Goal: Information Seeking & Learning: Learn about a topic

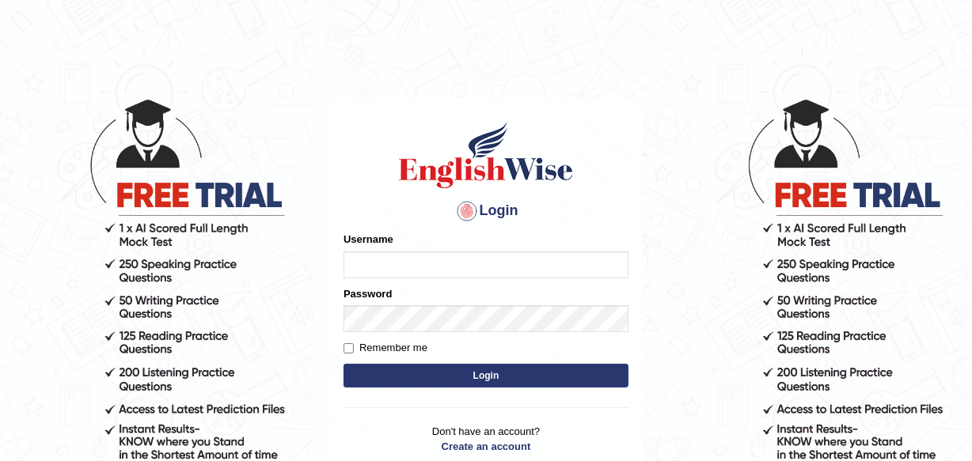
type input "charles_D"
click at [488, 368] on button "Login" at bounding box center [485, 376] width 285 height 24
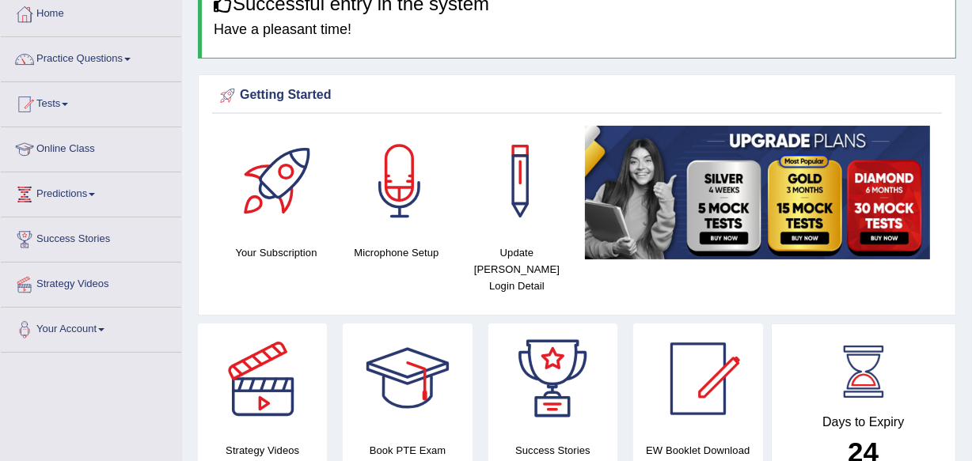
scroll to position [178, 0]
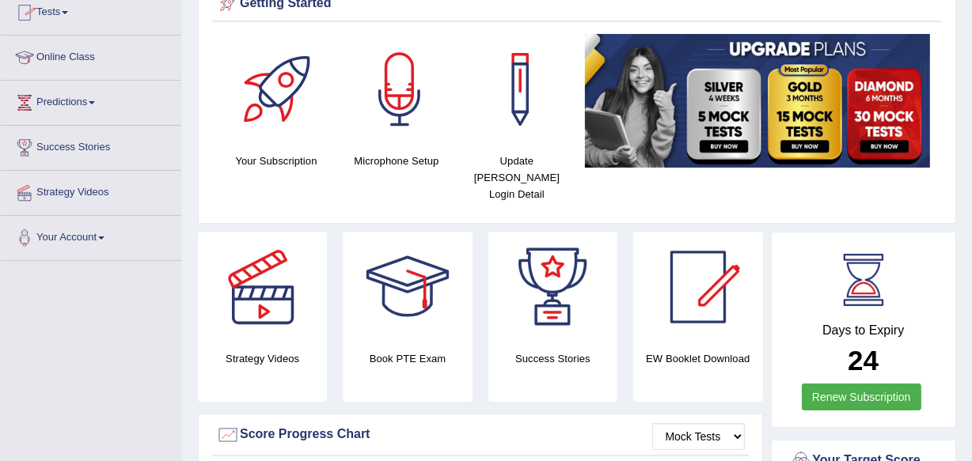
click at [76, 51] on link "Online Class" at bounding box center [91, 56] width 180 height 40
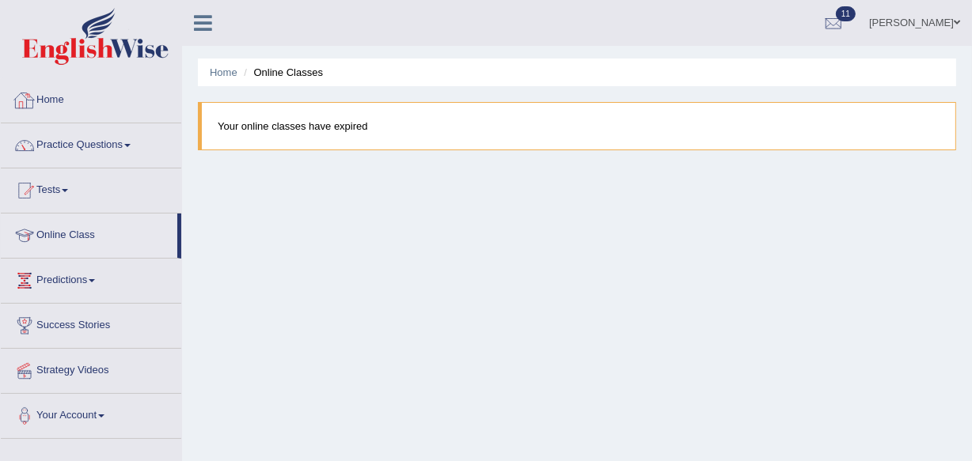
drag, startPoint x: 275, startPoint y: 71, endPoint x: 104, endPoint y: 101, distance: 174.2
click at [104, 101] on div "Toggle navigation Home Practice Questions Speaking Practice Read Aloud Repeat S…" at bounding box center [486, 411] width 972 height 823
click at [104, 101] on link "Home" at bounding box center [91, 98] width 180 height 40
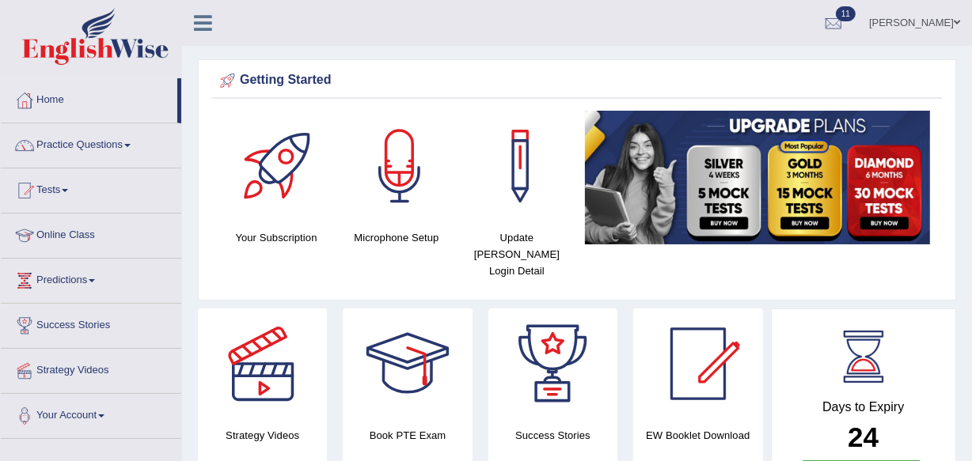
click at [121, 164] on li "Practice Questions Speaking Practice Read Aloud Repeat Sentence Describe Image …" at bounding box center [91, 145] width 180 height 45
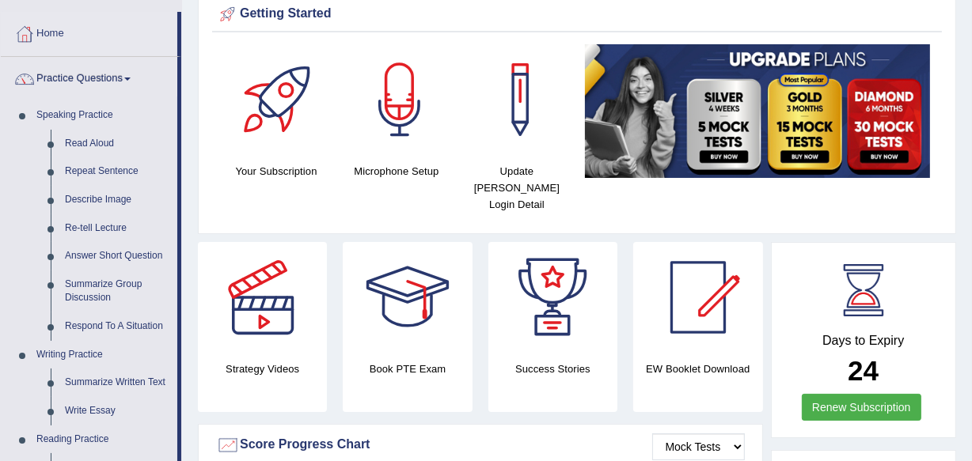
scroll to position [38, 0]
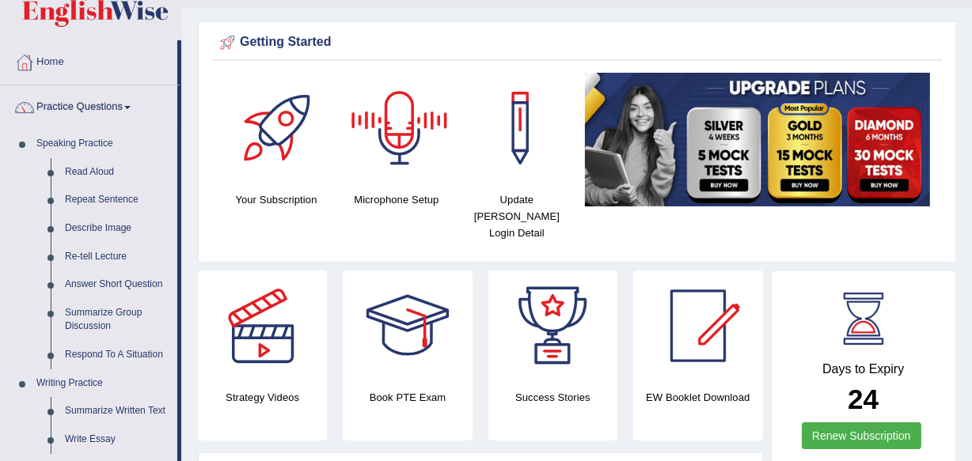
click at [400, 186] on div "Microphone Setup" at bounding box center [396, 140] width 104 height 135
click at [396, 199] on h4 "Microphone Setup" at bounding box center [396, 200] width 104 height 17
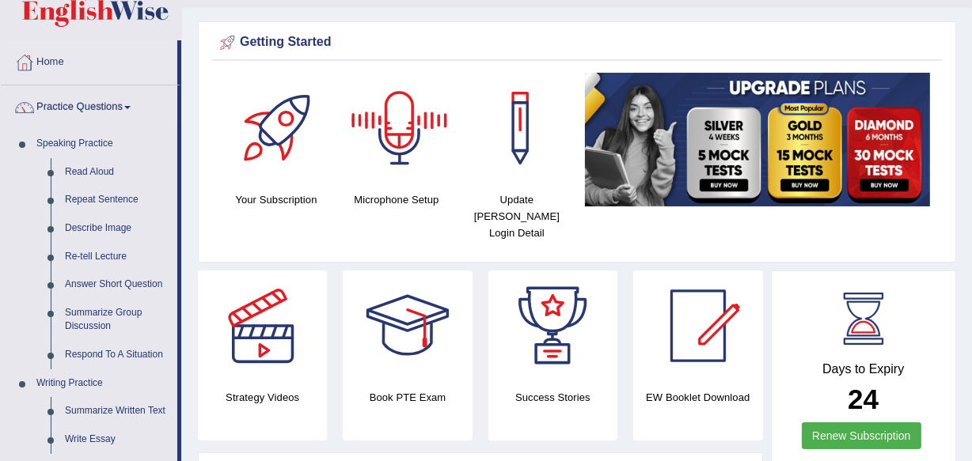
click at [410, 121] on div at bounding box center [399, 128] width 111 height 111
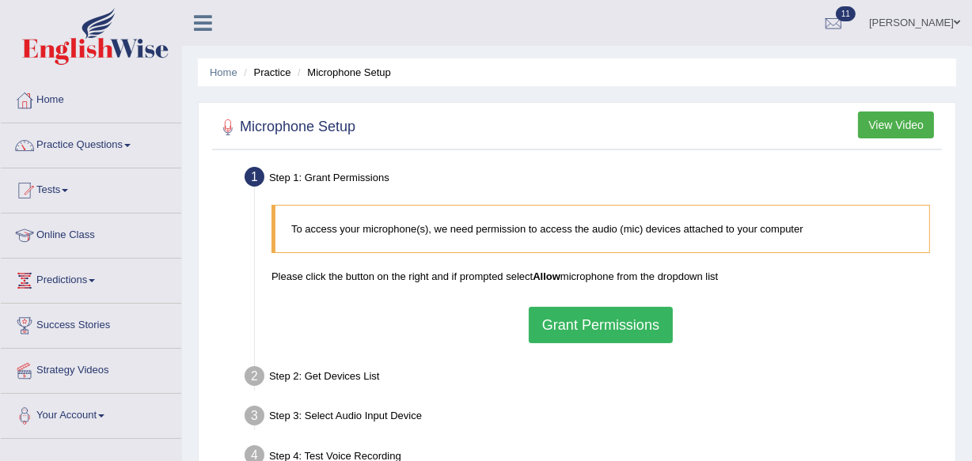
click at [582, 323] on button "Grant Permissions" at bounding box center [601, 325] width 144 height 36
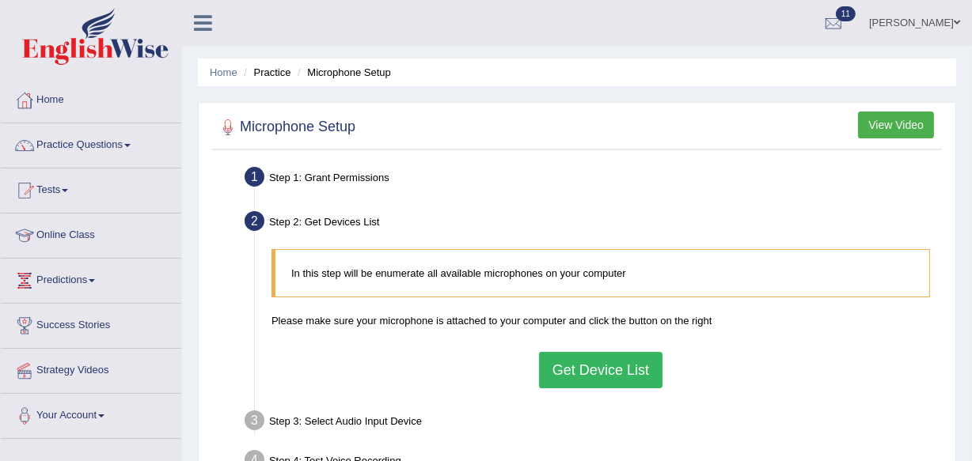
click at [617, 363] on button "Get Device List" at bounding box center [600, 370] width 123 height 36
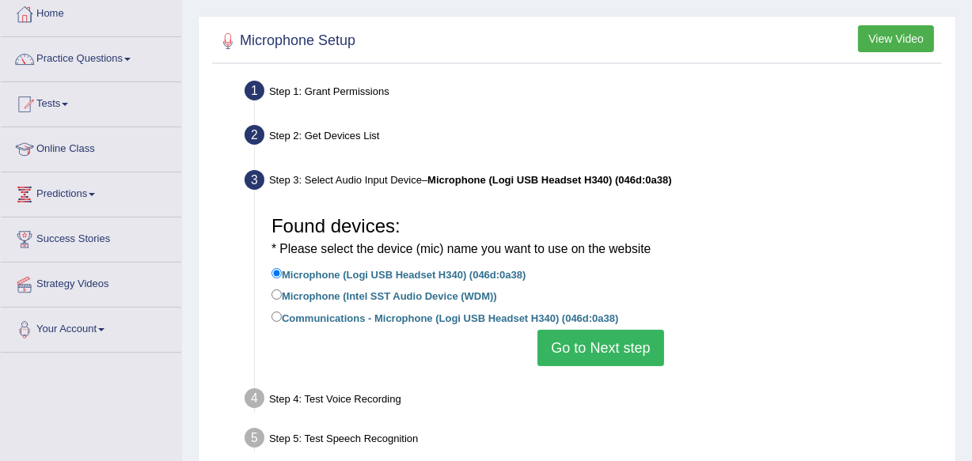
scroll to position [115, 0]
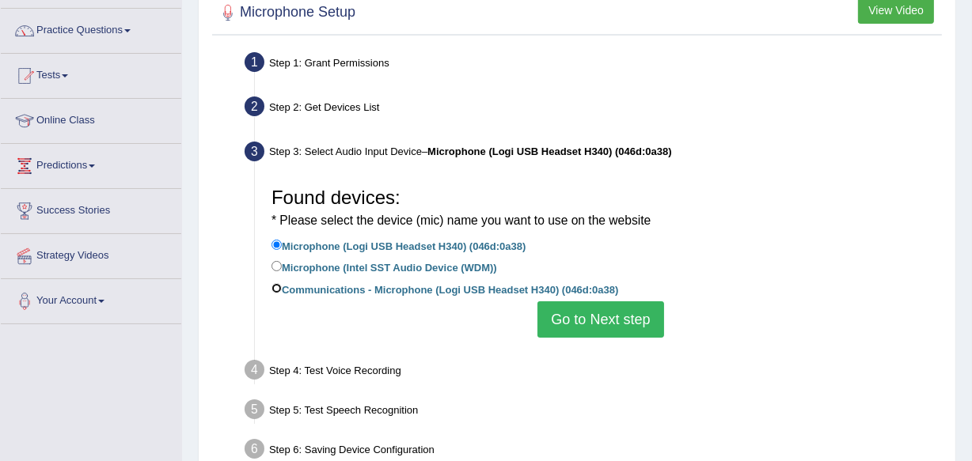
click at [274, 289] on input "Communications - Microphone (Logi USB Headset H340) (046d:0a38)" at bounding box center [276, 288] width 10 height 10
radio input "true"
click at [593, 316] on button "Go to Next step" at bounding box center [600, 320] width 126 height 36
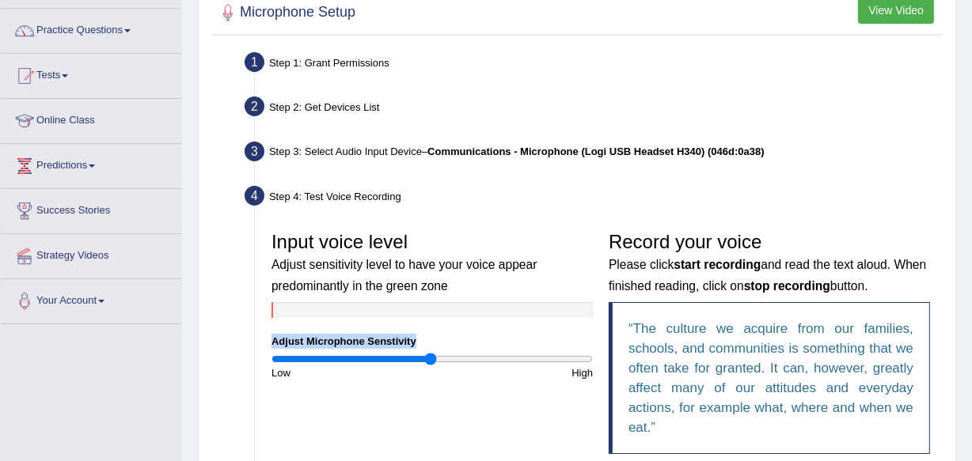
drag, startPoint x: 593, startPoint y: 316, endPoint x: 431, endPoint y: 356, distance: 167.2
click at [431, 356] on div "Input voice level Adjust sensitivity level to have your voice appear predominan…" at bounding box center [432, 302] width 337 height 157
drag, startPoint x: 431, startPoint y: 356, endPoint x: 354, endPoint y: 352, distance: 76.9
drag, startPoint x: 354, startPoint y: 352, endPoint x: 387, endPoint y: 355, distance: 33.4
click at [387, 355] on input "range" at bounding box center [431, 359] width 321 height 13
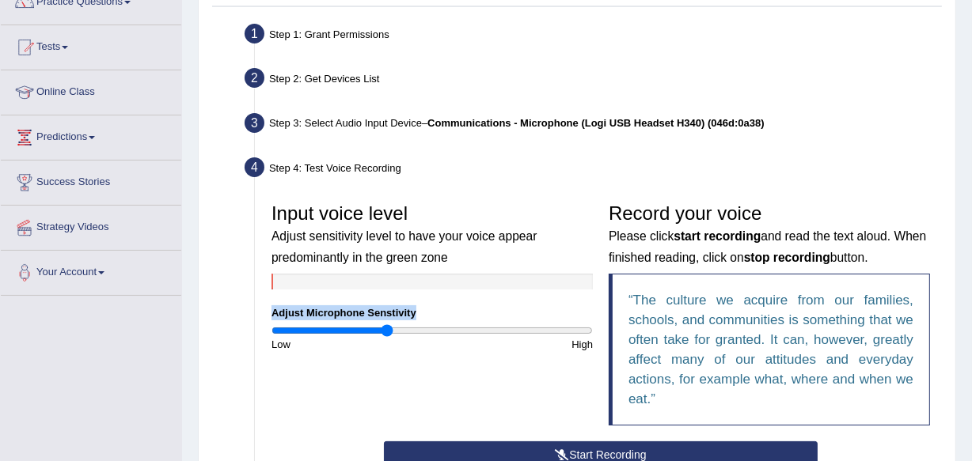
scroll to position [190, 0]
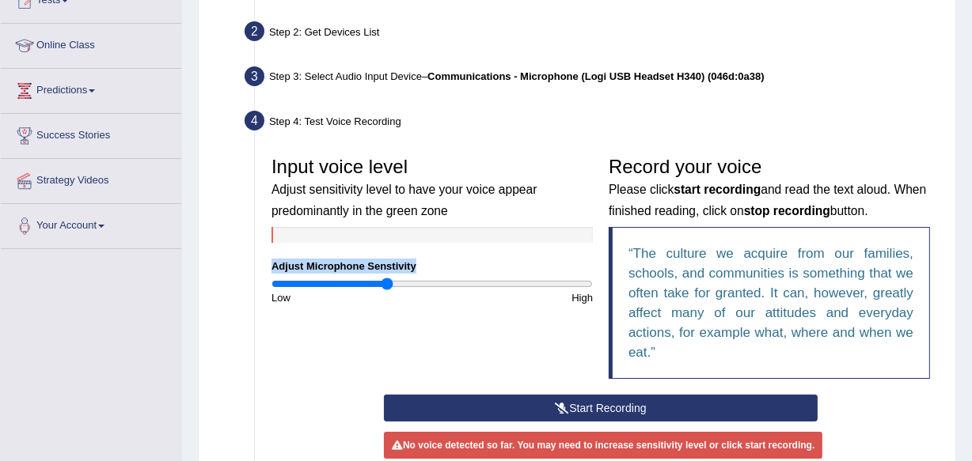
click at [578, 404] on button "Start Recording" at bounding box center [601, 408] width 434 height 27
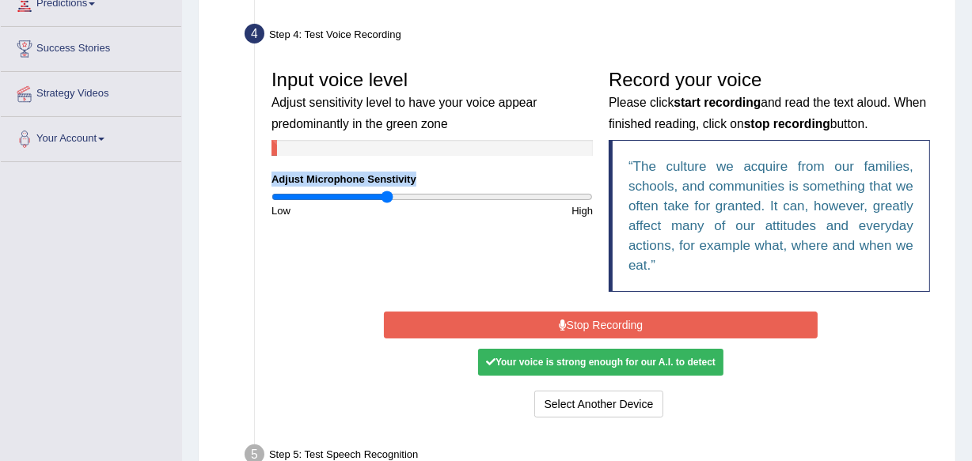
scroll to position [305, 0]
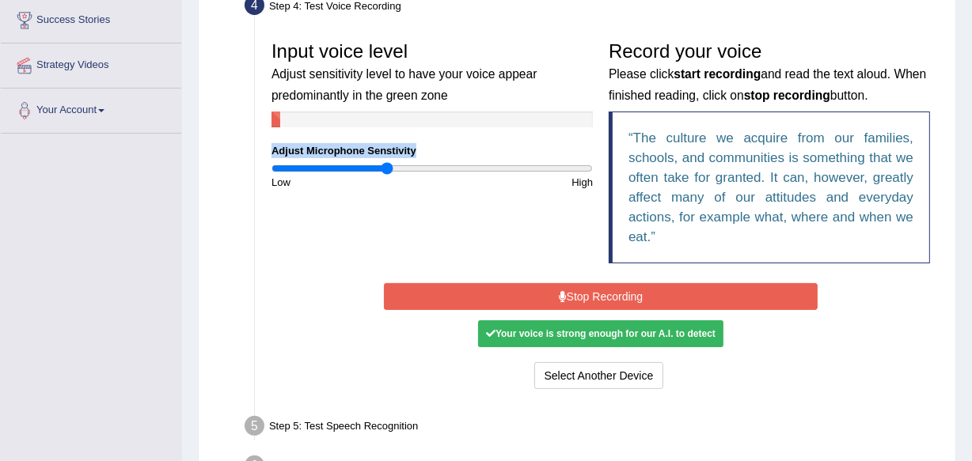
click at [605, 298] on button "Stop Recording" at bounding box center [601, 296] width 434 height 27
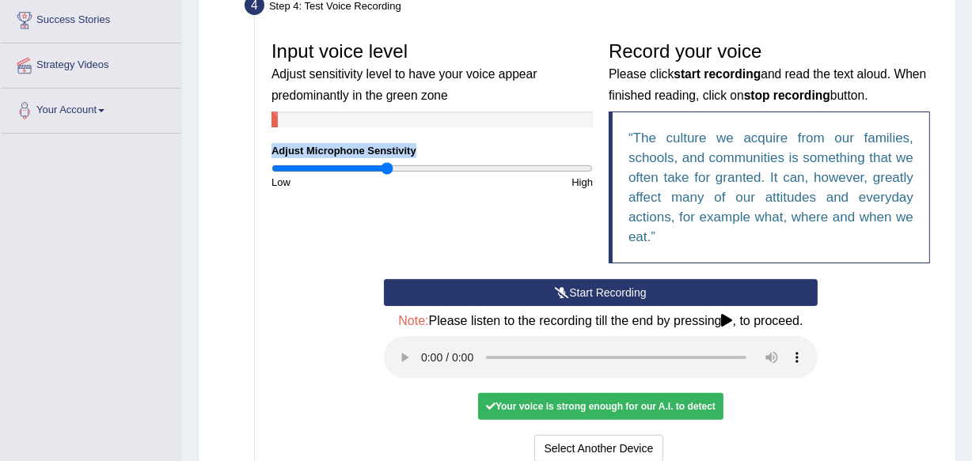
click at [610, 293] on button "Start Recording" at bounding box center [601, 292] width 434 height 27
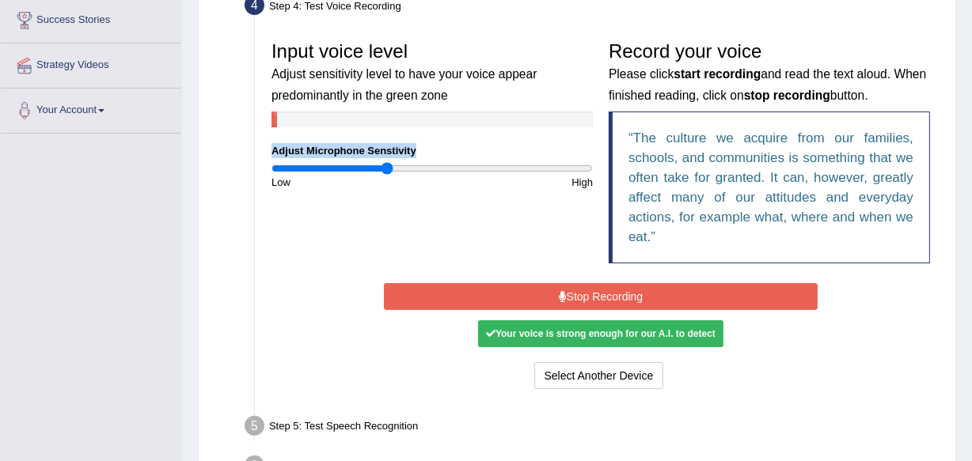
click at [610, 293] on button "Stop Recording" at bounding box center [601, 296] width 434 height 27
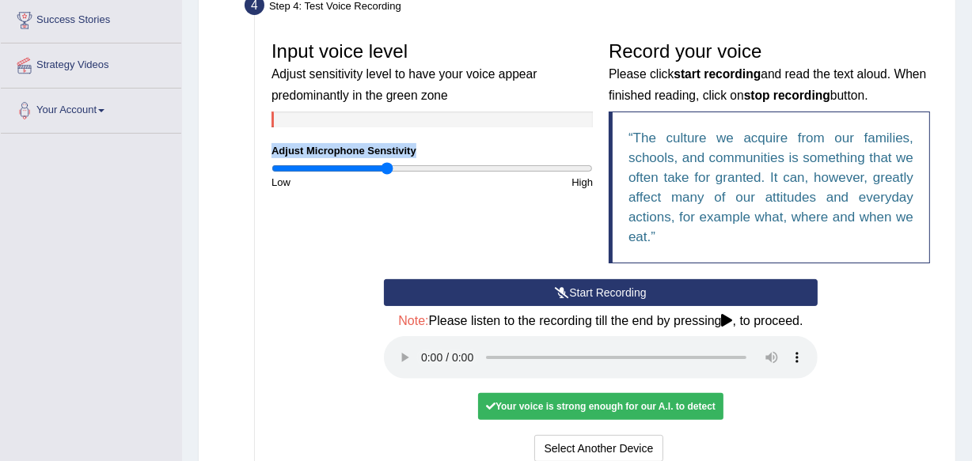
click at [613, 297] on button "Start Recording" at bounding box center [601, 292] width 434 height 27
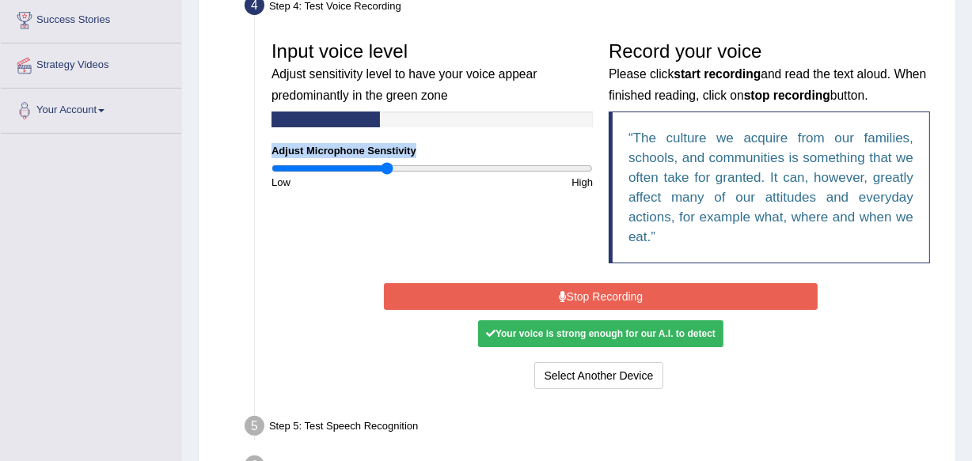
click at [613, 297] on button "Stop Recording" at bounding box center [601, 296] width 434 height 27
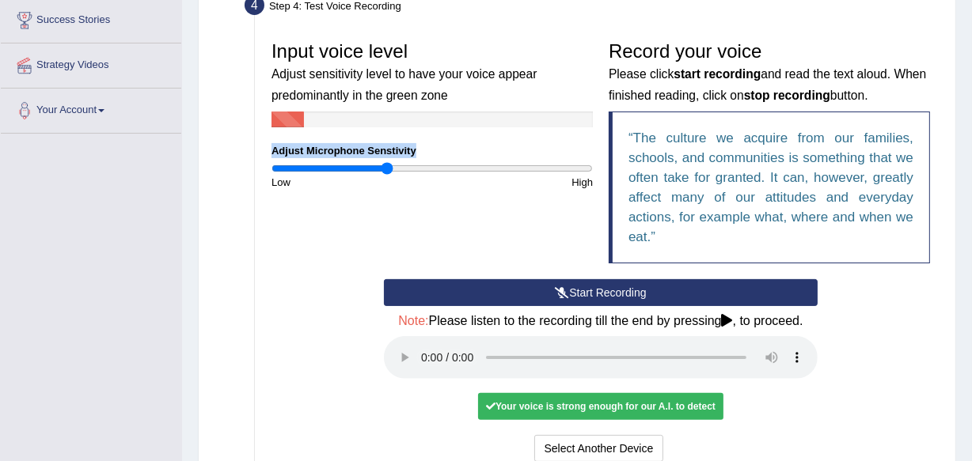
click at [586, 289] on button "Start Recording" at bounding box center [601, 292] width 434 height 27
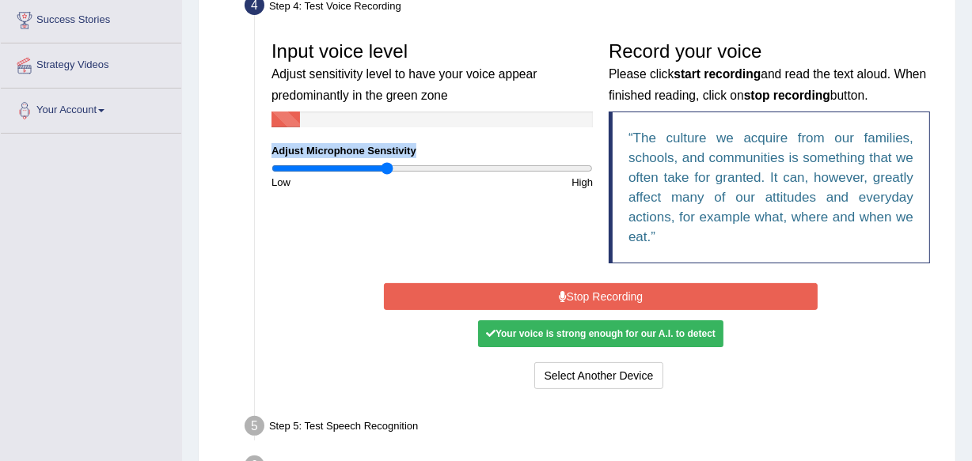
click at [586, 289] on button "Stop Recording" at bounding box center [601, 296] width 434 height 27
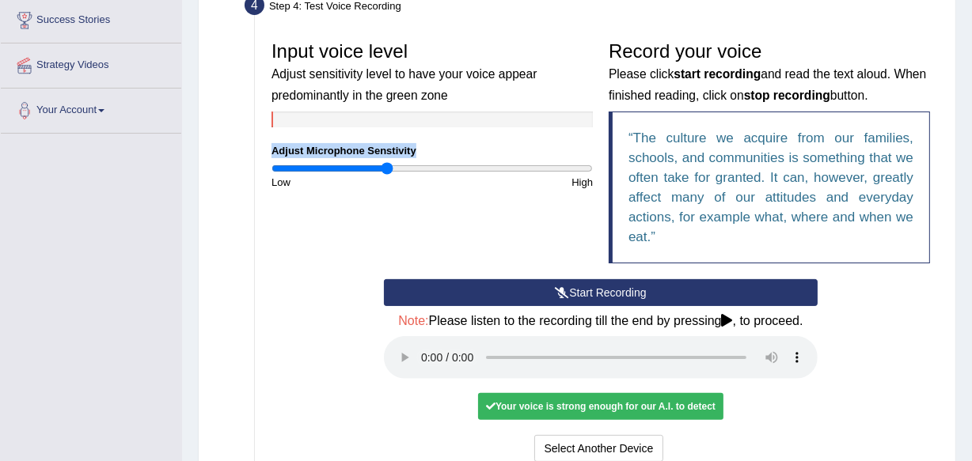
click at [586, 289] on button "Start Recording" at bounding box center [601, 292] width 434 height 27
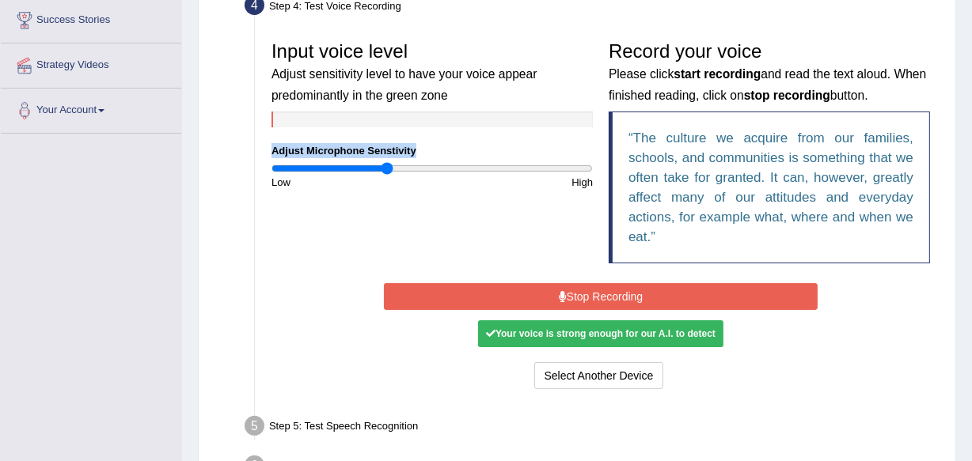
click at [586, 289] on button "Stop Recording" at bounding box center [601, 296] width 434 height 27
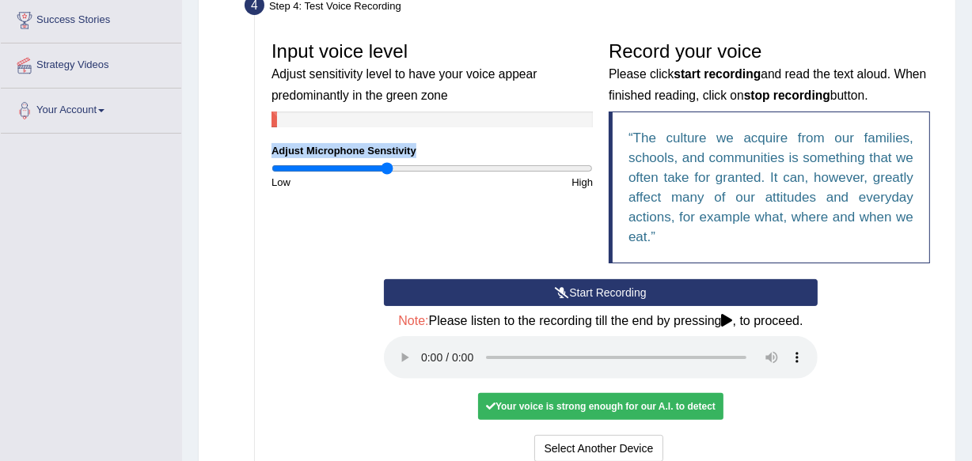
click at [586, 289] on button "Start Recording" at bounding box center [601, 292] width 434 height 27
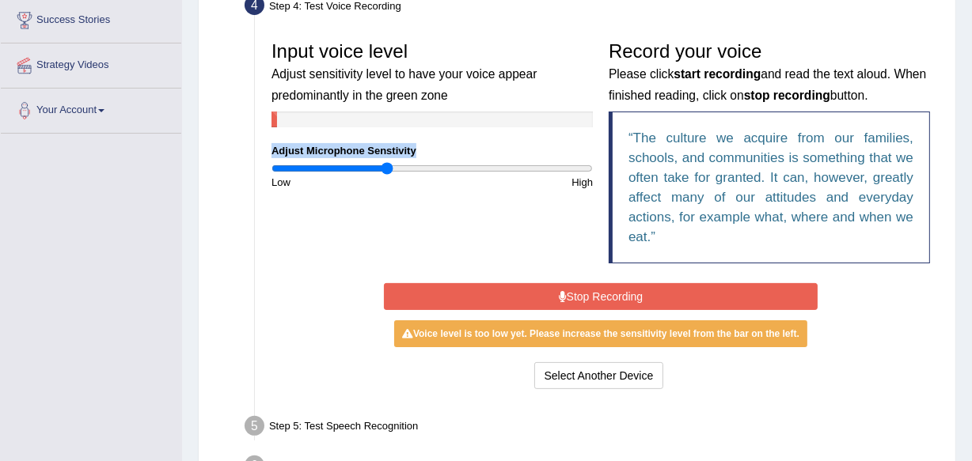
click at [586, 289] on button "Stop Recording" at bounding box center [601, 296] width 434 height 27
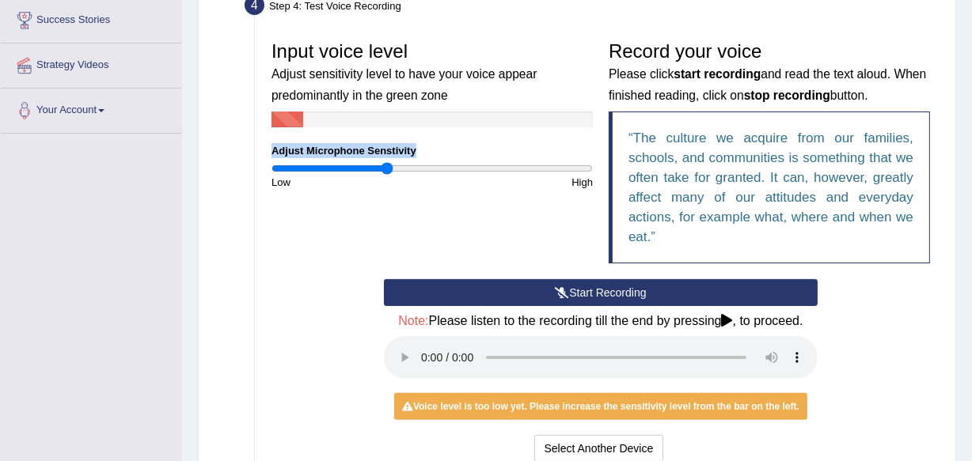
click at [586, 289] on button "Start Recording" at bounding box center [601, 292] width 434 height 27
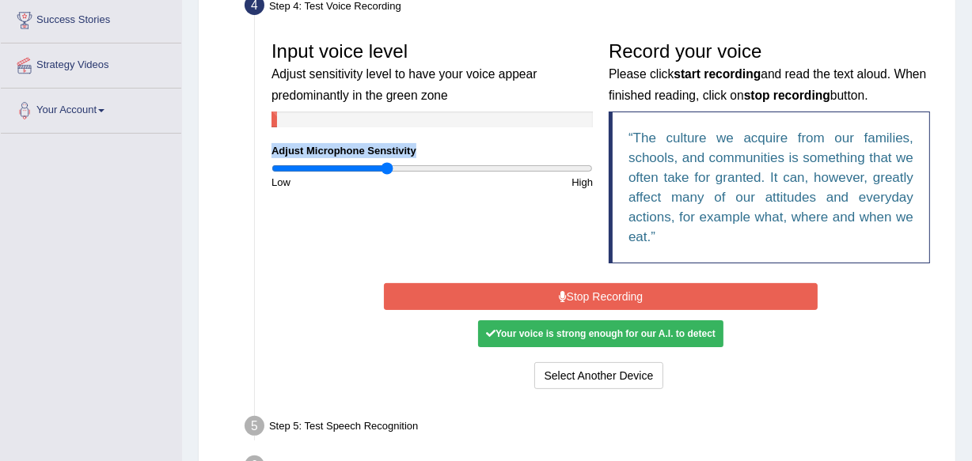
click at [586, 289] on button "Stop Recording" at bounding box center [601, 296] width 434 height 27
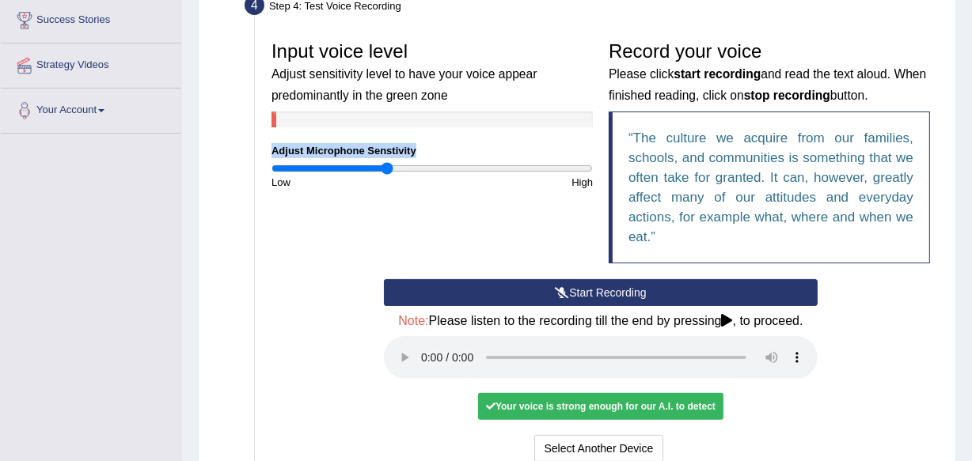
click at [586, 289] on button "Start Recording" at bounding box center [601, 292] width 434 height 27
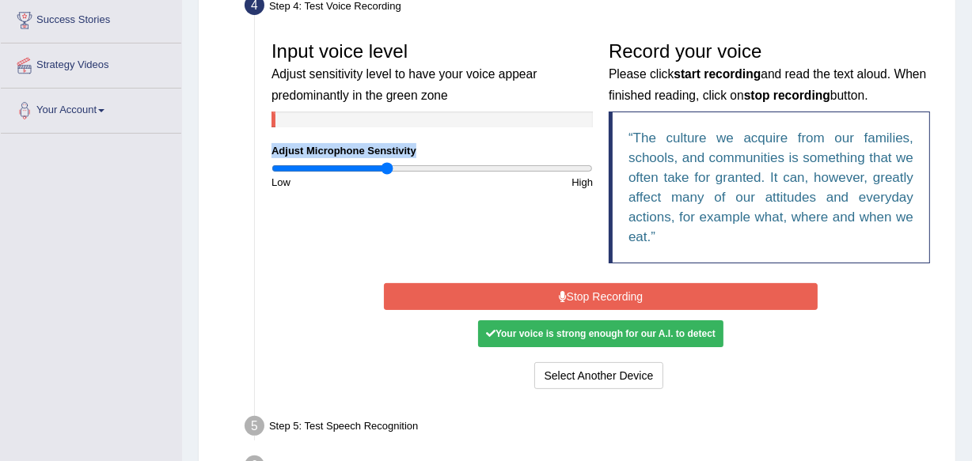
click at [586, 289] on button "Stop Recording" at bounding box center [601, 296] width 434 height 27
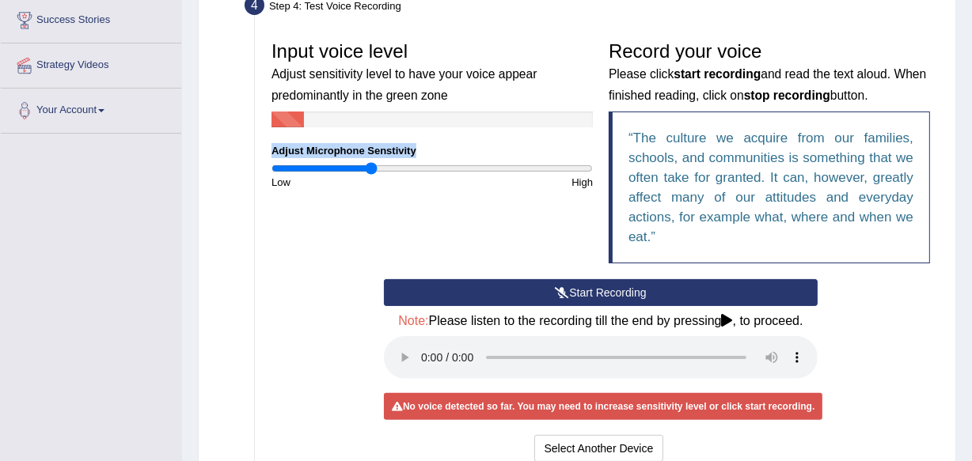
drag, startPoint x: 387, startPoint y: 170, endPoint x: 370, endPoint y: 172, distance: 17.5
type input "0.62"
click at [370, 172] on input "range" at bounding box center [431, 168] width 321 height 13
click at [607, 292] on button "Start Recording" at bounding box center [601, 292] width 434 height 27
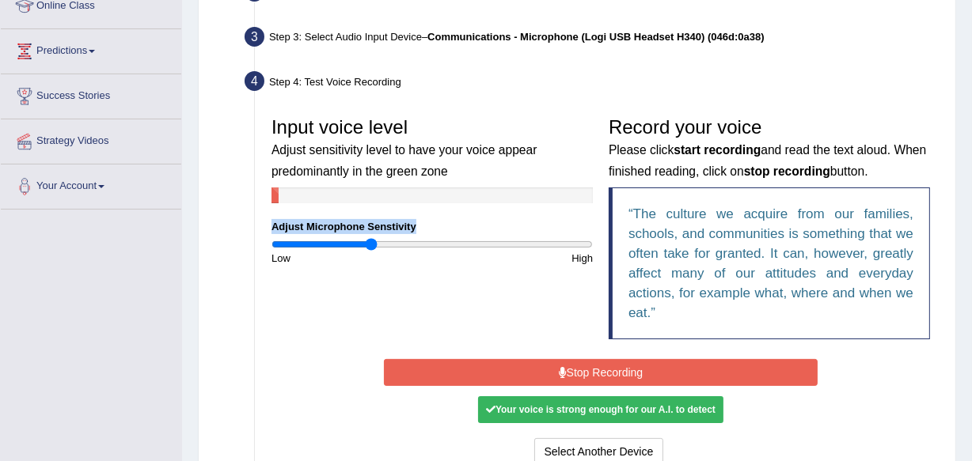
scroll to position [239, 0]
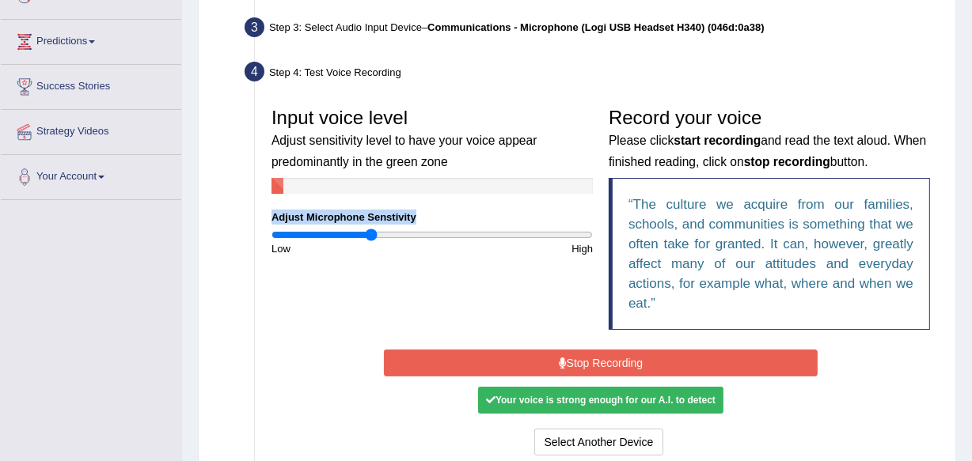
click at [599, 361] on button "Stop Recording" at bounding box center [601, 363] width 434 height 27
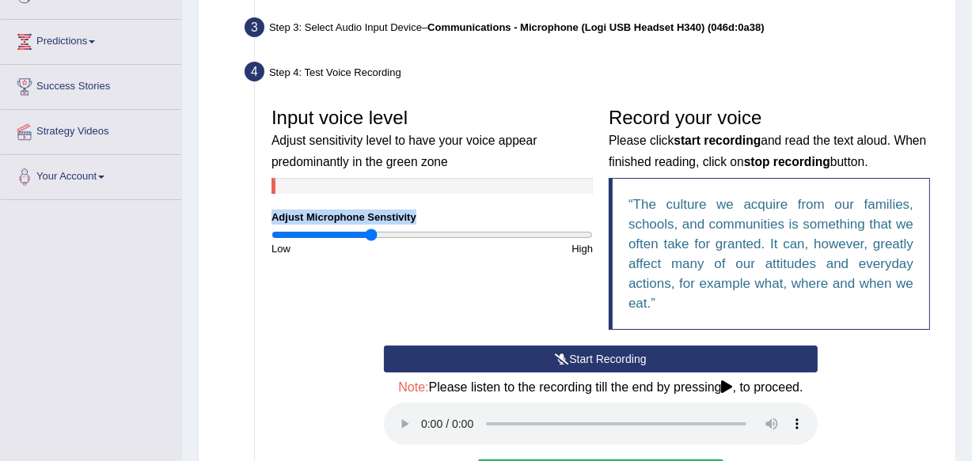
click at [590, 358] on button "Start Recording" at bounding box center [601, 359] width 434 height 27
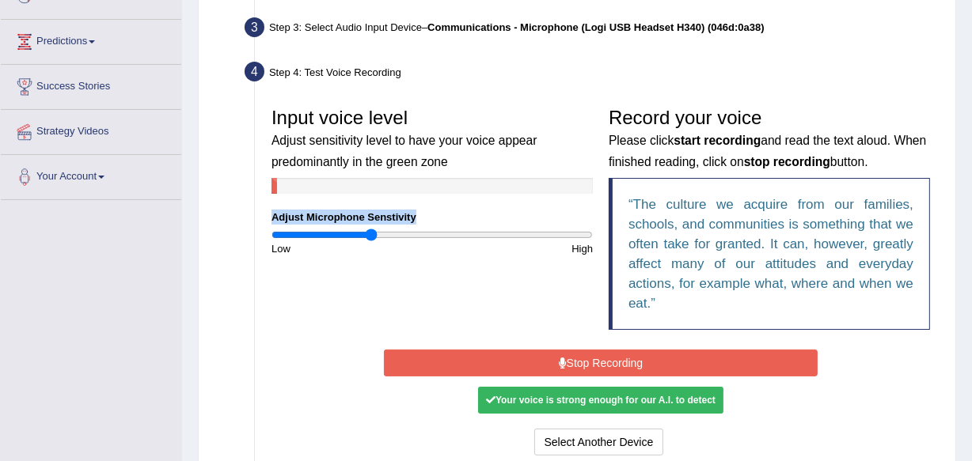
click at [590, 358] on button "Stop Recording" at bounding box center [601, 363] width 434 height 27
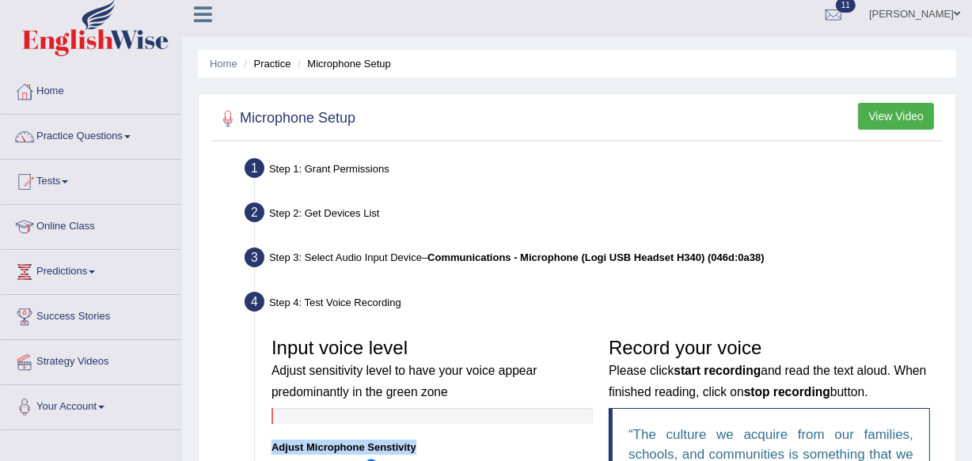
scroll to position [0, 0]
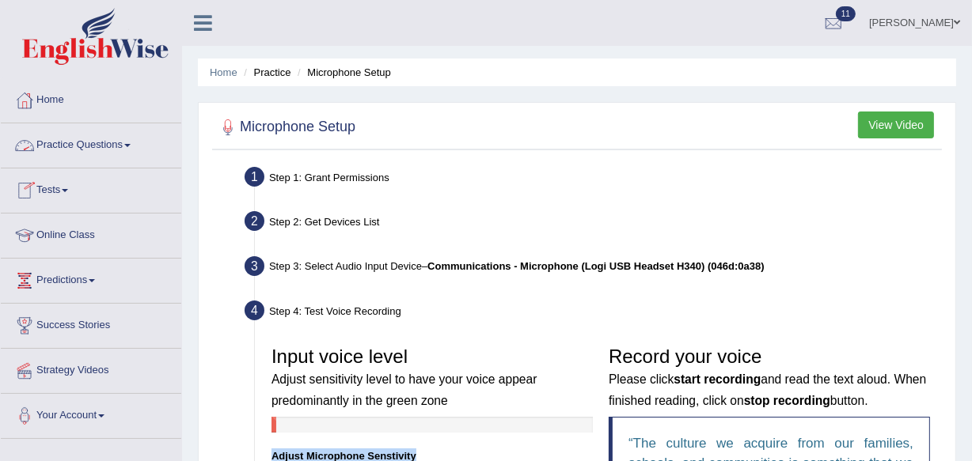
click at [84, 151] on link "Practice Questions" at bounding box center [91, 143] width 180 height 40
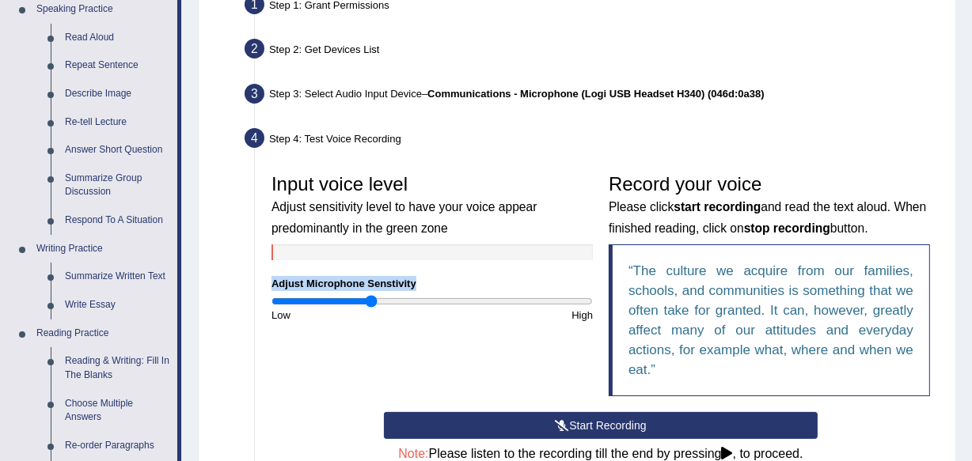
scroll to position [201, 0]
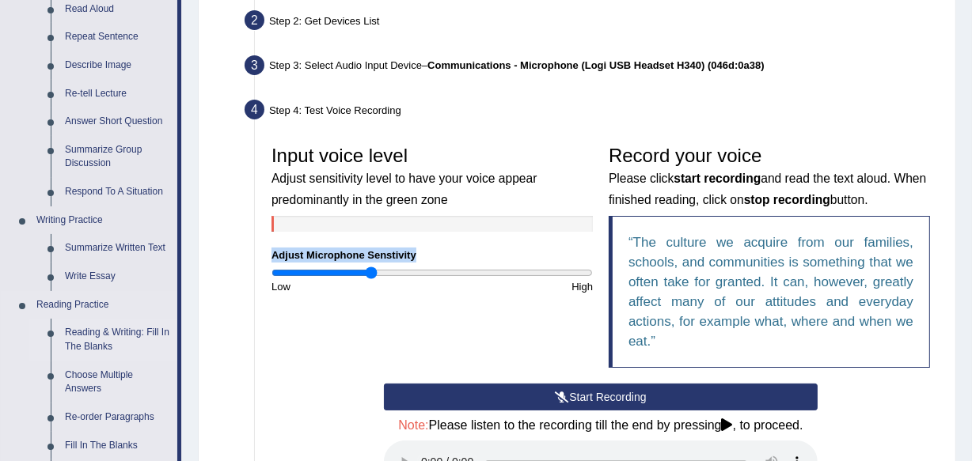
click at [107, 336] on link "Reading & Writing: Fill In The Blanks" at bounding box center [118, 340] width 120 height 42
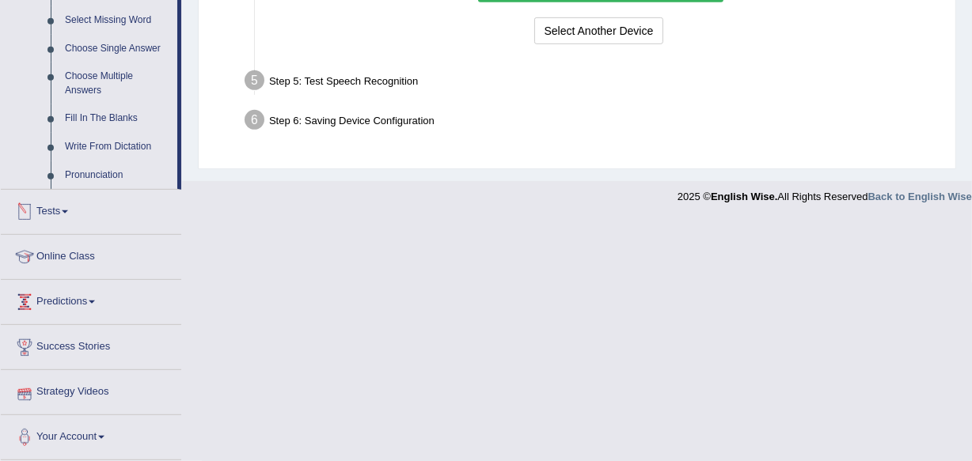
scroll to position [654, 0]
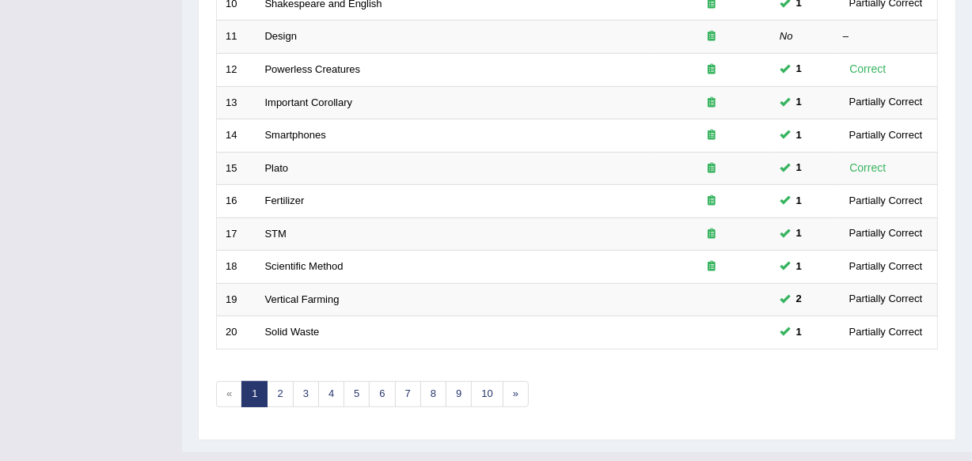
scroll to position [585, 0]
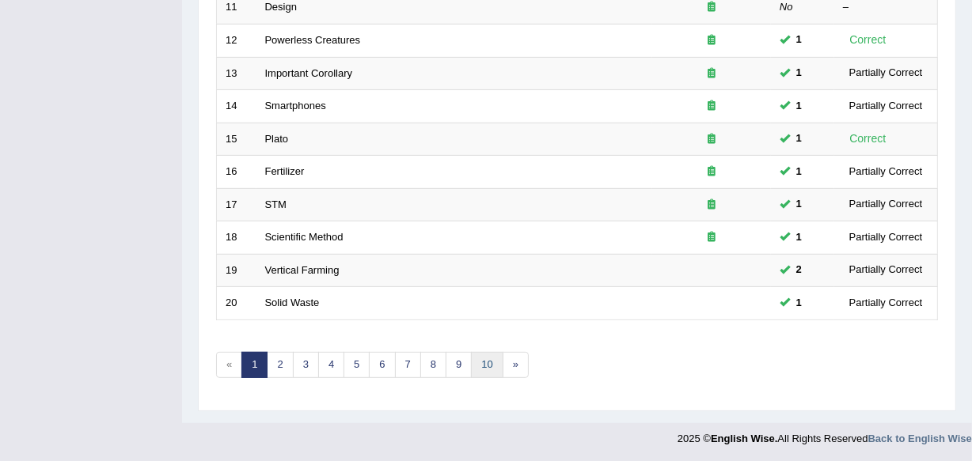
click at [483, 362] on link "10" at bounding box center [487, 365] width 32 height 26
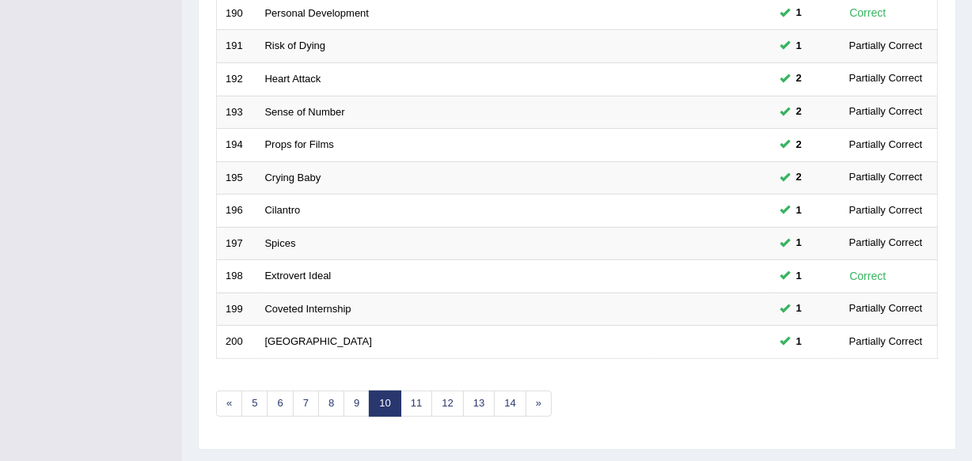
scroll to position [575, 0]
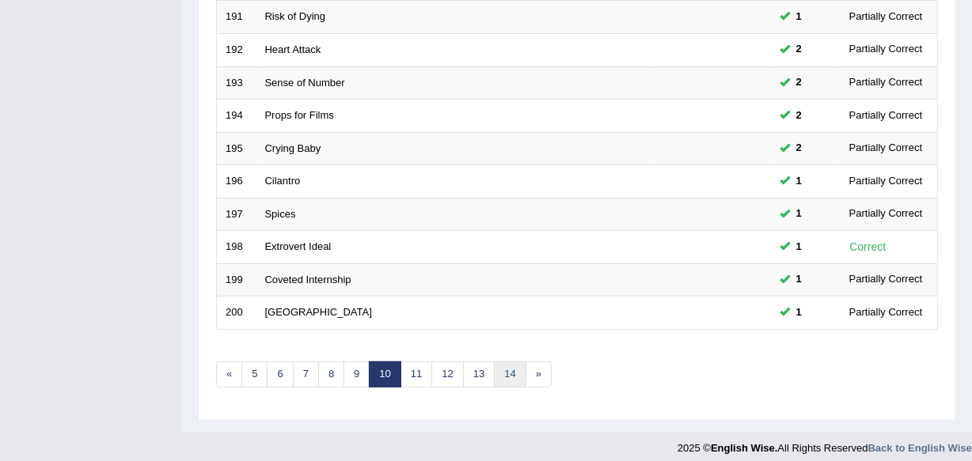
click at [513, 372] on link "14" at bounding box center [510, 375] width 32 height 26
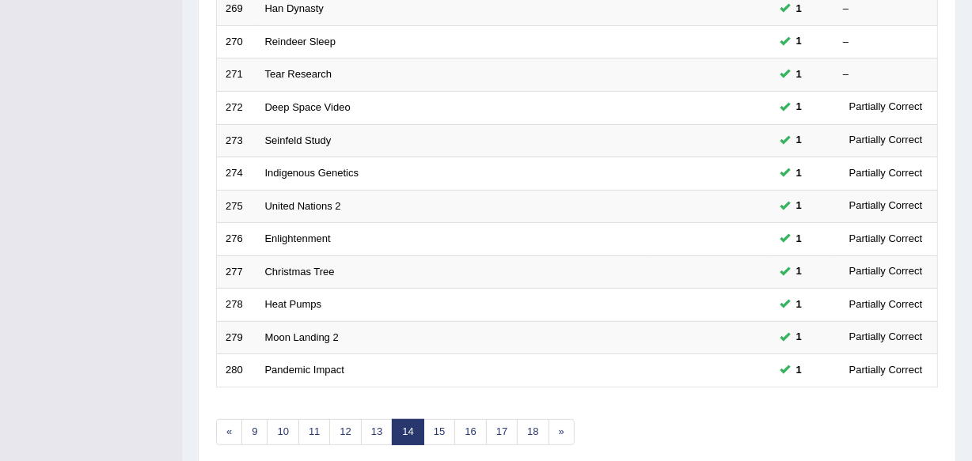
scroll to position [585, 0]
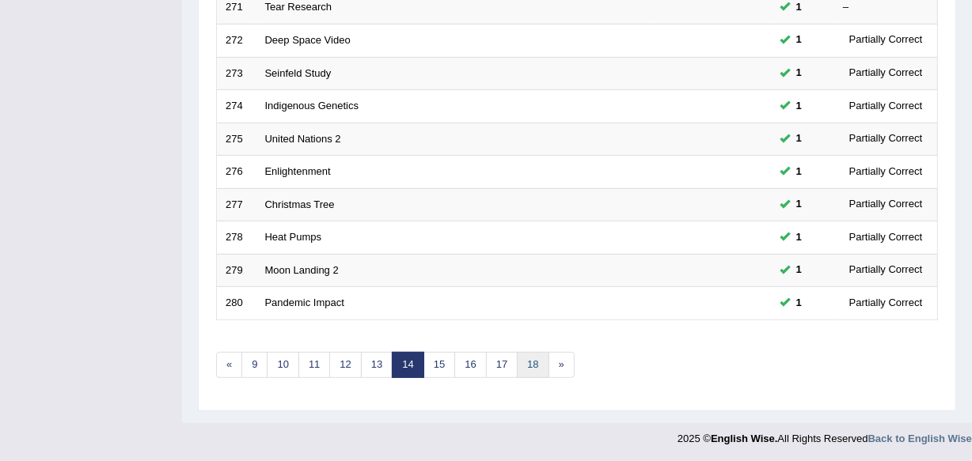
click at [528, 358] on link "18" at bounding box center [533, 365] width 32 height 26
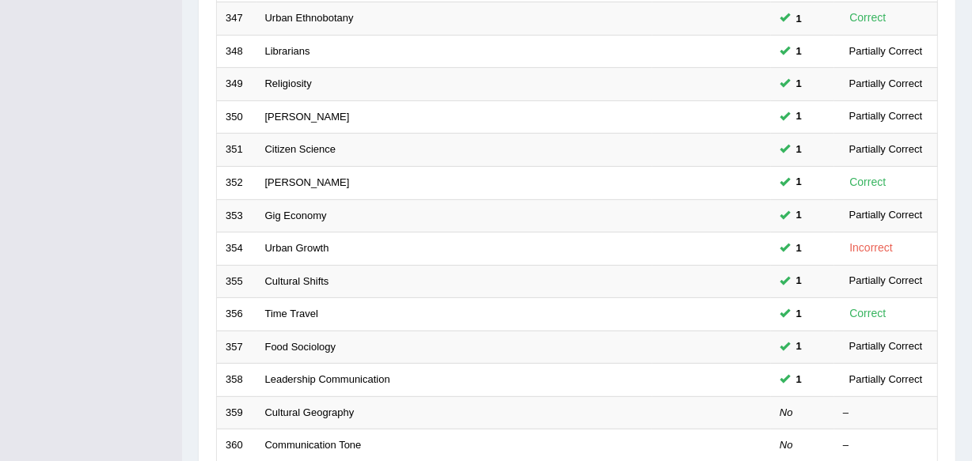
scroll to position [585, 0]
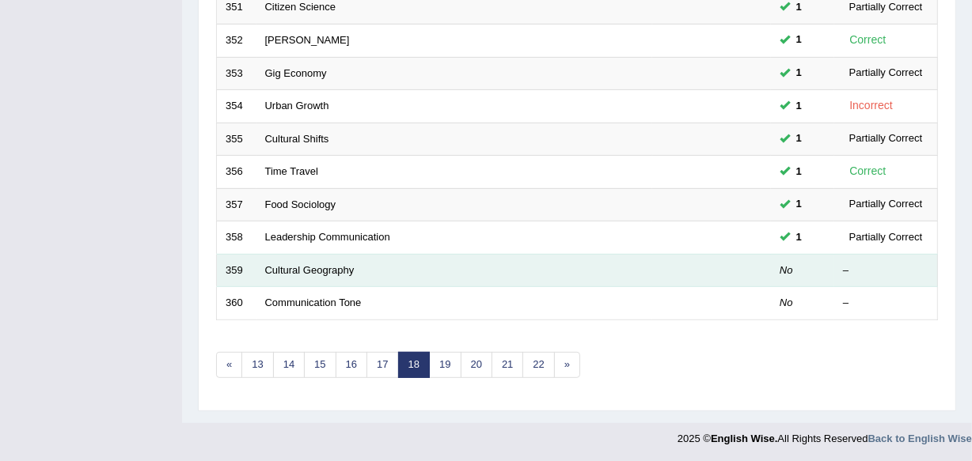
click at [239, 268] on td "359" at bounding box center [237, 270] width 40 height 33
click at [271, 264] on link "Cultural Geography" at bounding box center [309, 270] width 89 height 12
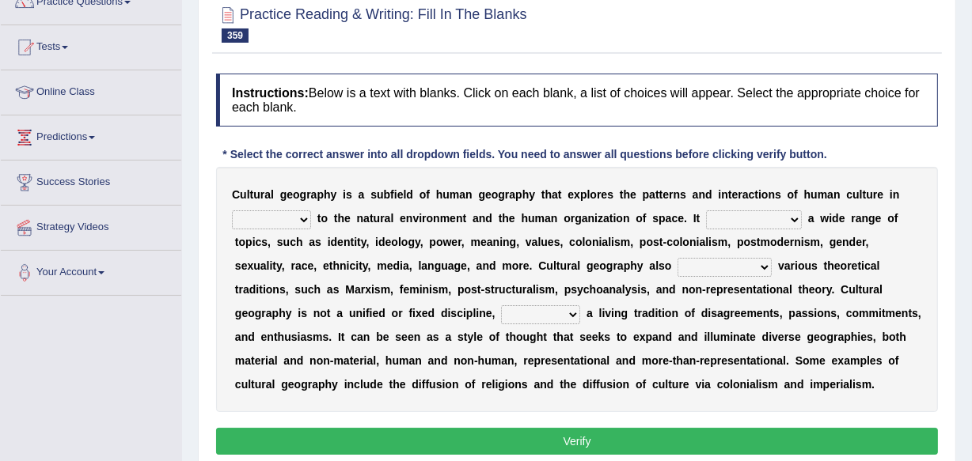
scroll to position [190, 0]
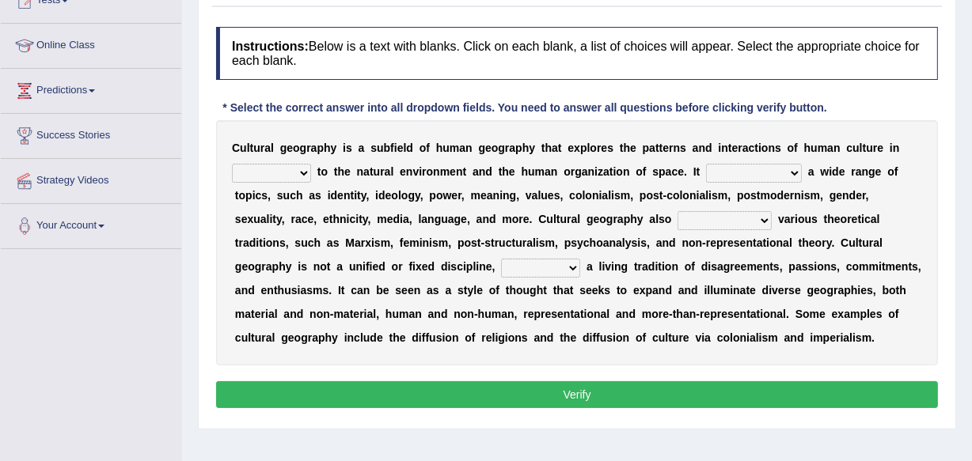
click at [308, 170] on select "division relation difference parallel" at bounding box center [271, 173] width 79 height 19
select select "relation"
click at [232, 164] on select "division relation difference parallel" at bounding box center [271, 173] width 79 height 19
click at [794, 169] on select "catalogs consists entertains encompasses" at bounding box center [754, 173] width 96 height 19
select select "consists"
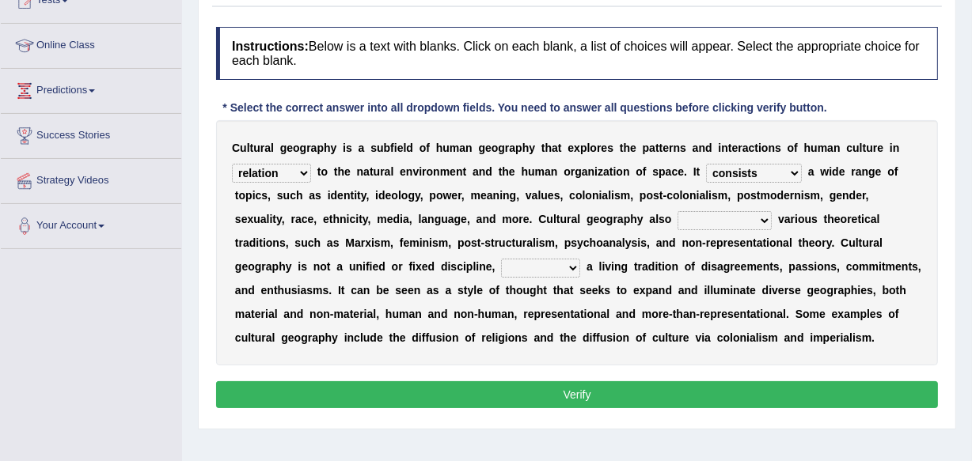
click at [706, 164] on select "catalogs consists entertains encompasses" at bounding box center [754, 173] width 96 height 19
click at [763, 218] on select "lays off protects from holds on draws on" at bounding box center [724, 220] width 94 height 19
select select "holds on"
click at [677, 211] on select "lays off protects from holds on draws on" at bounding box center [724, 220] width 94 height 19
click at [575, 265] on select "so instead of but rather however" at bounding box center [540, 268] width 79 height 19
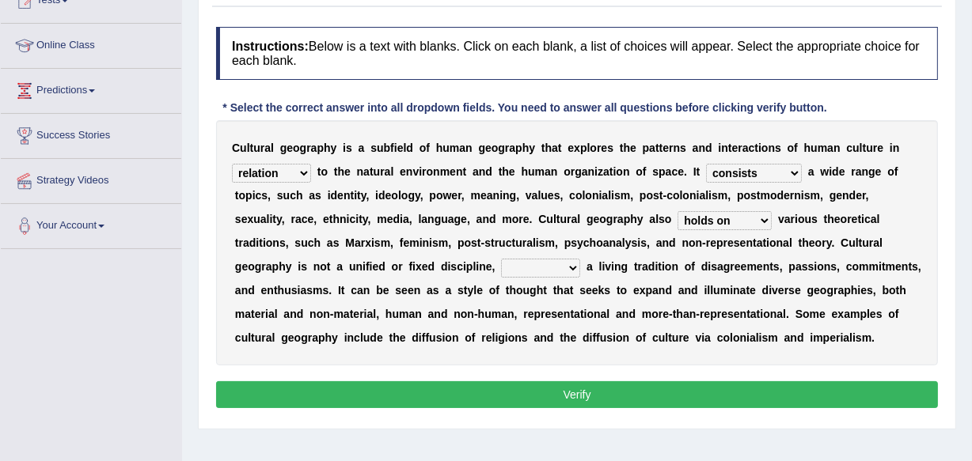
select select "but rather"
click at [501, 259] on select "so instead of but rather however" at bounding box center [540, 268] width 79 height 19
click at [576, 388] on button "Verify" at bounding box center [577, 394] width 722 height 27
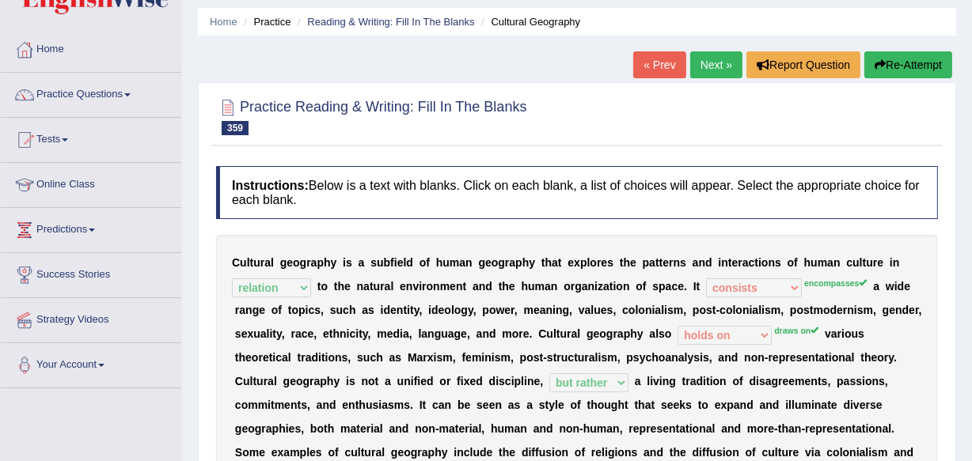
scroll to position [22, 0]
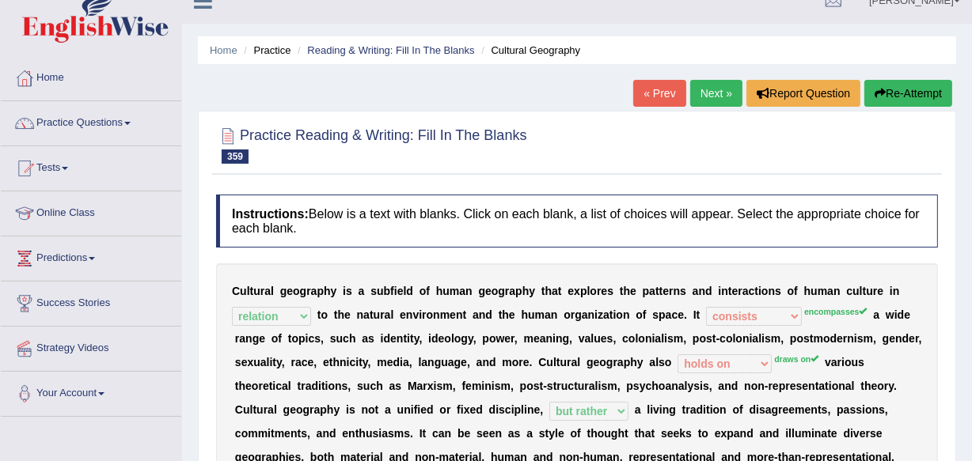
click at [723, 93] on link "Next »" at bounding box center [716, 93] width 52 height 27
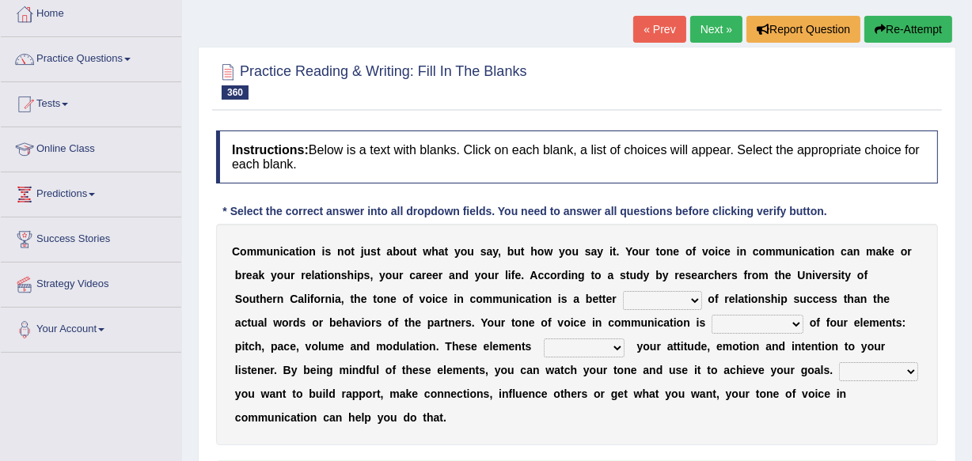
scroll to position [115, 0]
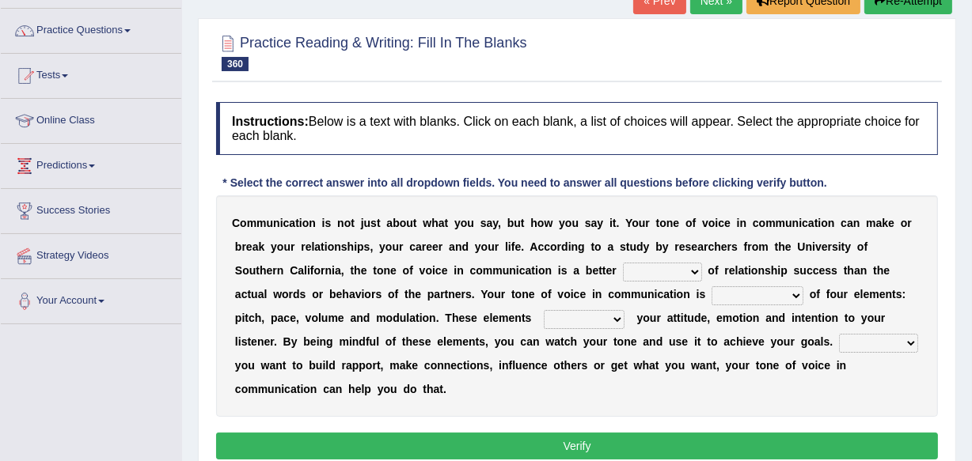
click at [695, 272] on select "symptom heritage narrator predictor" at bounding box center [662, 272] width 79 height 19
select select "symptom"
click at [623, 263] on select "symptom heritage narrator predictor" at bounding box center [662, 272] width 79 height 19
click at [794, 295] on select "composed concentrated reduced organized" at bounding box center [757, 295] width 92 height 19
select select "composed"
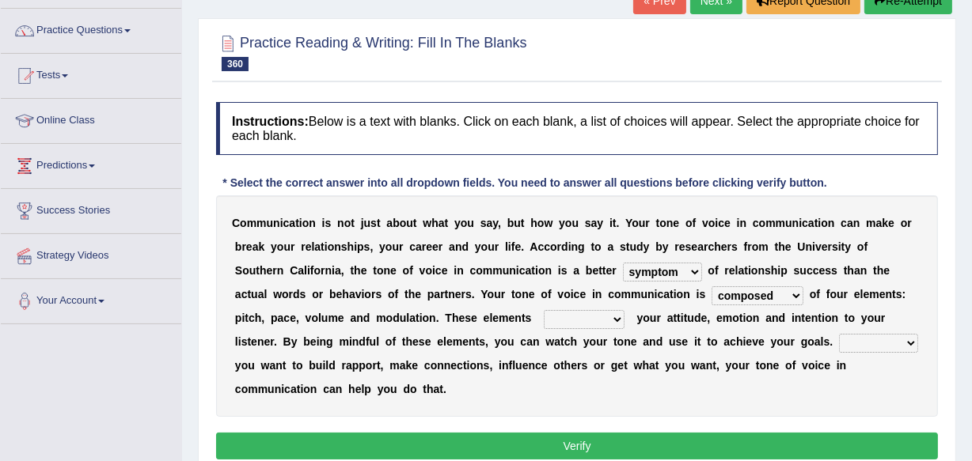
click at [711, 286] on select "composed concentrated reduced organized" at bounding box center [757, 295] width 92 height 19
click at [610, 318] on select "commence reminisce displace convey" at bounding box center [584, 319] width 81 height 19
select select "commence"
click at [544, 310] on select "commence reminisce displace convey" at bounding box center [584, 319] width 81 height 19
click at [908, 339] on select "Due to Unless Whether No matter" at bounding box center [878, 343] width 79 height 19
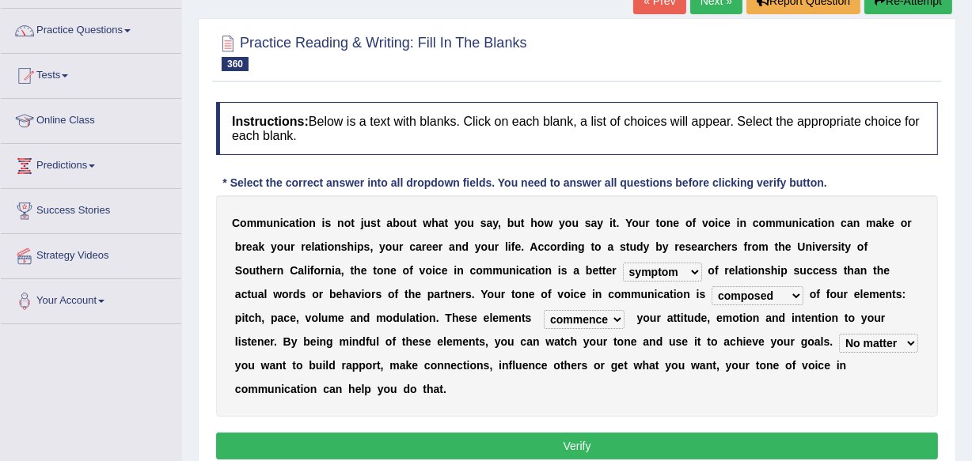
click at [839, 334] on select "Due to Unless Whether No matter" at bounding box center [878, 343] width 79 height 19
click at [912, 340] on select "Due to Unless Whether No matter" at bounding box center [878, 343] width 79 height 19
select select "Whether"
click at [839, 334] on select "Due to Unless Whether No matter" at bounding box center [878, 343] width 79 height 19
click at [586, 445] on button "Verify" at bounding box center [577, 446] width 722 height 27
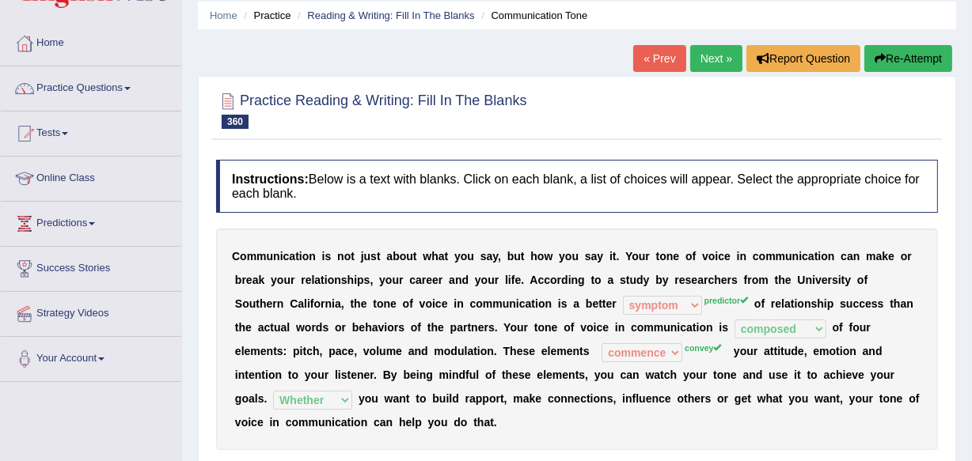
scroll to position [28, 0]
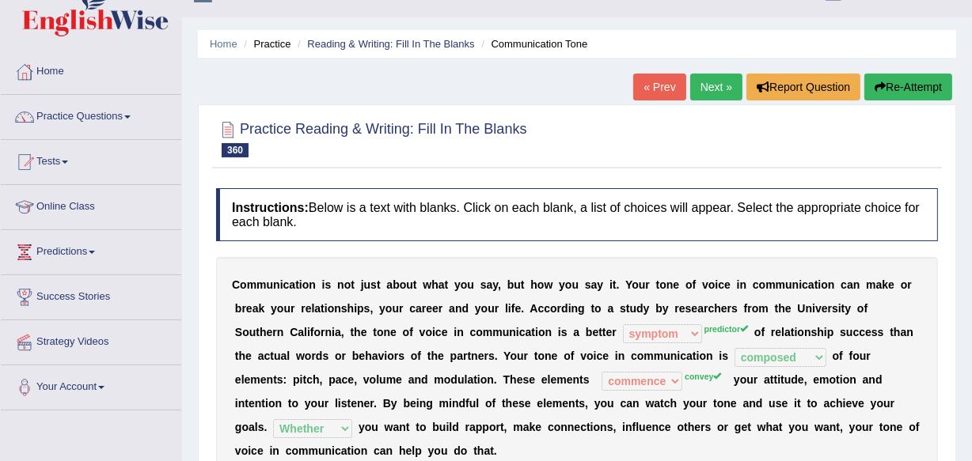
click at [719, 75] on link "Next »" at bounding box center [716, 87] width 52 height 27
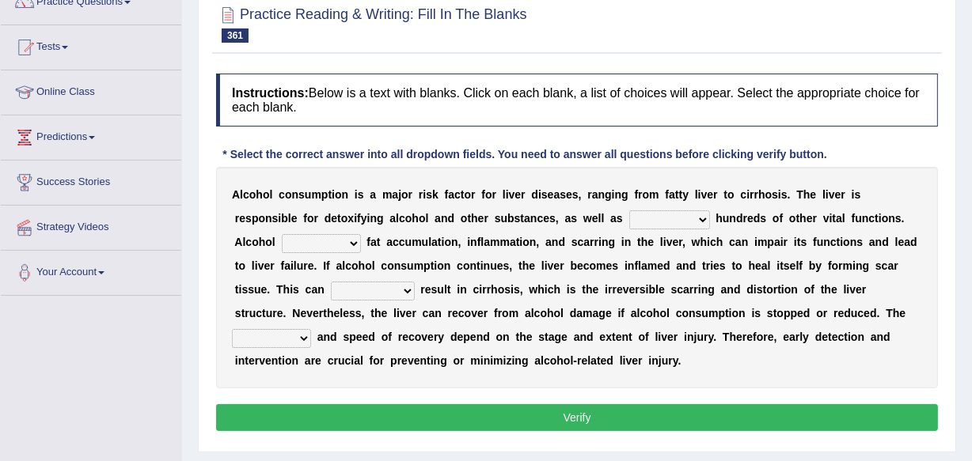
scroll to position [173, 0]
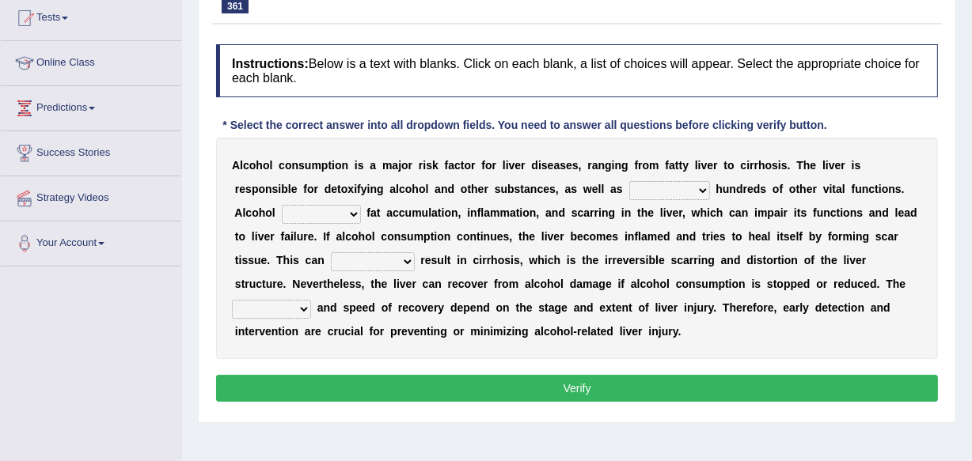
click at [702, 189] on select "perform to perform performing it performs" at bounding box center [669, 190] width 81 height 19
select select "to perform"
click at [629, 181] on select "perform to perform performing it performs" at bounding box center [669, 190] width 81 height 19
click at [663, 245] on div "A l c o h o l c o n s u m p t i o n i s a m a j o r r i s k f a c t o r f o r l…" at bounding box center [577, 249] width 722 height 222
click at [354, 212] on select "inspects conducts resides induces" at bounding box center [321, 214] width 79 height 19
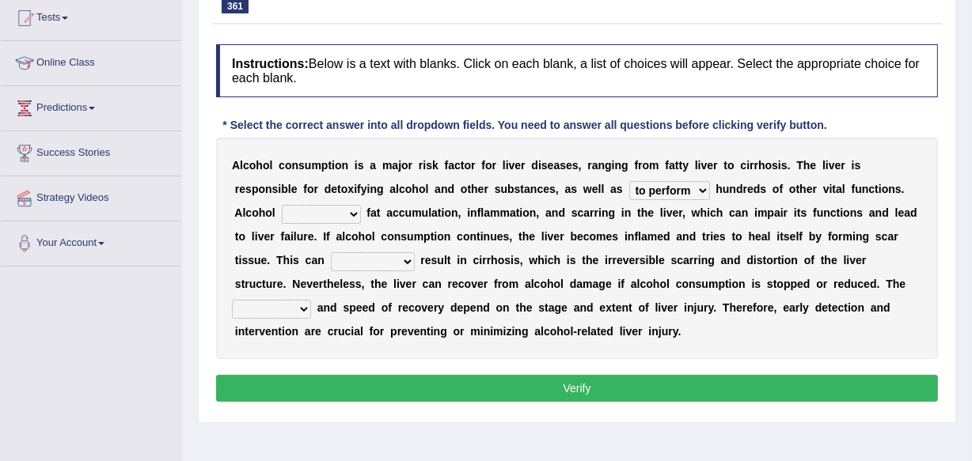
select select "resides"
click at [282, 205] on select "inspects conducts resides induces" at bounding box center [321, 214] width 79 height 19
click at [404, 260] on select "eventually fiercely deliberately gently" at bounding box center [373, 261] width 84 height 19
select select "eventually"
click at [331, 252] on select "eventually fiercely deliberately gently" at bounding box center [373, 261] width 84 height 19
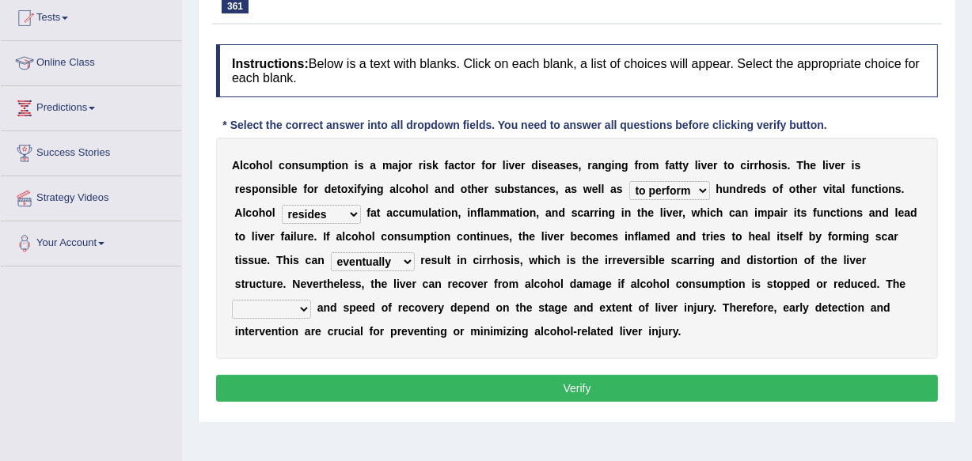
click at [305, 307] on select "omission signal degree concept" at bounding box center [271, 309] width 79 height 19
select select "signal"
click at [232, 300] on select "omission signal degree concept" at bounding box center [271, 309] width 79 height 19
click at [568, 381] on button "Verify" at bounding box center [577, 388] width 722 height 27
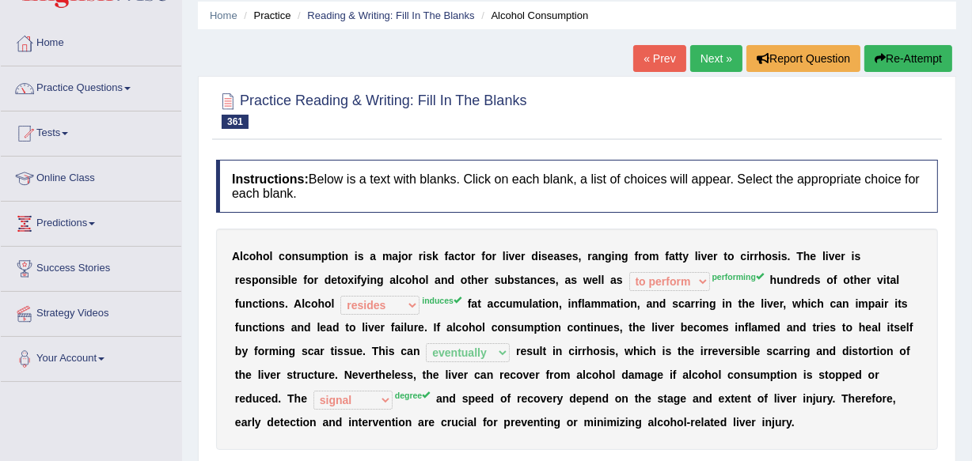
scroll to position [28, 0]
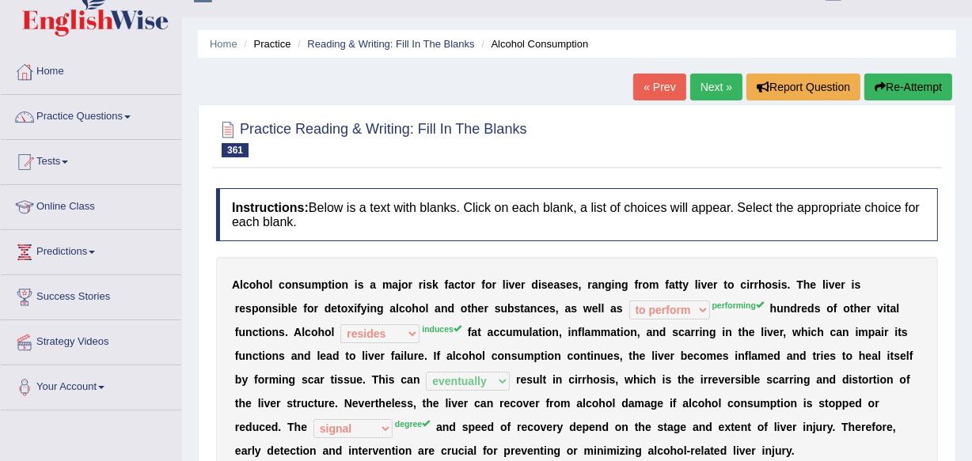
click at [712, 87] on link "Next »" at bounding box center [716, 87] width 52 height 27
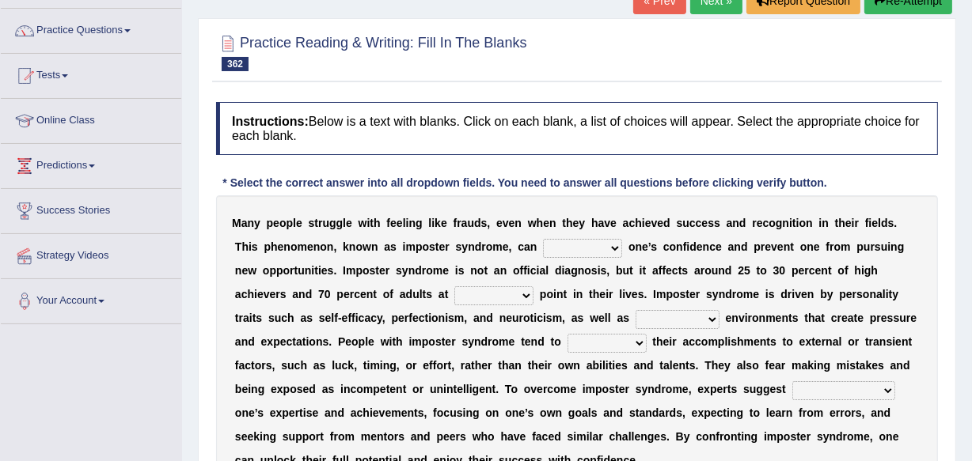
scroll to position [189, 0]
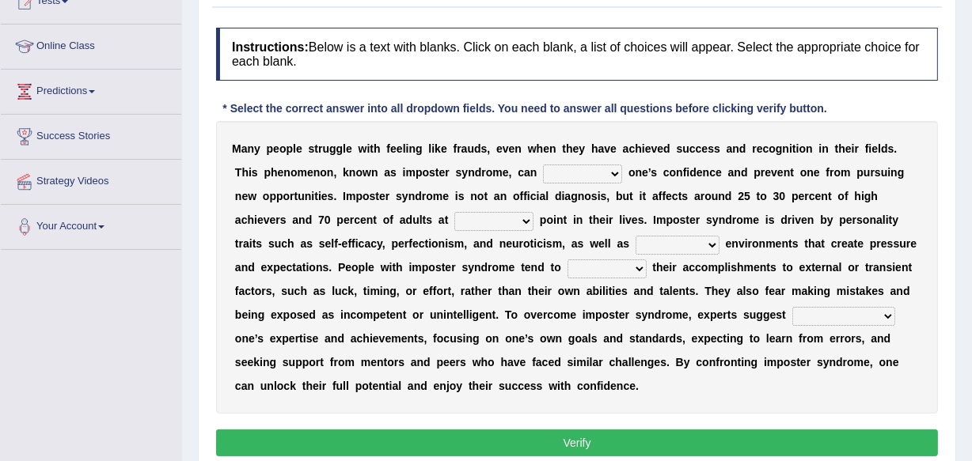
click at [614, 174] on select "navigate illuminate undermine fertilize" at bounding box center [582, 174] width 79 height 19
select select "undermine"
click at [543, 165] on select "navigate illuminate undermine fertilize" at bounding box center [582, 174] width 79 height 19
click at [523, 222] on select "such every some all" at bounding box center [493, 221] width 79 height 19
select select "some"
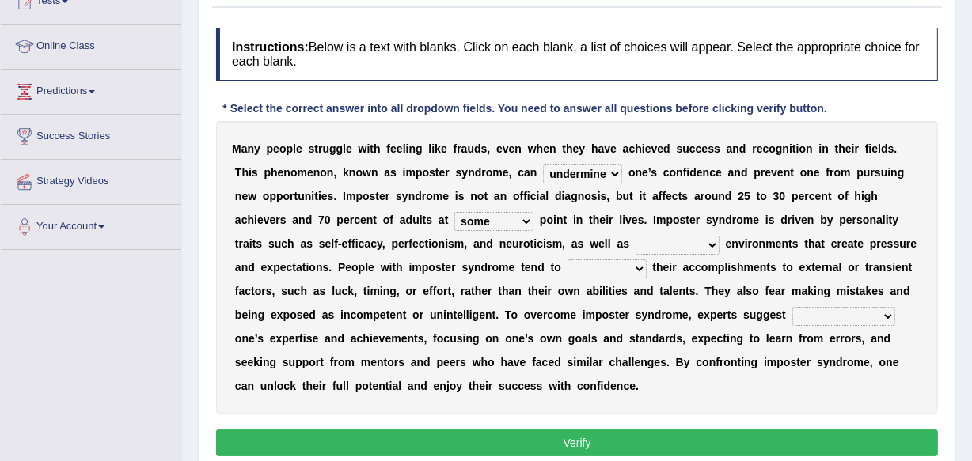
click at [454, 212] on select "such every some all" at bounding box center [493, 221] width 79 height 19
click at [709, 241] on select "deluded penitent innate competitive" at bounding box center [677, 245] width 84 height 19
select select "competitive"
click at [635, 236] on select "deluded penitent innate competitive" at bounding box center [677, 245] width 84 height 19
click at [639, 268] on select "trace apply credit attribute" at bounding box center [606, 269] width 79 height 19
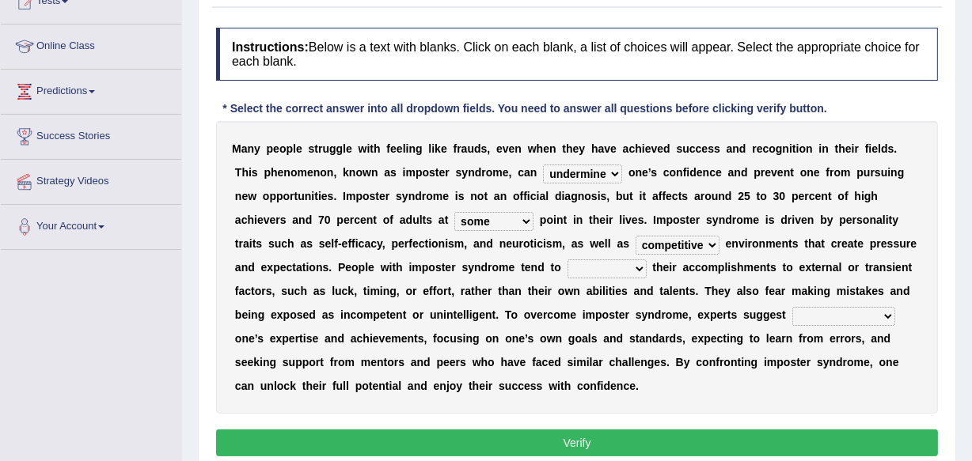
click at [639, 268] on select "trace apply credit attribute" at bounding box center [606, 269] width 79 height 19
select select "trace"
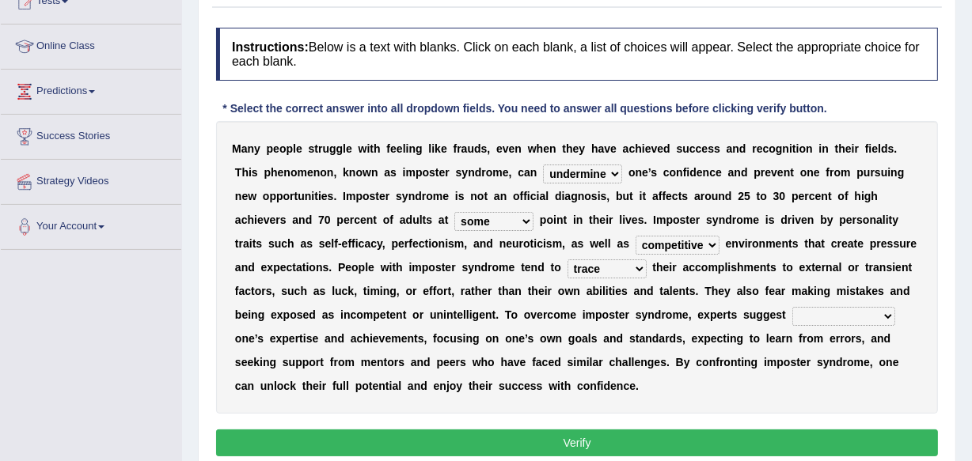
click at [567, 260] on select "trace apply credit attribute" at bounding box center [606, 269] width 79 height 19
click at [884, 315] on select "acknowledging excusing craving weaving" at bounding box center [843, 316] width 103 height 19
select select "acknowledging"
click at [792, 307] on select "acknowledging excusing craving weaving" at bounding box center [843, 316] width 103 height 19
click at [591, 446] on button "Verify" at bounding box center [577, 443] width 722 height 27
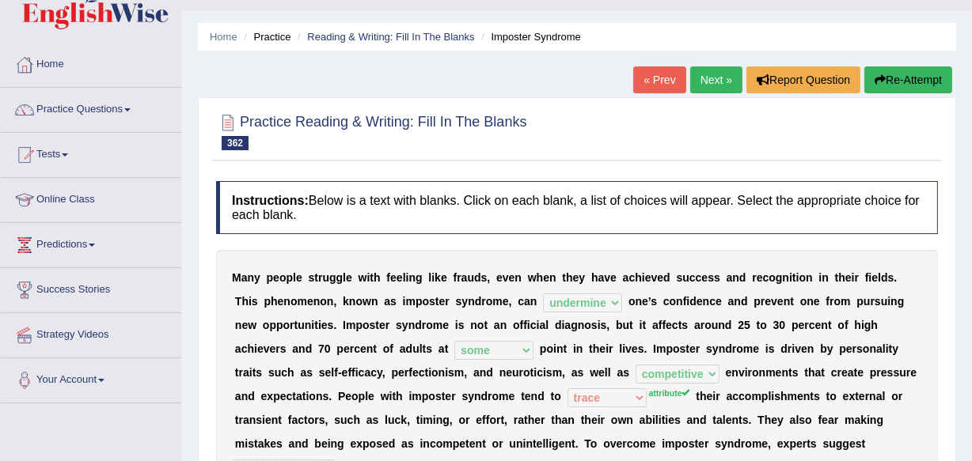
scroll to position [0, 0]
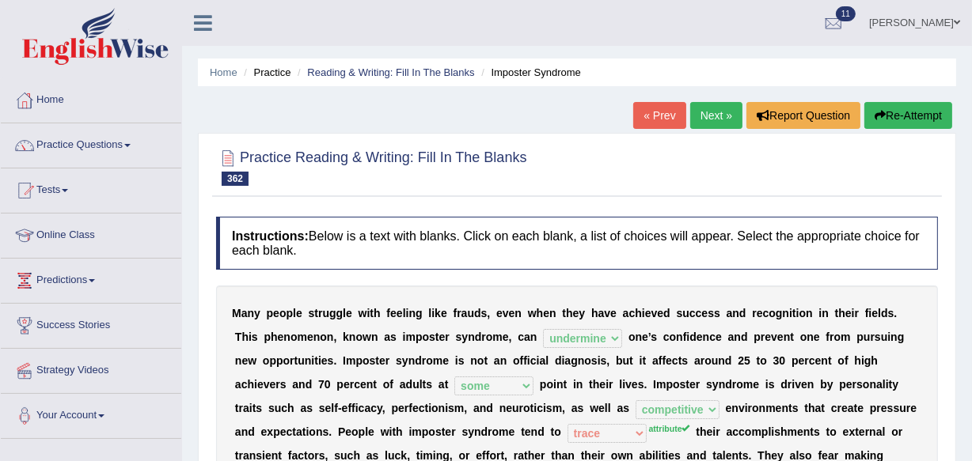
click at [702, 109] on link "Next »" at bounding box center [716, 115] width 52 height 27
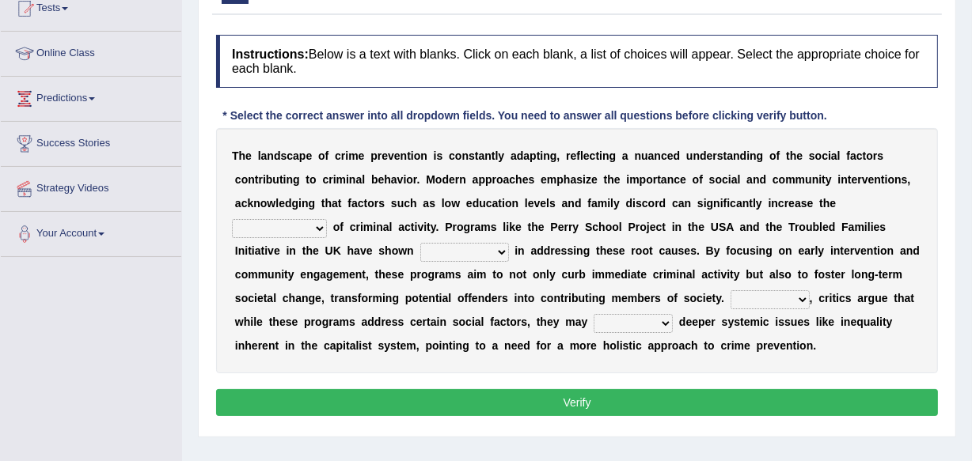
scroll to position [219, 0]
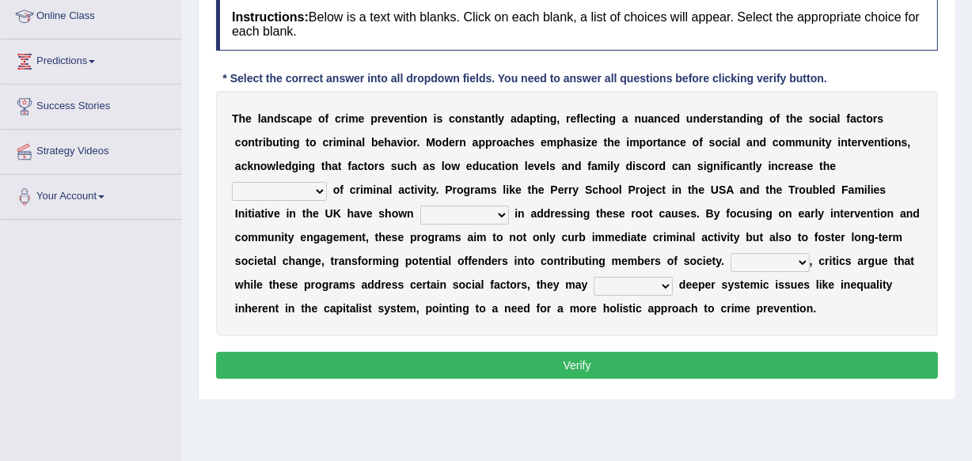
drag, startPoint x: 276, startPoint y: 158, endPoint x: 440, endPoint y: 144, distance: 164.4
click at [440, 144] on div "T h e l a n d s c a p e o f c r i m e p r e v e n t i o n i s c o n s t a n t l…" at bounding box center [577, 213] width 722 height 245
click at [315, 188] on select "expenditure likelihood technique measurement" at bounding box center [279, 191] width 95 height 19
select select "likelihood"
click at [232, 182] on select "expenditure likelihood technique measurement" at bounding box center [279, 191] width 95 height 19
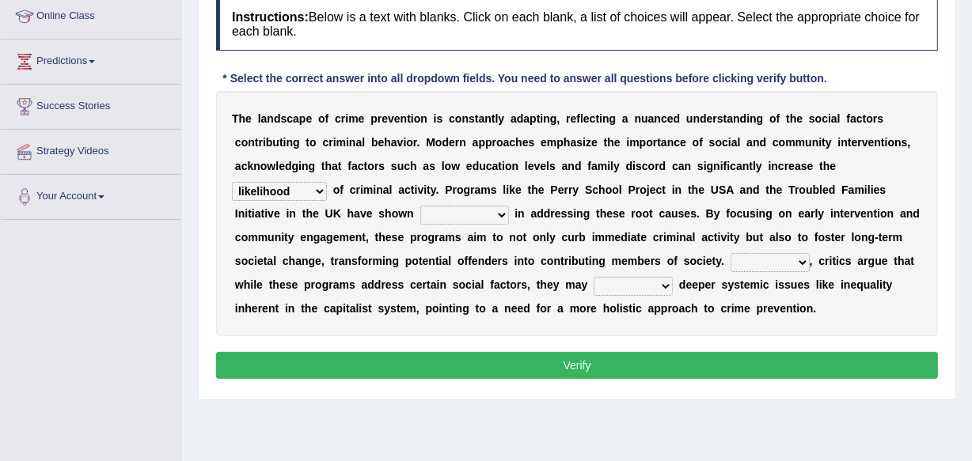
click at [500, 212] on select "surface appreciation content promise" at bounding box center [464, 215] width 89 height 19
select select "appreciation"
click at [420, 206] on select "surface appreciation content promise" at bounding box center [464, 215] width 89 height 19
click at [800, 260] on select "Thus Although However Alongside" at bounding box center [769, 262] width 79 height 19
drag, startPoint x: 727, startPoint y: 284, endPoint x: 802, endPoint y: 212, distance: 104.1
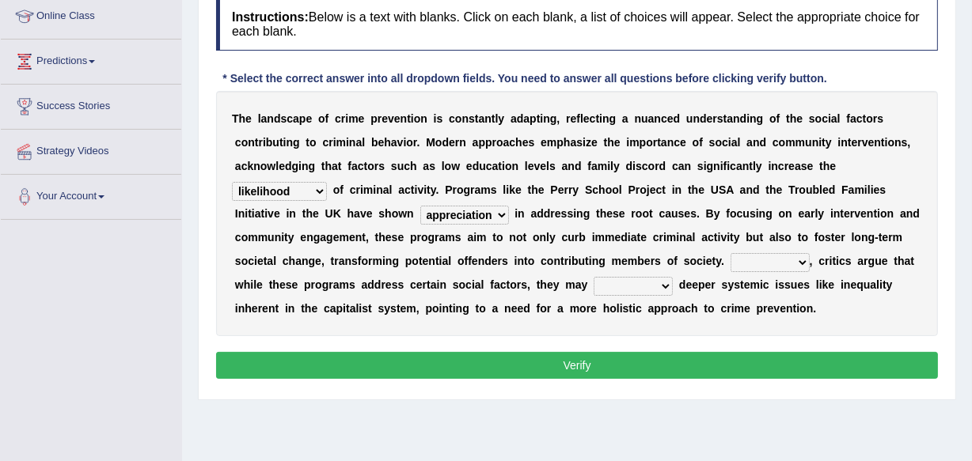
click at [802, 212] on div "T h e l a n d s c a p e o f c r i m e p r e v e n t i o n i s c o n s t a n t l…" at bounding box center [577, 213] width 722 height 245
click at [802, 261] on select "Thus Although However Alongside" at bounding box center [769, 262] width 79 height 19
select select "However"
click at [730, 253] on select "Thus Although However Alongside" at bounding box center [769, 262] width 79 height 19
click at [661, 282] on select "overlook undergo dwell fold" at bounding box center [633, 286] width 79 height 19
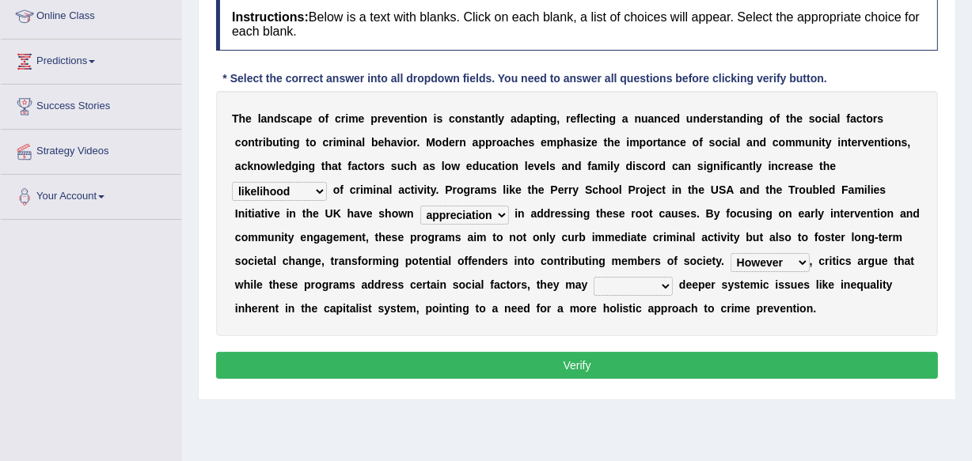
select select "undergo"
click at [594, 277] on select "overlook undergo dwell fold" at bounding box center [633, 286] width 79 height 19
click at [578, 366] on button "Verify" at bounding box center [577, 365] width 722 height 27
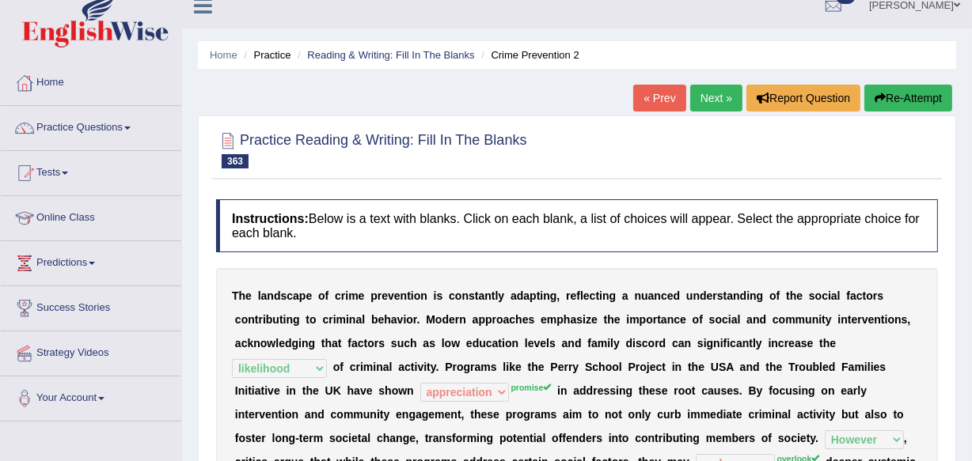
scroll to position [0, 0]
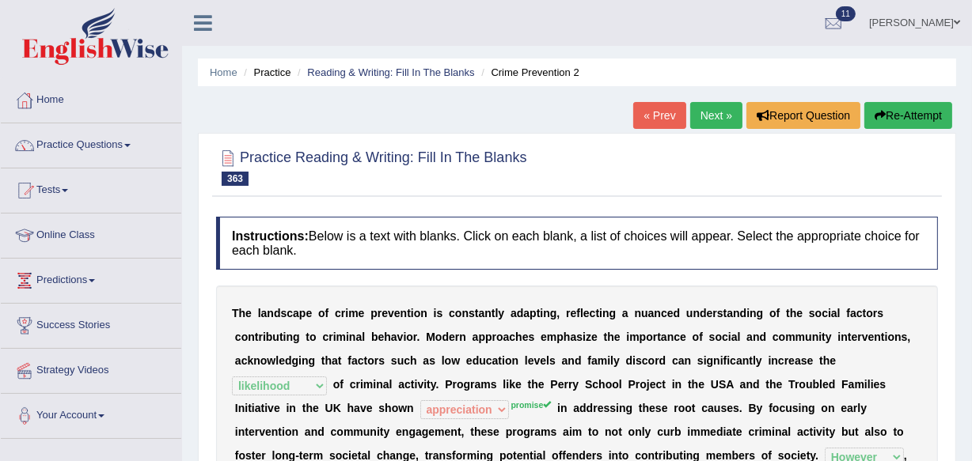
click at [713, 108] on link "Next »" at bounding box center [716, 115] width 52 height 27
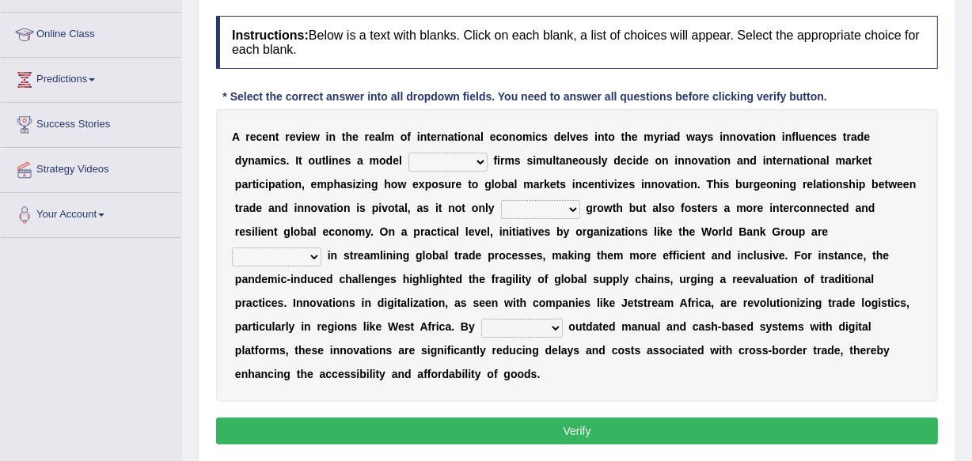
scroll to position [239, 0]
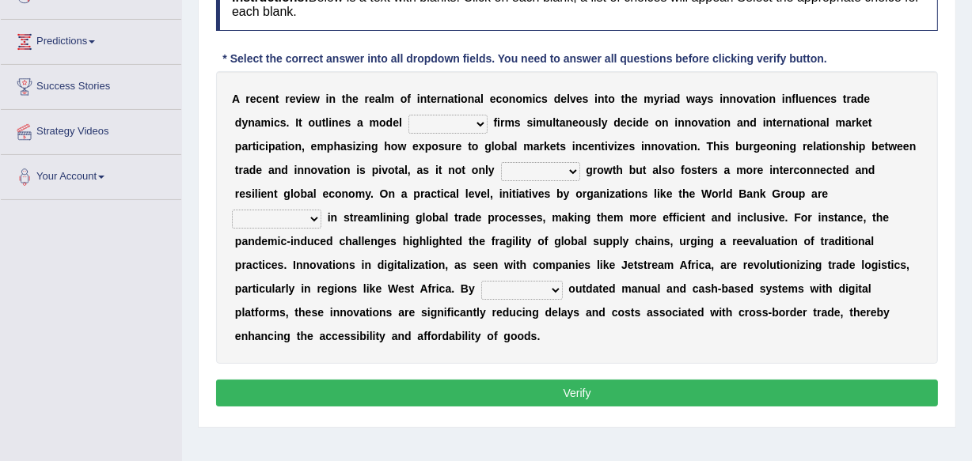
click at [479, 120] on select "where when that these" at bounding box center [447, 124] width 79 height 19
select select "where"
click at [408, 115] on select "where when that these" at bounding box center [447, 124] width 79 height 19
click at [570, 167] on select "carries devises exploits amplifies" at bounding box center [540, 171] width 79 height 19
select select "amplifies"
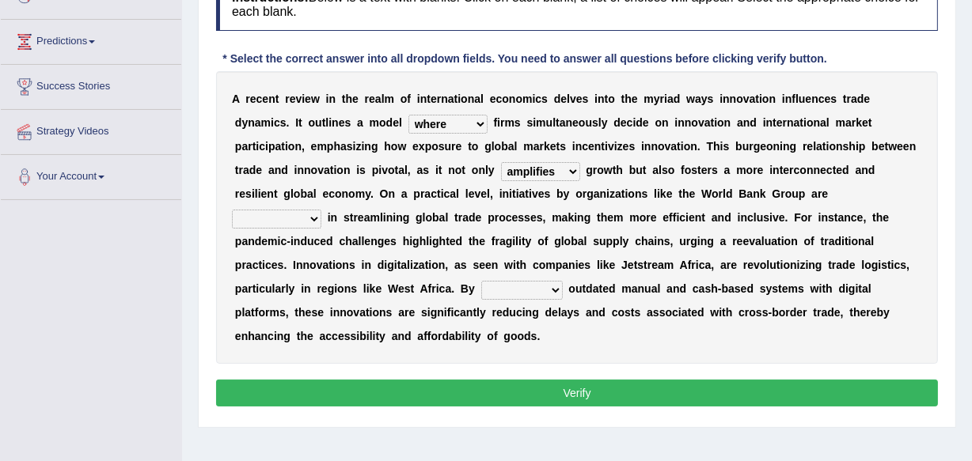
click at [501, 162] on select "carries devises exploits amplifies" at bounding box center [540, 171] width 79 height 19
click at [313, 215] on select "instrumental peripheral immortal mutual" at bounding box center [276, 219] width 89 height 19
select select "instrumental"
click at [232, 210] on select "instrumental peripheral immortal mutual" at bounding box center [276, 219] width 89 height 19
click at [559, 286] on select "enhancing restricting replacing eradicating" at bounding box center [522, 290] width 82 height 19
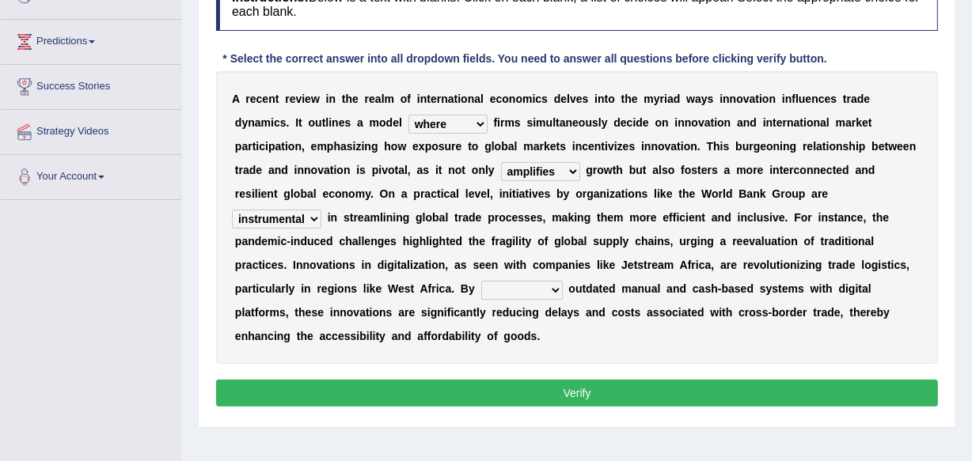
select select "replacing"
click at [481, 281] on select "enhancing restricting replacing eradicating" at bounding box center [522, 290] width 82 height 19
click at [579, 385] on button "Verify" at bounding box center [577, 393] width 722 height 27
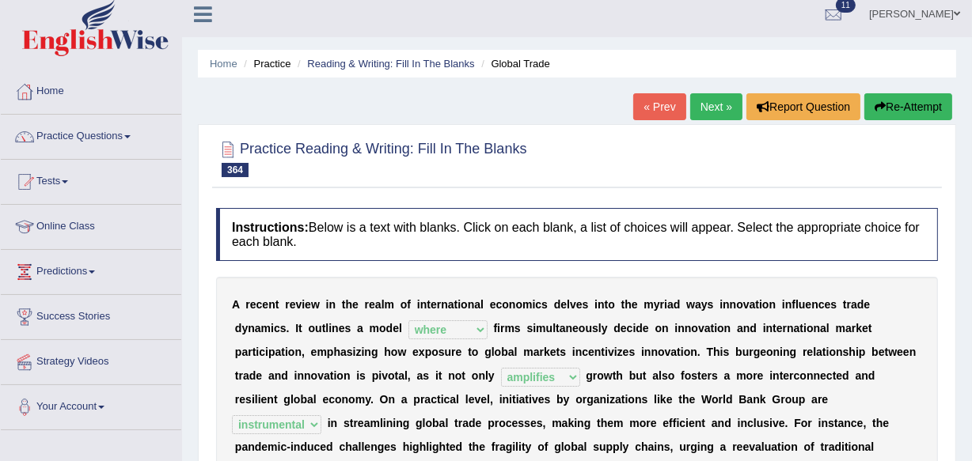
scroll to position [0, 0]
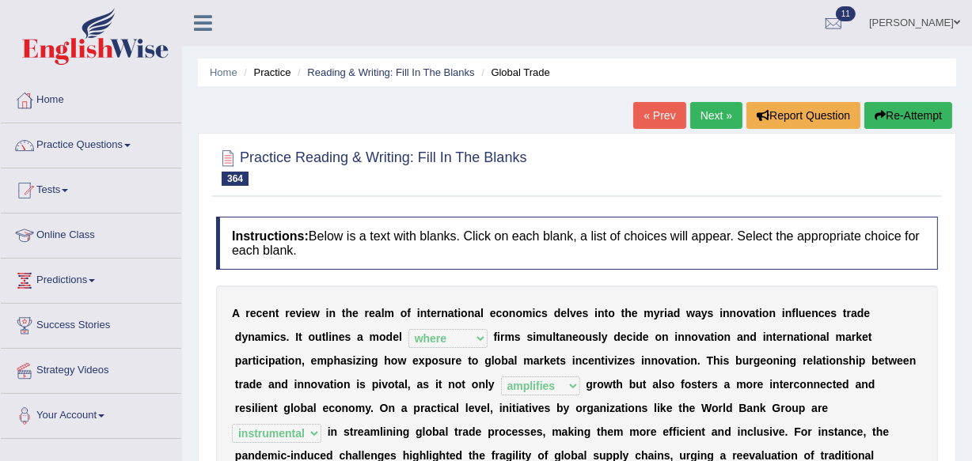
click at [723, 111] on link "Next »" at bounding box center [716, 115] width 52 height 27
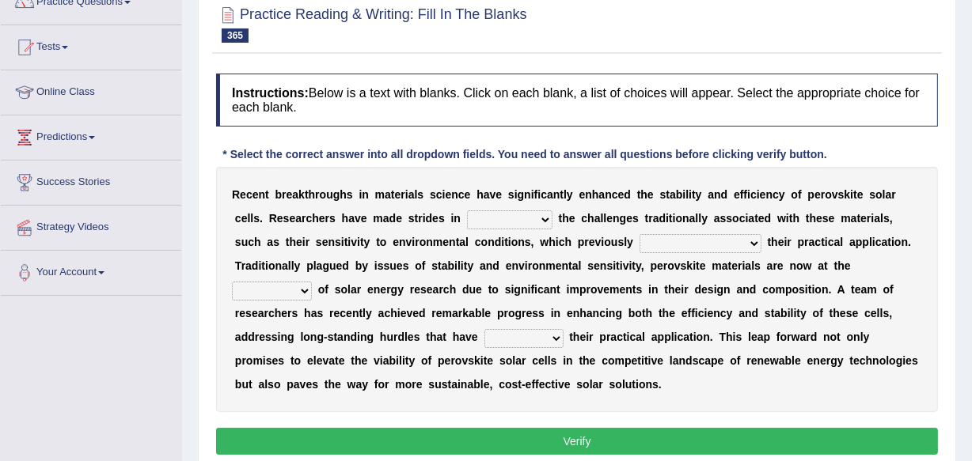
scroll to position [173, 0]
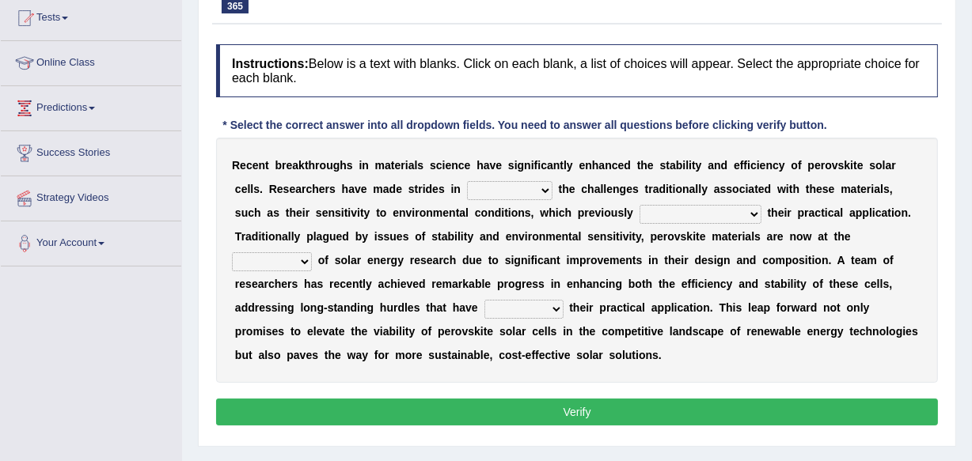
click at [544, 186] on select "mediating abhorring overcoming observing" at bounding box center [509, 190] width 85 height 19
select select "overcoming"
click at [467, 181] on select "mediating abhorring overcoming observing" at bounding box center [509, 190] width 85 height 19
click at [751, 213] on select "limit limited have limited would have limited" at bounding box center [700, 214] width 122 height 19
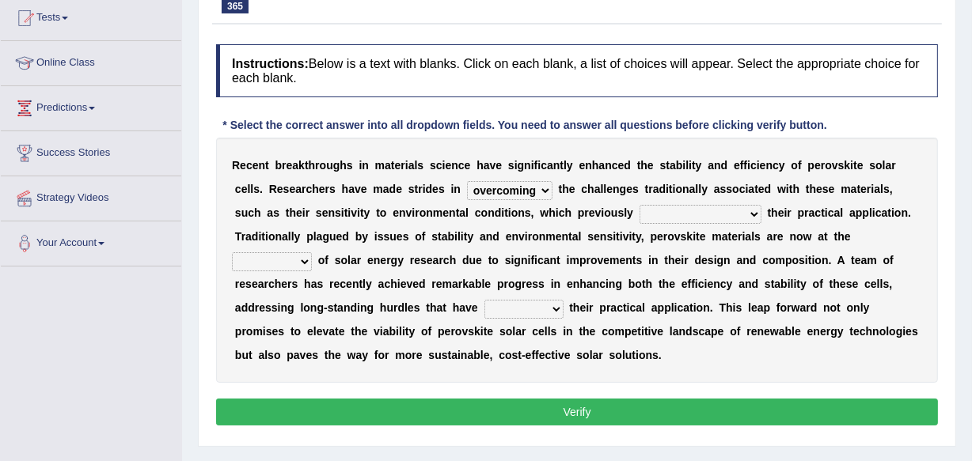
click at [751, 213] on select "limit limited have limited would have limited" at bounding box center [700, 214] width 122 height 19
select select "limited"
click at [639, 205] on select "limit limited have limited would have limited" at bounding box center [700, 214] width 122 height 19
click at [302, 261] on select "backdrop forefront appendix foundation" at bounding box center [272, 261] width 80 height 19
select select "forefront"
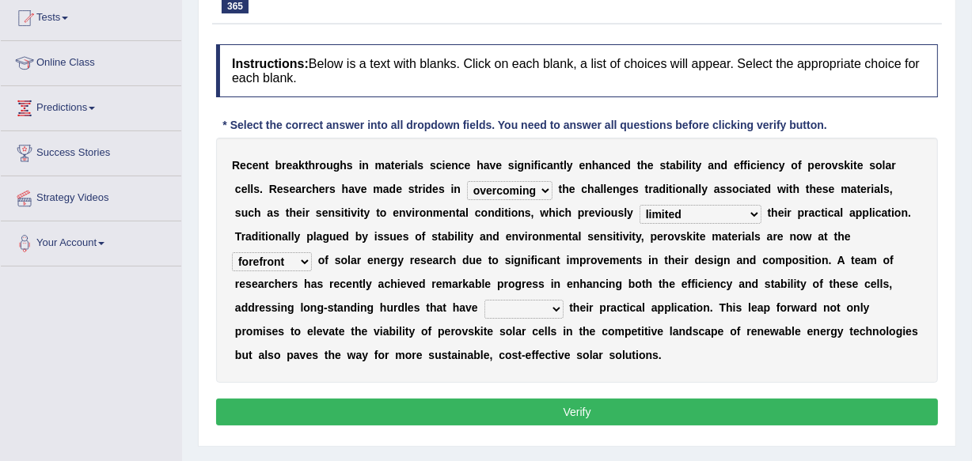
click at [232, 252] on select "backdrop forefront appendix foundation" at bounding box center [272, 261] width 80 height 19
click at [555, 307] on select "impeded cited identified monitored" at bounding box center [523, 309] width 79 height 19
select select "identified"
click at [484, 300] on select "impeded cited identified monitored" at bounding box center [523, 309] width 79 height 19
click at [586, 414] on button "Verify" at bounding box center [577, 412] width 722 height 27
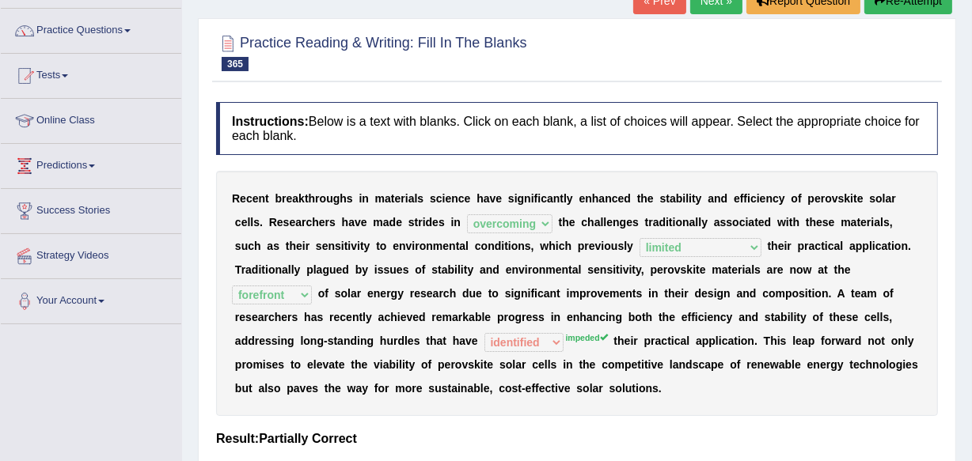
scroll to position [86, 0]
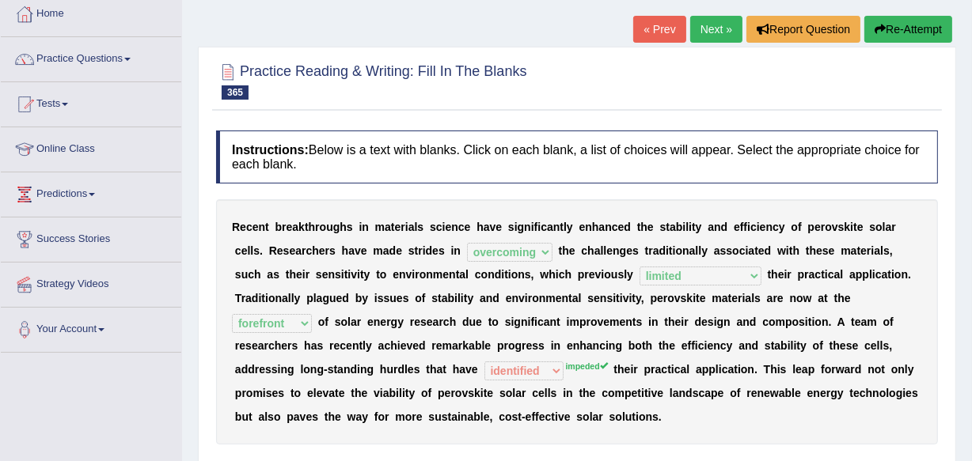
click at [698, 26] on link "Next »" at bounding box center [716, 29] width 52 height 27
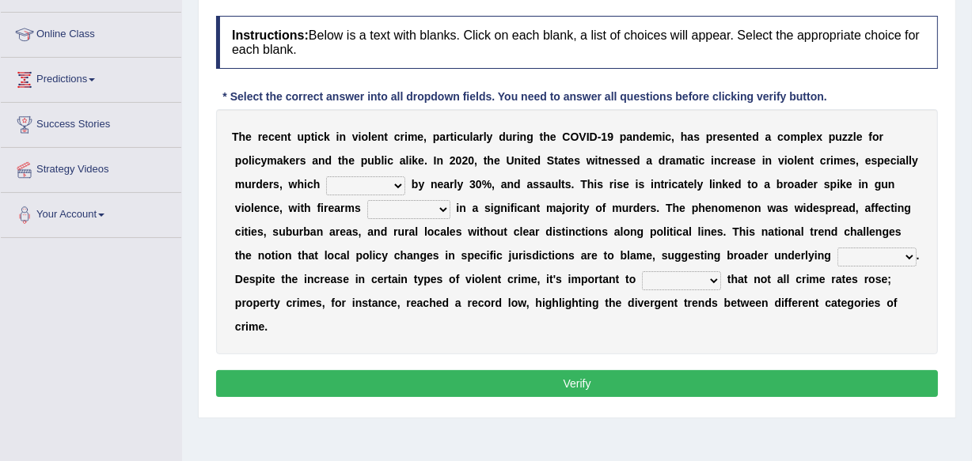
scroll to position [230, 0]
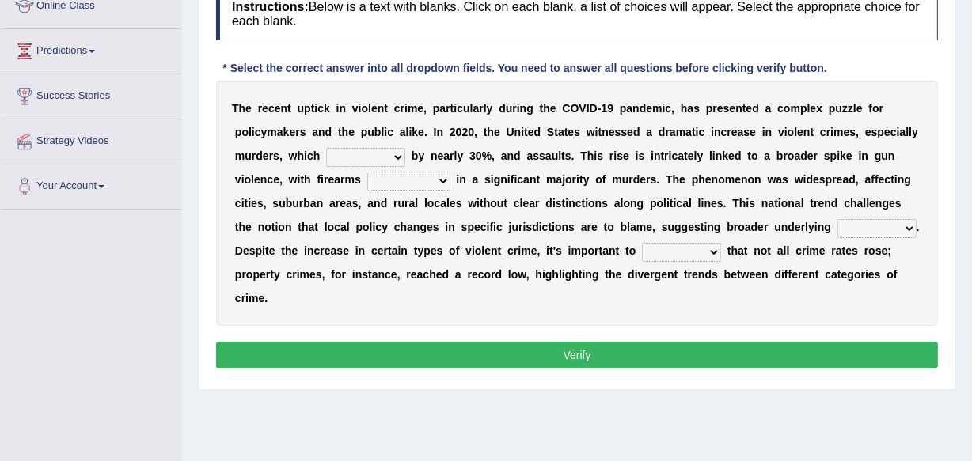
click at [393, 154] on select "surged launched fluctuated rotated" at bounding box center [365, 157] width 79 height 19
select select "fluctuated"
click at [326, 148] on select "surged launched fluctuated rotated" at bounding box center [365, 157] width 79 height 19
click at [439, 180] on select "which used using them using being used" at bounding box center [408, 181] width 83 height 19
select select "being used"
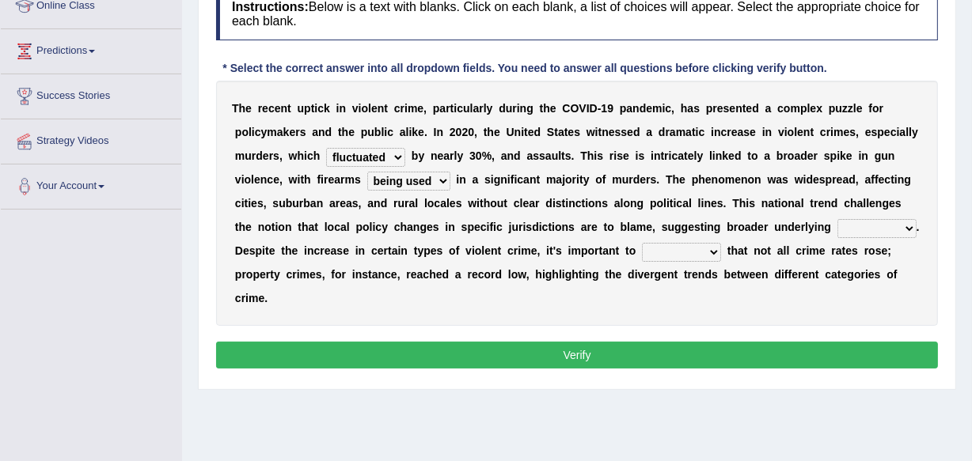
click at [367, 172] on select "which used using them using being used" at bounding box center [408, 181] width 83 height 19
click at [905, 222] on select "effects cases spots causes" at bounding box center [876, 228] width 79 height 19
select select "causes"
click at [837, 219] on select "effects cases spots causes" at bounding box center [876, 228] width 79 height 19
click at [711, 248] on select "note infer occur release" at bounding box center [681, 252] width 79 height 19
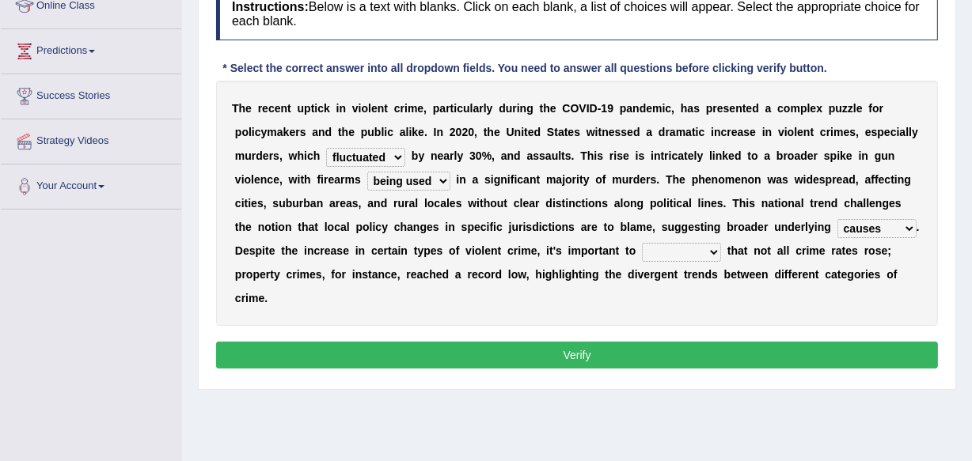
select select "note"
click at [642, 243] on select "note infer occur release" at bounding box center [681, 252] width 79 height 19
click at [582, 351] on button "Verify" at bounding box center [577, 355] width 722 height 27
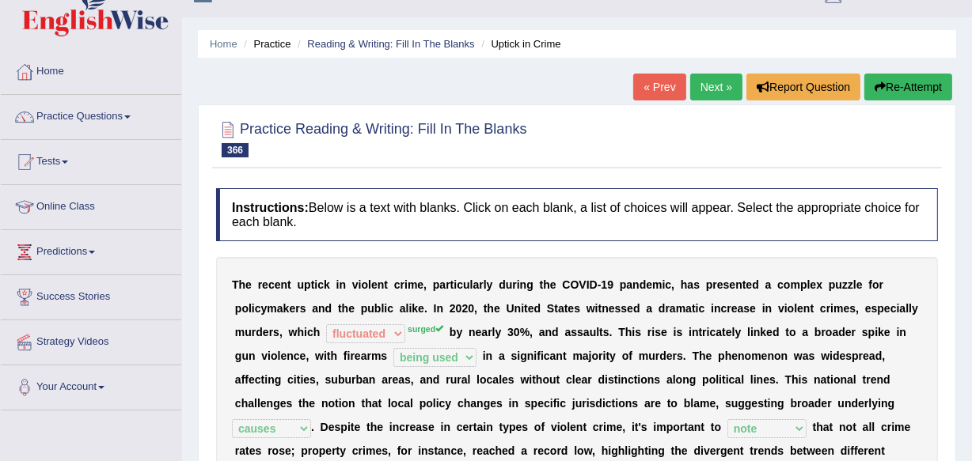
scroll to position [0, 0]
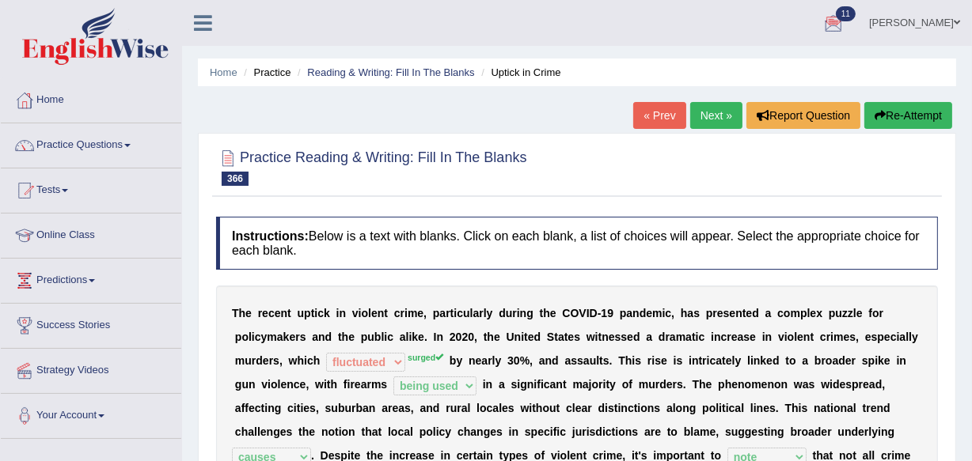
click at [705, 117] on link "Next »" at bounding box center [716, 115] width 52 height 27
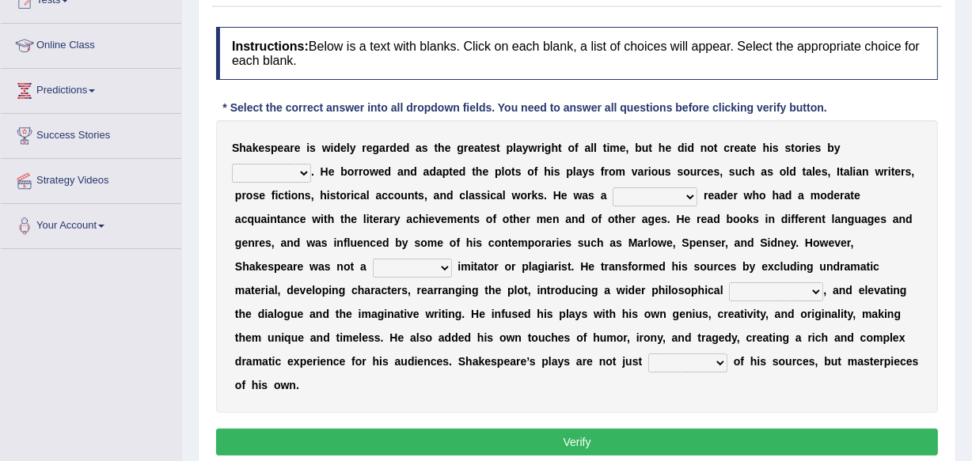
scroll to position [229, 0]
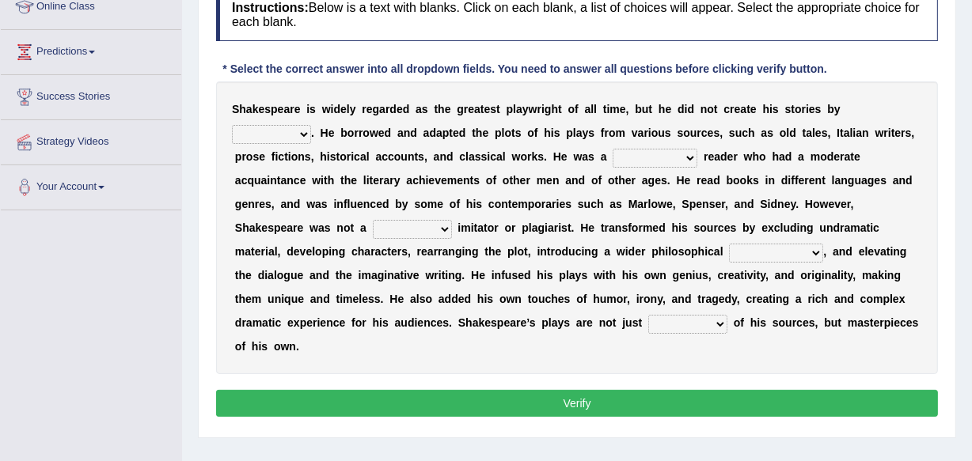
click at [303, 135] on select "his own he him himself" at bounding box center [271, 134] width 79 height 19
select select "himself"
click at [232, 125] on select "his own he him himself" at bounding box center [271, 134] width 79 height 19
click at [692, 157] on select "keen descriptive satisfactory biased" at bounding box center [655, 158] width 85 height 19
select select "descriptive"
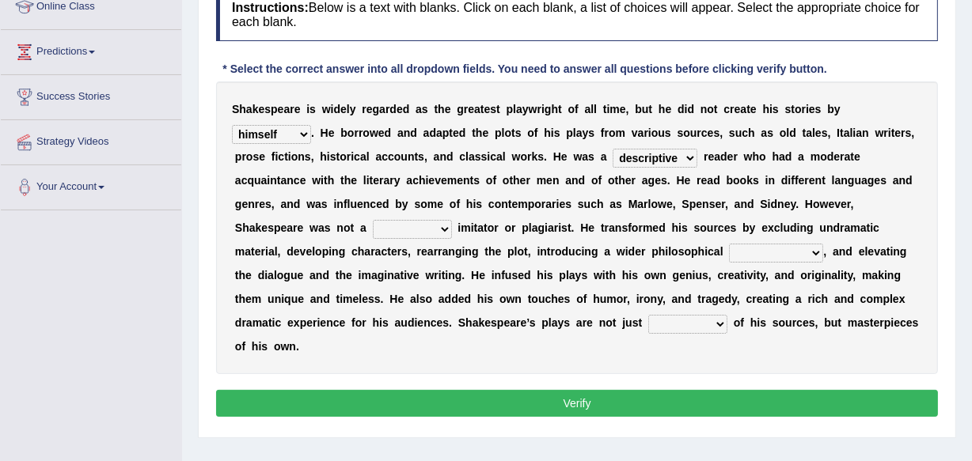
click at [613, 149] on select "keen descriptive satisfactory biased" at bounding box center [655, 158] width 85 height 19
click at [682, 153] on select "keen descriptive satisfactory biased" at bounding box center [655, 158] width 85 height 19
click at [718, 206] on b "e" at bounding box center [718, 204] width 6 height 13
click at [443, 227] on select "valid vain mere coherent" at bounding box center [412, 229] width 79 height 19
select select "mere"
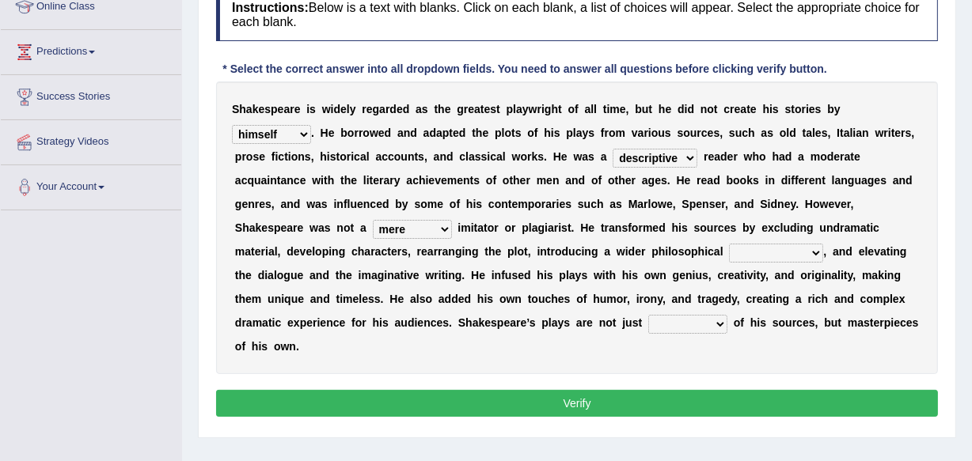
click at [373, 220] on select "valid vain mere coherent" at bounding box center [412, 229] width 79 height 19
click at [811, 252] on select "enhancement equivalent estate outlook" at bounding box center [776, 253] width 94 height 19
select select "enhancement"
click at [729, 244] on select "enhancement equivalent estate outlook" at bounding box center [776, 253] width 94 height 19
click at [719, 324] on select "elements prospects copies vehicles" at bounding box center [687, 324] width 79 height 19
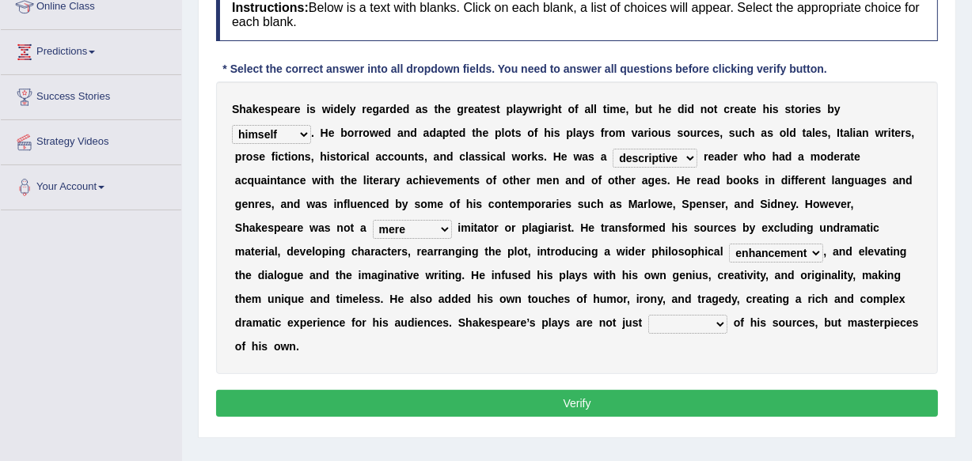
select select "elements"
click at [648, 315] on select "elements prospects copies vehicles" at bounding box center [687, 324] width 79 height 19
click at [594, 404] on button "Verify" at bounding box center [577, 403] width 722 height 27
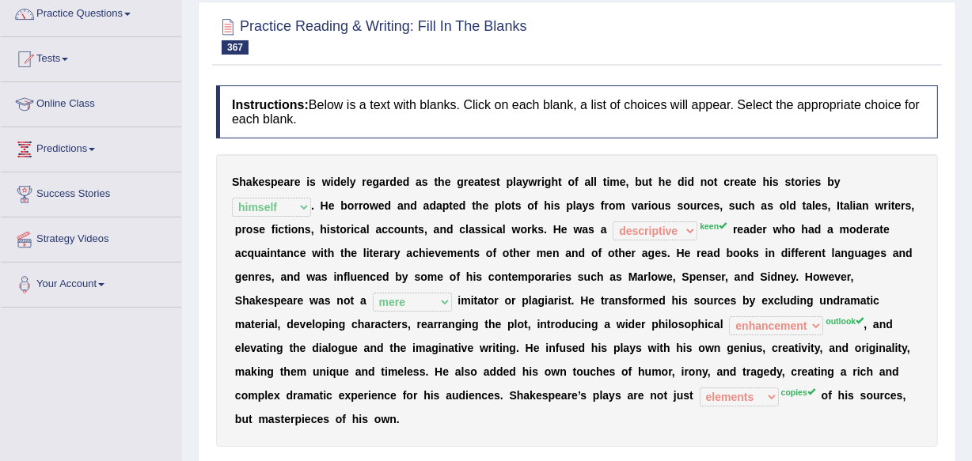
scroll to position [0, 0]
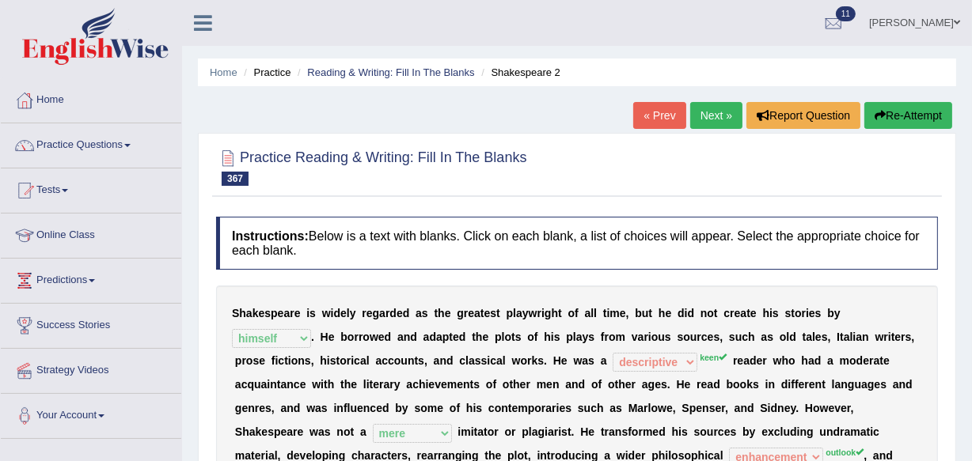
click at [718, 113] on link "Next »" at bounding box center [716, 115] width 52 height 27
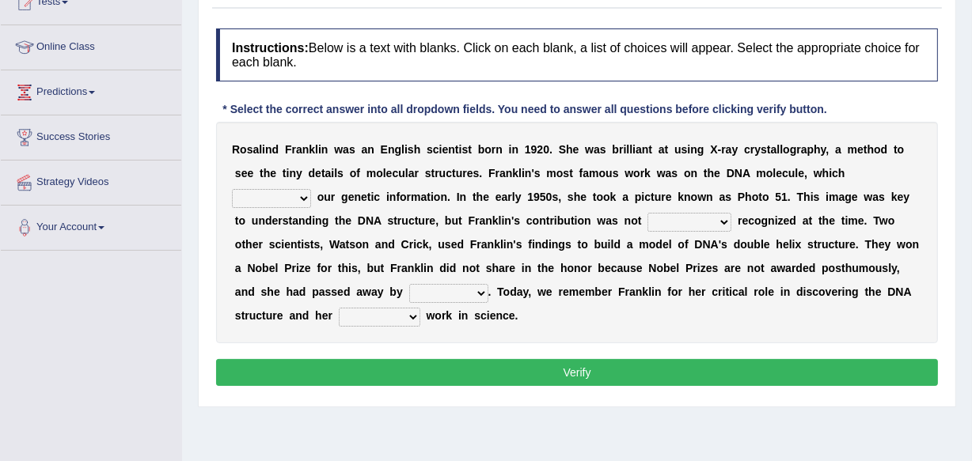
scroll to position [60, 0]
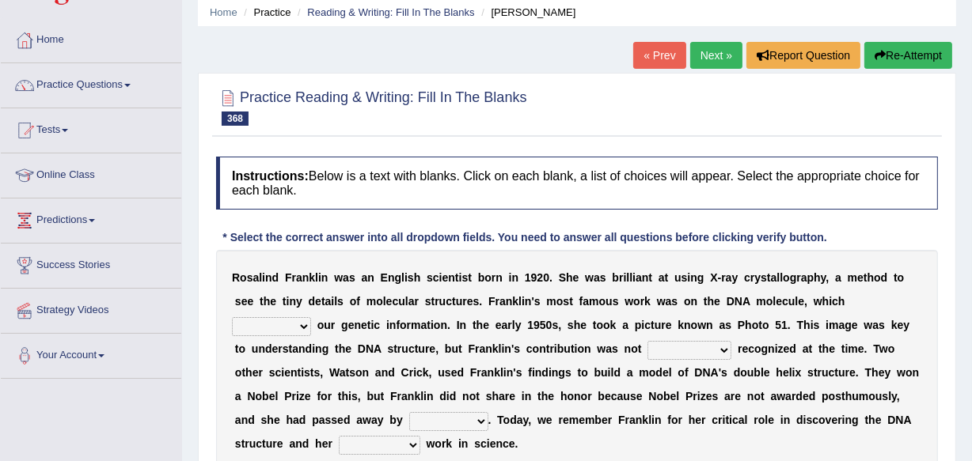
click at [298, 326] on select "targets carries claims invents" at bounding box center [271, 326] width 79 height 19
select select "carries"
click at [232, 317] on select "targets carries claims invents" at bounding box center [271, 326] width 79 height 19
click at [723, 346] on select "solely fully eagerly additionally" at bounding box center [689, 350] width 84 height 19
select select "fully"
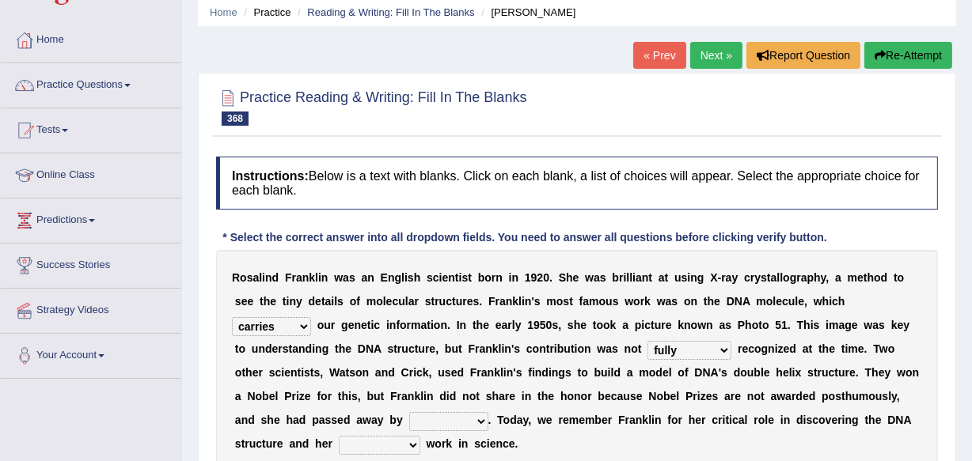
click at [647, 341] on select "solely fully eagerly additionally" at bounding box center [689, 350] width 84 height 19
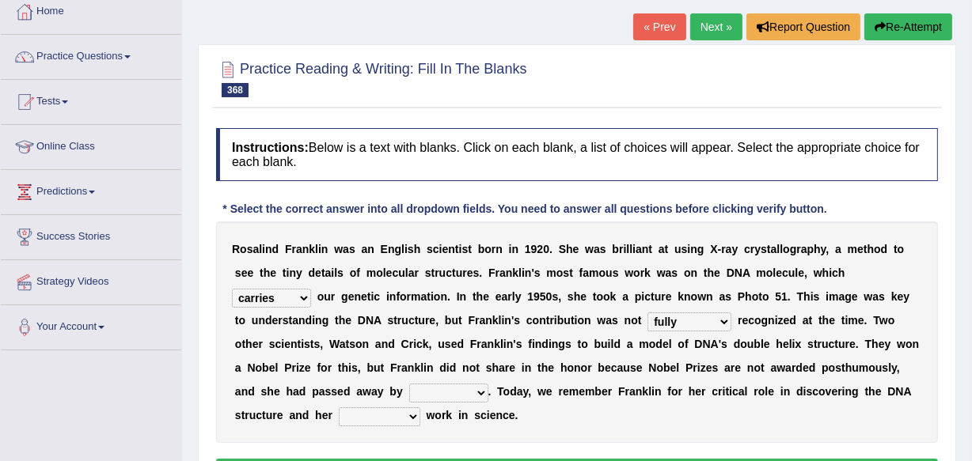
scroll to position [118, 0]
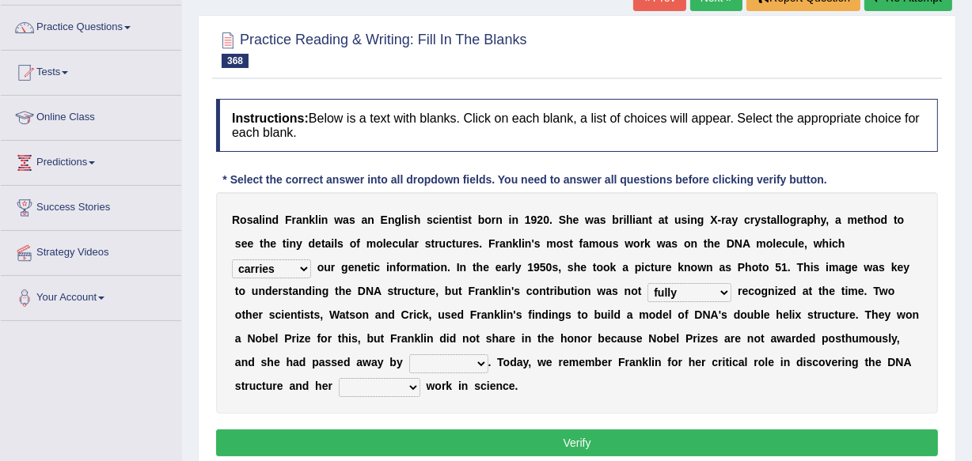
click at [480, 360] on select "there then that soon" at bounding box center [448, 364] width 79 height 19
select select "then"
click at [409, 355] on select "there then that soon" at bounding box center [448, 364] width 79 height 19
click at [409, 386] on select "derivative augmented pioneering mandatory" at bounding box center [380, 387] width 82 height 19
select select "pioneering"
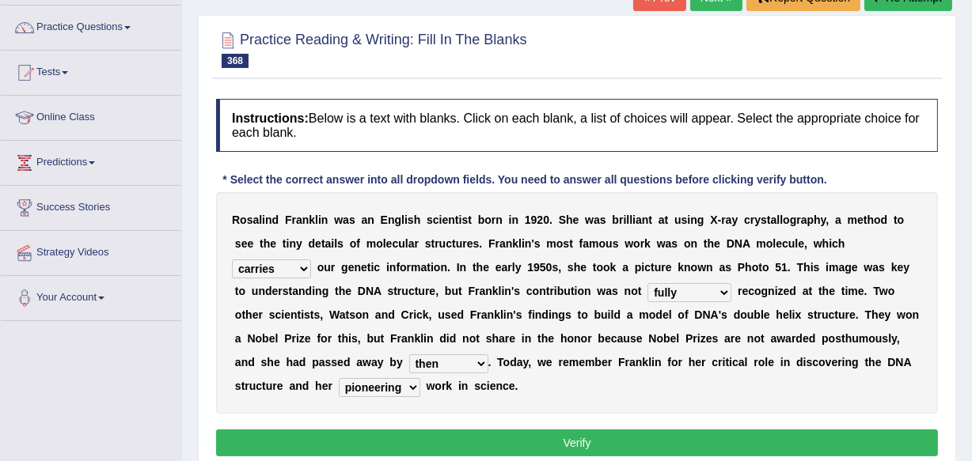
click at [339, 378] on select "derivative augmented pioneering mandatory" at bounding box center [380, 387] width 82 height 19
click at [569, 446] on button "Verify" at bounding box center [577, 443] width 722 height 27
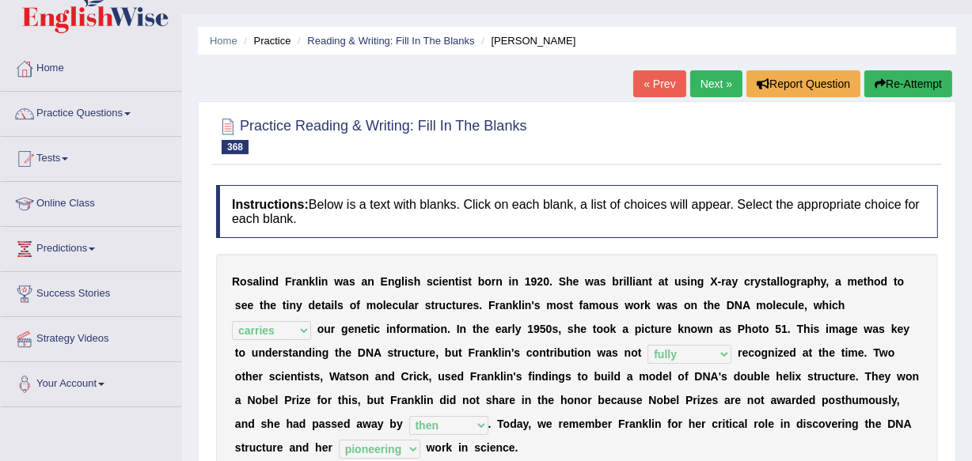
scroll to position [2, 0]
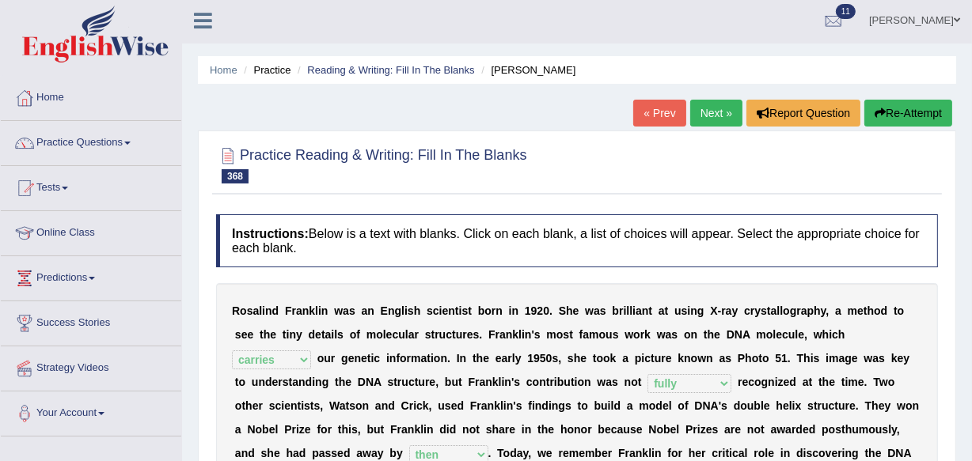
click at [711, 116] on link "Next »" at bounding box center [716, 113] width 52 height 27
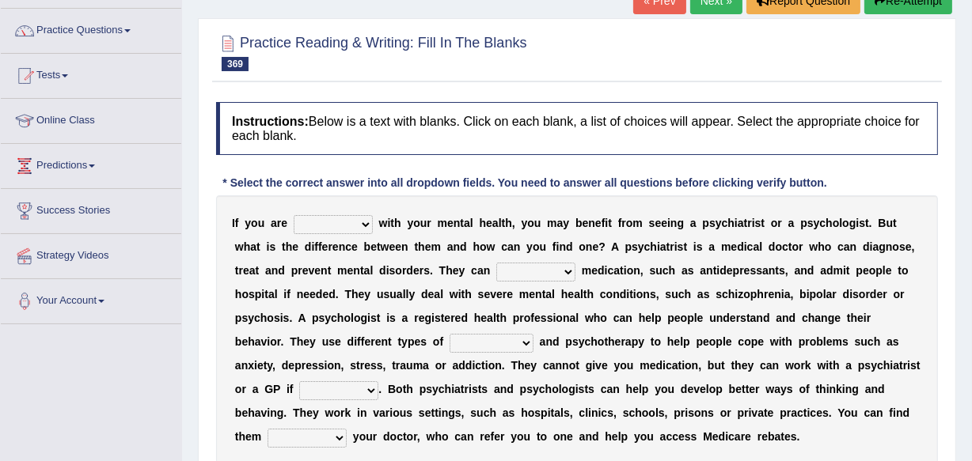
click at [971, 347] on html "Toggle navigation Home Practice Questions Speaking Practice Read Aloud Repeat S…" at bounding box center [486, 115] width 972 height 461
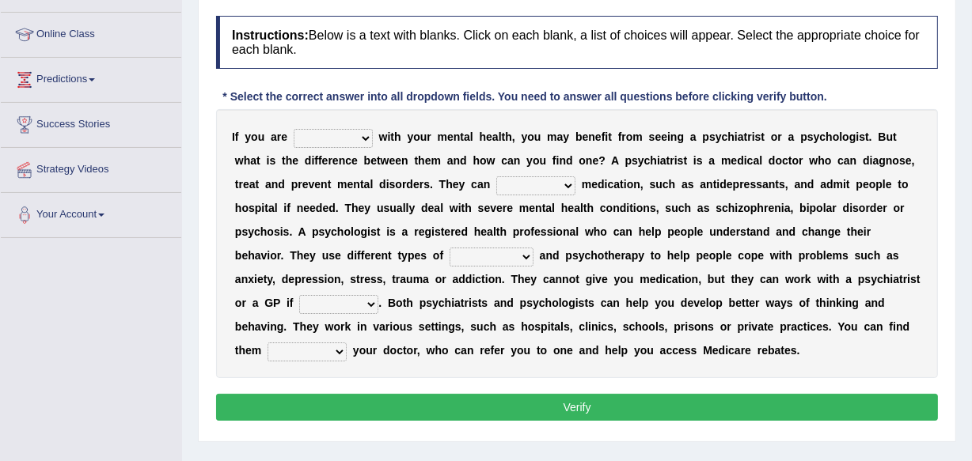
scroll to position [230, 0]
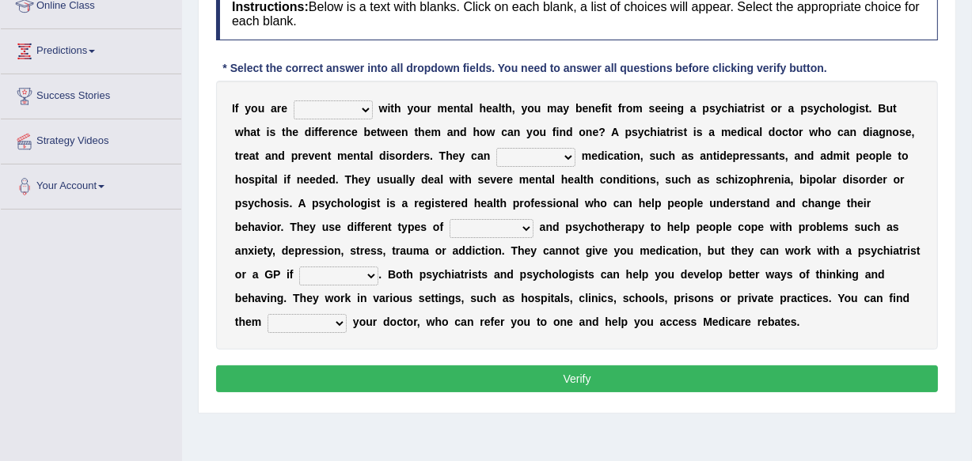
click at [366, 108] on select "consulting struggling aligning thriving" at bounding box center [333, 110] width 79 height 19
select select "struggling"
click at [294, 101] on select "consulting struggling aligning thriving" at bounding box center [333, 110] width 79 height 19
click at [570, 156] on select "document converse initiate prescribe" at bounding box center [535, 157] width 79 height 19
select select "prescribe"
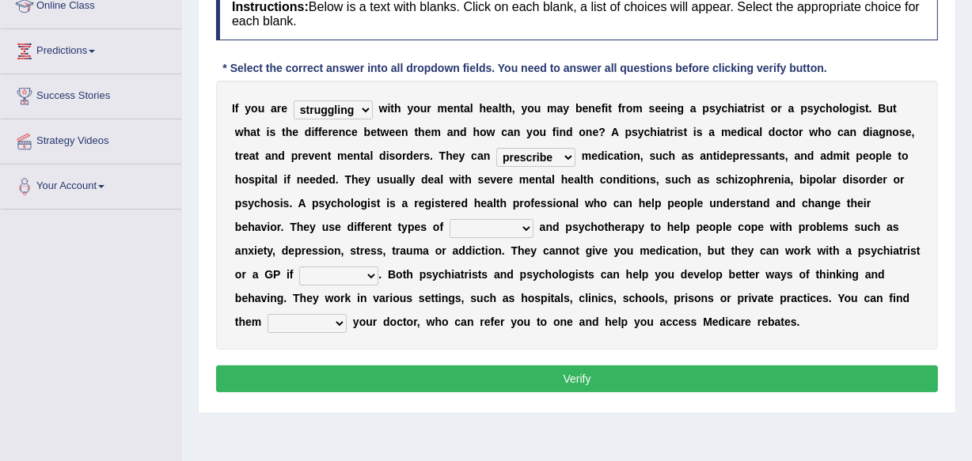
click at [496, 148] on select "document converse initiate prescribe" at bounding box center [535, 157] width 79 height 19
click at [523, 222] on select "exception advocacy counselling warning" at bounding box center [492, 228] width 84 height 19
select select "counselling"
click at [450, 219] on select "exception advocacy counselling warning" at bounding box center [492, 228] width 84 height 19
click at [369, 271] on select "it needs needed is needing may need" at bounding box center [338, 276] width 79 height 19
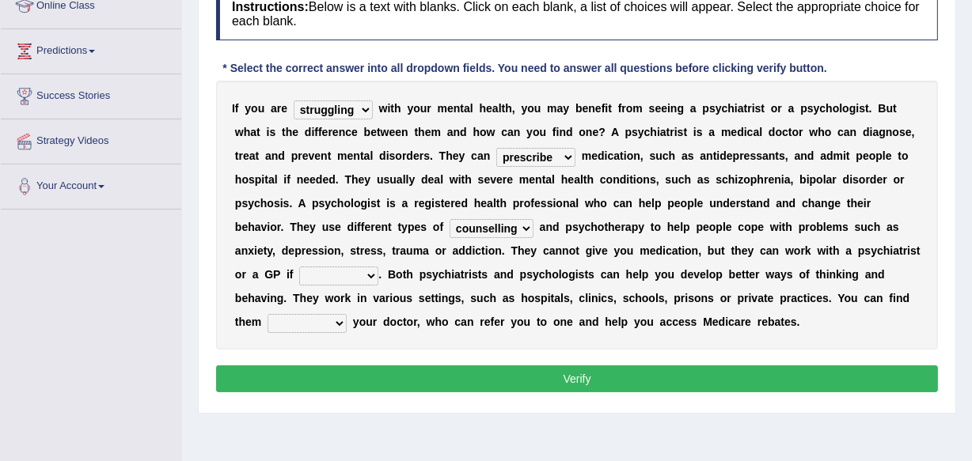
select select "needed"
click at [299, 267] on select "it needs needed is needing may need" at bounding box center [338, 276] width 79 height 19
click at [340, 320] on select "beyond opposite toward through" at bounding box center [306, 323] width 79 height 19
select select "through"
click at [267, 314] on select "beyond opposite toward through" at bounding box center [306, 323] width 79 height 19
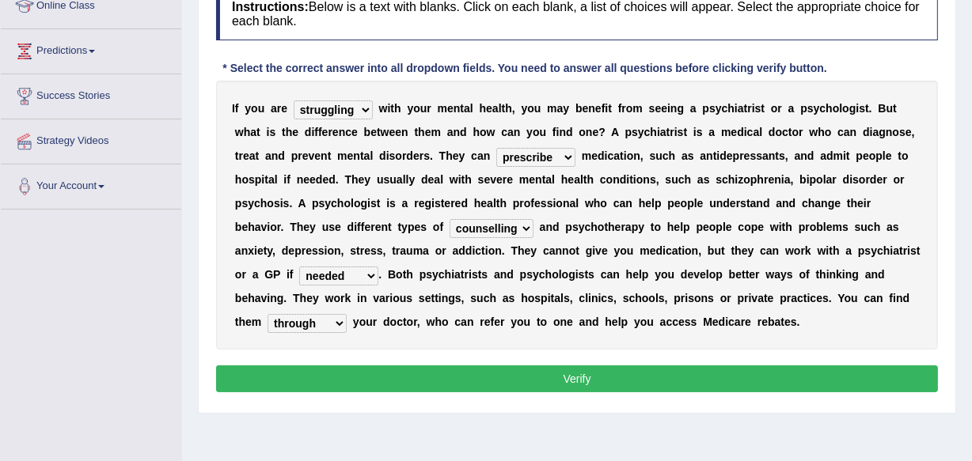
click at [577, 382] on button "Verify" at bounding box center [577, 379] width 722 height 27
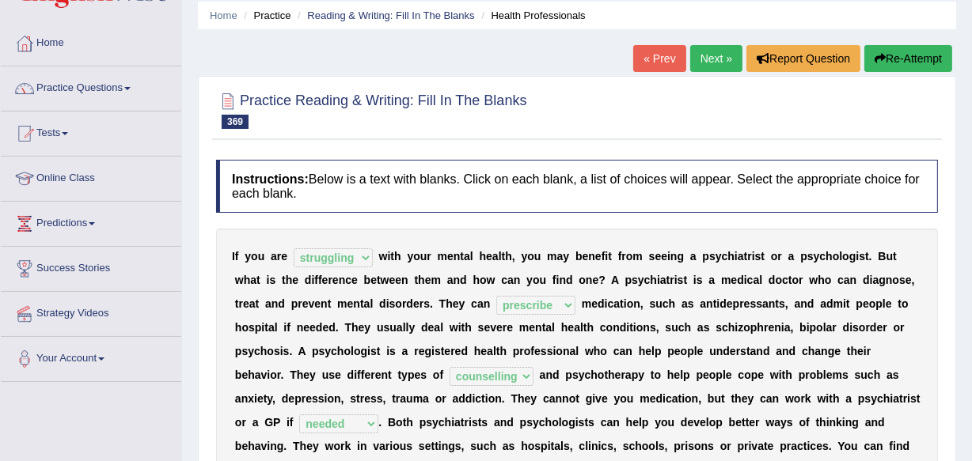
scroll to position [28, 0]
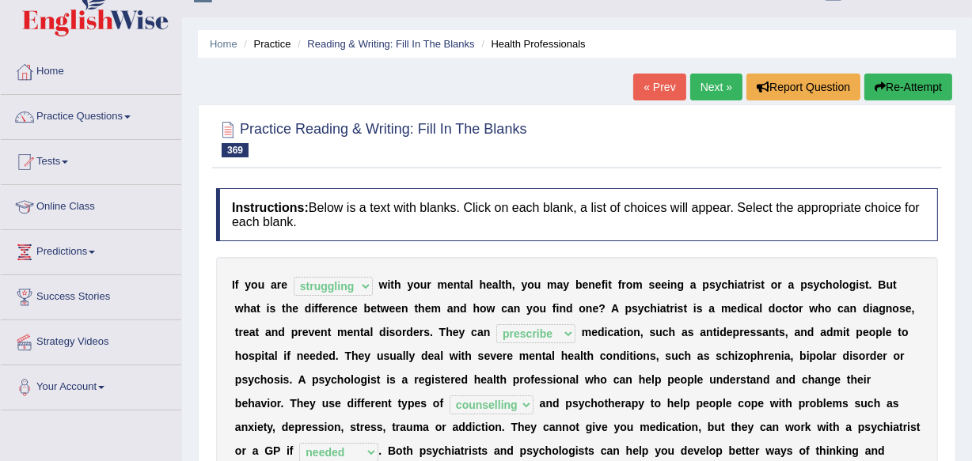
click at [700, 79] on link "Next »" at bounding box center [716, 87] width 52 height 27
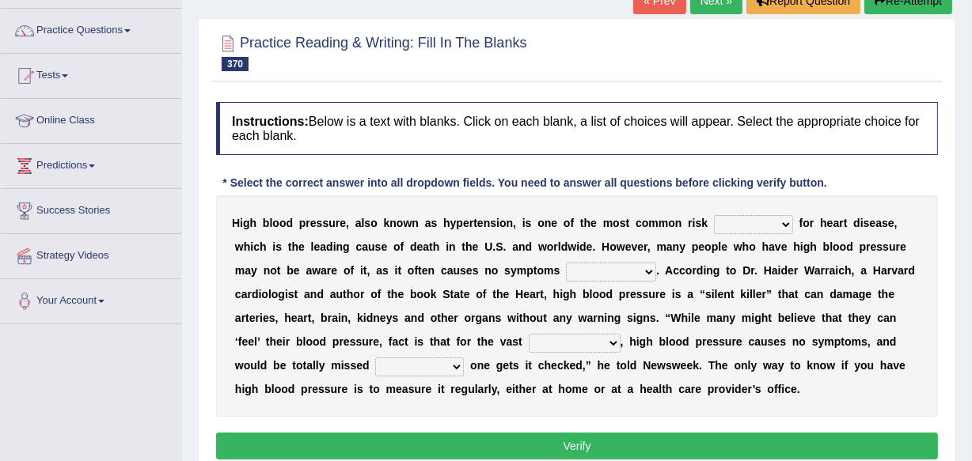
scroll to position [161, 0]
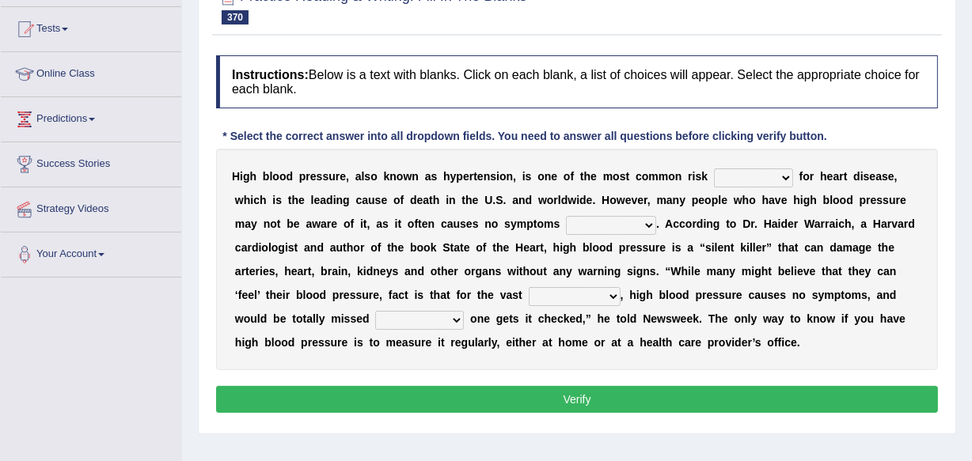
click at [783, 178] on select "expenses factors segments conditions" at bounding box center [753, 178] width 79 height 19
select select "factors"
click at [714, 169] on select "expenses factors segments conditions" at bounding box center [753, 178] width 79 height 19
click at [785, 179] on select "expenses factors segments conditions" at bounding box center [753, 178] width 79 height 19
click at [506, 244] on b "e" at bounding box center [506, 247] width 6 height 13
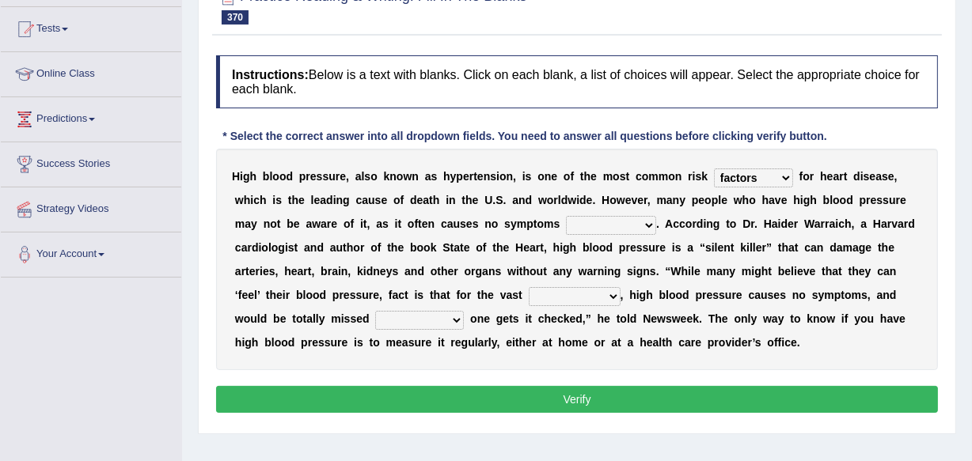
click at [649, 226] on select "at all in total by far by no means" at bounding box center [611, 225] width 90 height 19
select select "at all"
click at [566, 216] on select "at all in total by far by no means" at bounding box center [611, 225] width 90 height 19
click at [613, 294] on select "functions shareholders number majority" at bounding box center [575, 296] width 92 height 19
select select "majority"
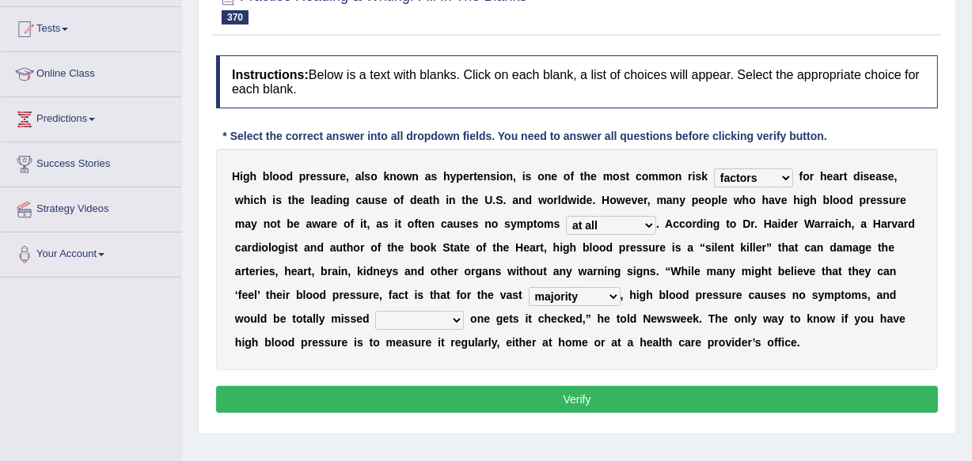
click at [529, 287] on select "functions shareholders number majority" at bounding box center [575, 296] width 92 height 19
click at [459, 321] on select "even though if not when unless" at bounding box center [419, 320] width 89 height 19
select select "even though"
click at [375, 311] on select "even though if not when unless" at bounding box center [419, 320] width 89 height 19
click at [582, 397] on button "Verify" at bounding box center [577, 399] width 722 height 27
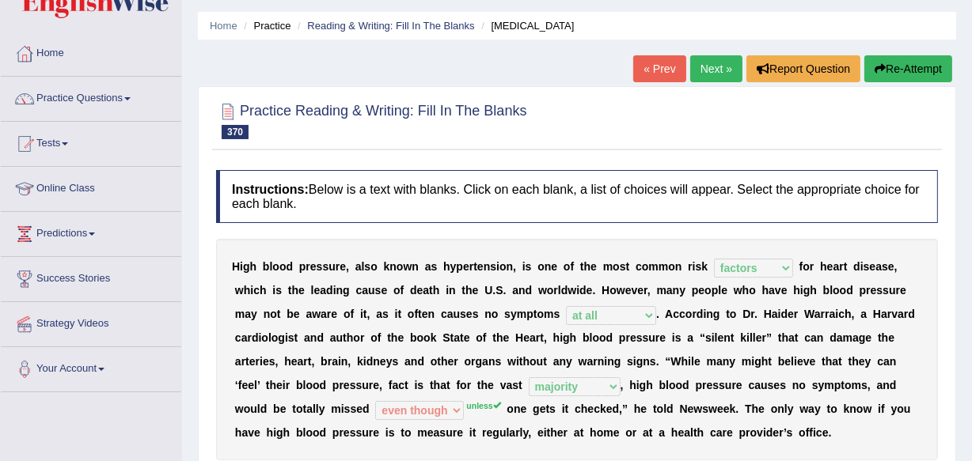
scroll to position [0, 0]
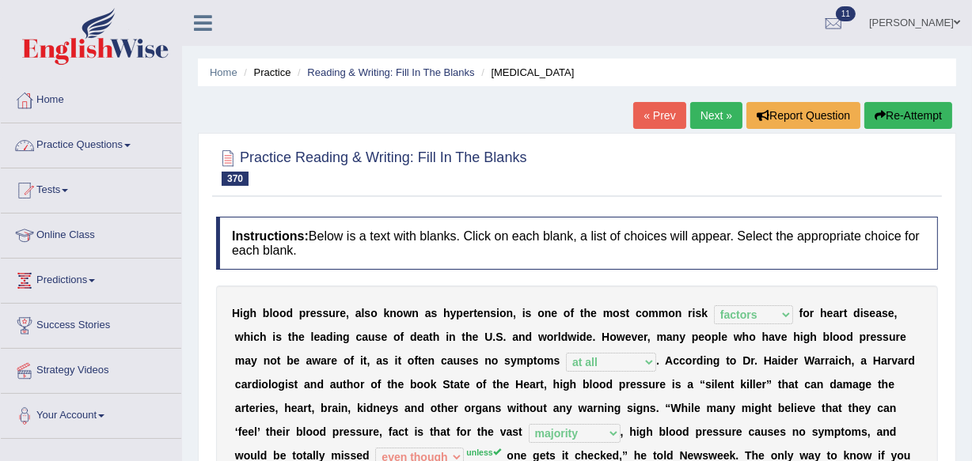
click at [131, 144] on span at bounding box center [127, 145] width 6 height 3
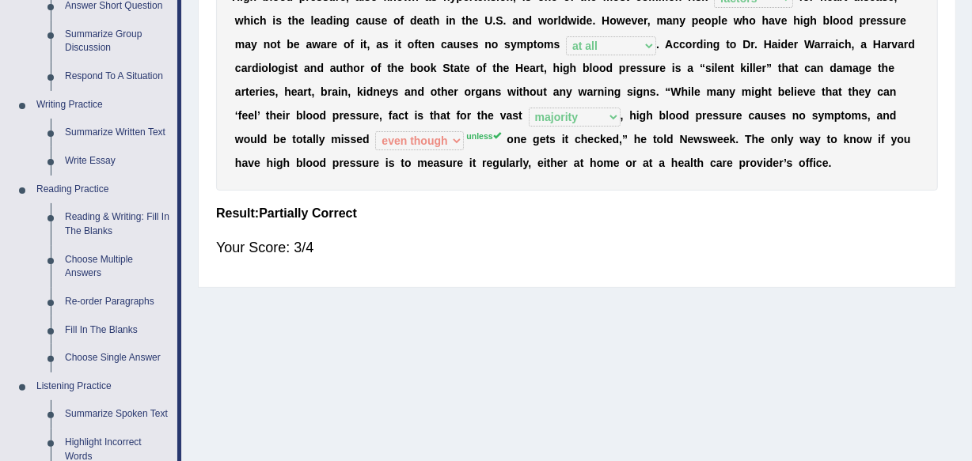
scroll to position [345, 0]
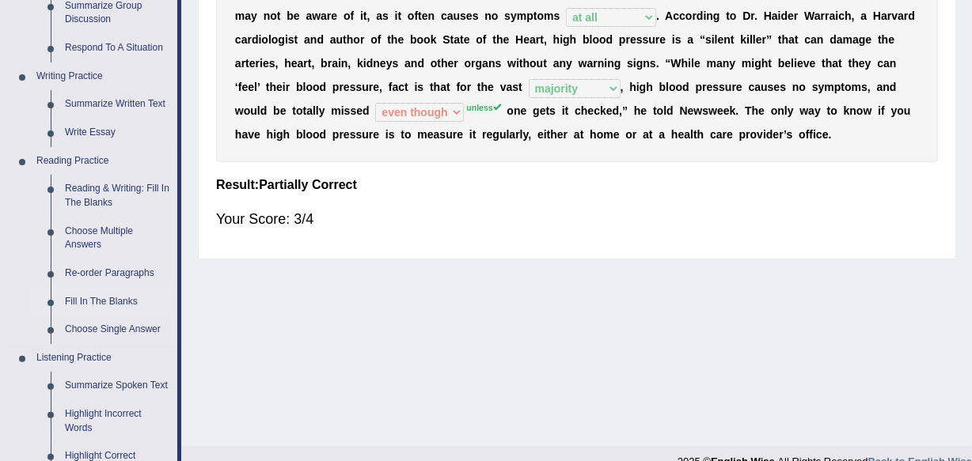
click at [97, 296] on link "Fill In The Blanks" at bounding box center [118, 302] width 120 height 28
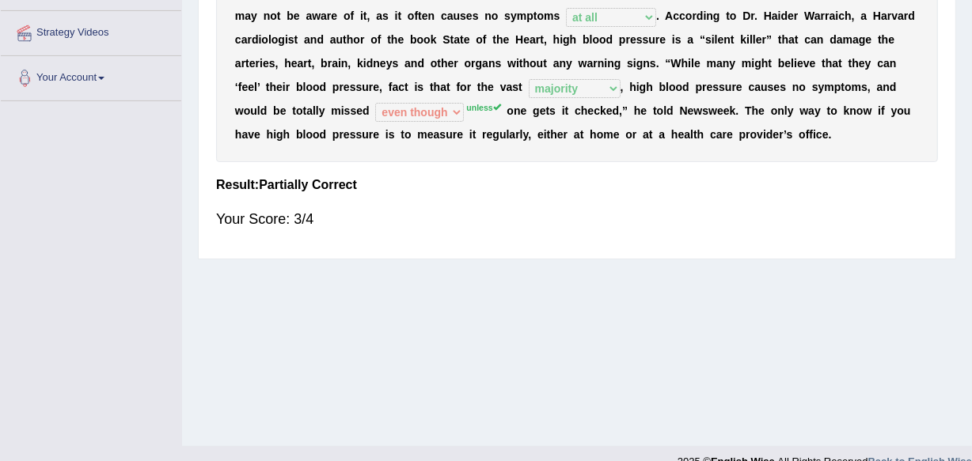
scroll to position [370, 0]
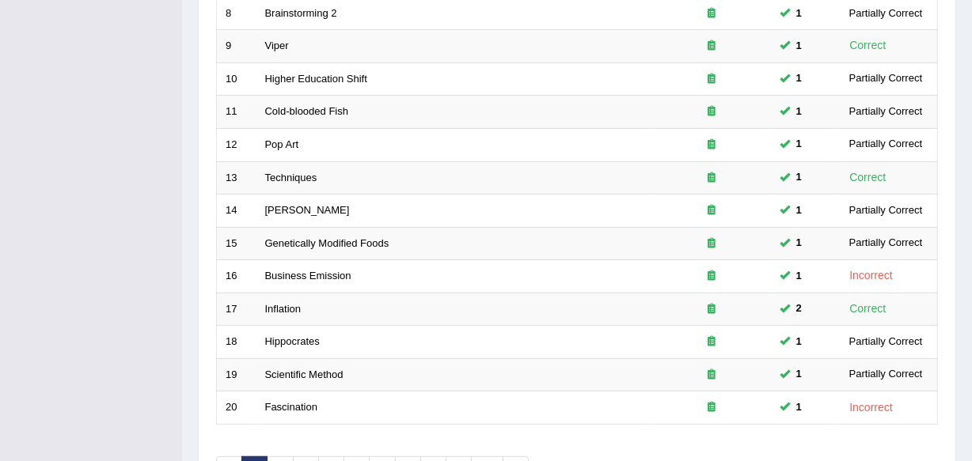
scroll to position [585, 0]
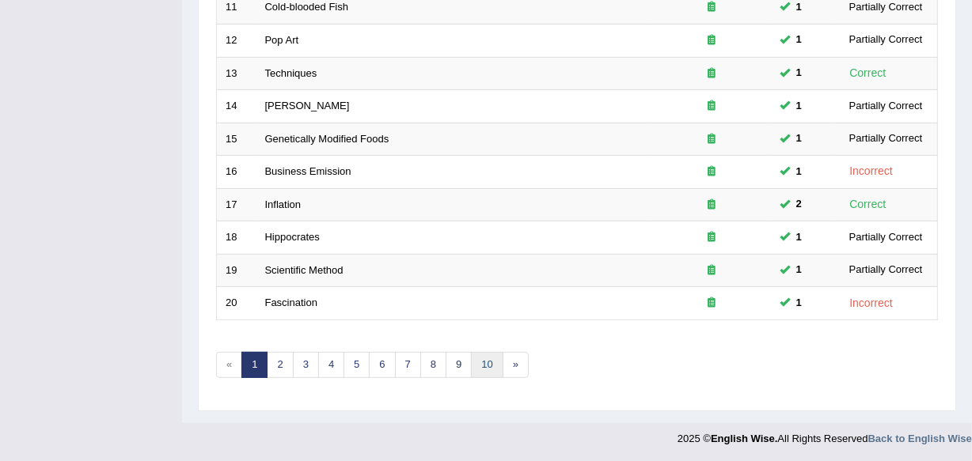
click at [487, 359] on link "10" at bounding box center [487, 365] width 32 height 26
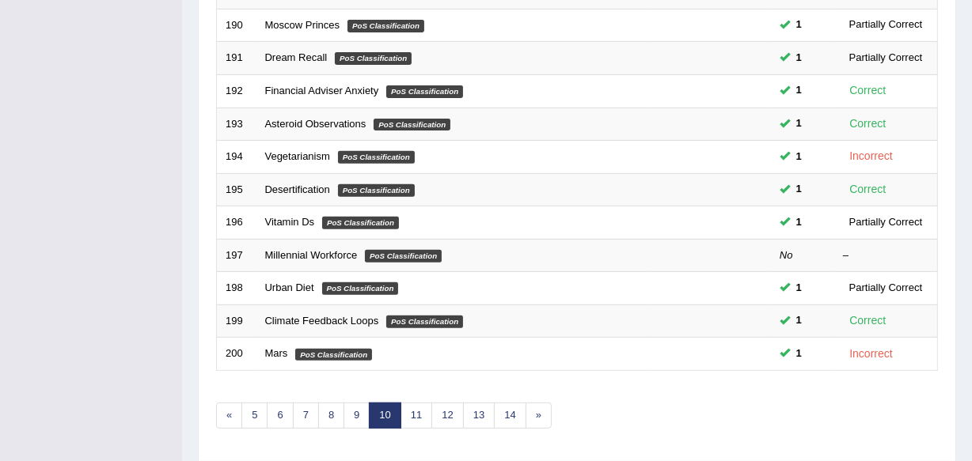
scroll to position [585, 0]
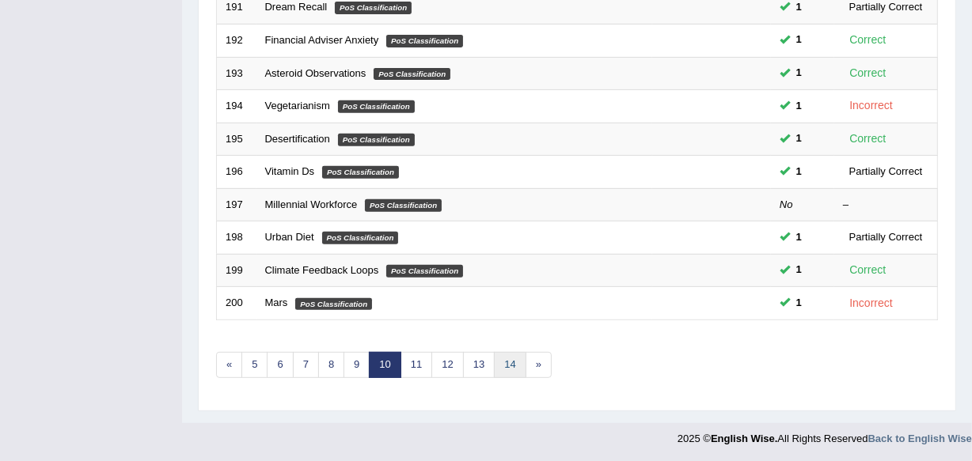
click at [506, 356] on link "14" at bounding box center [510, 365] width 32 height 26
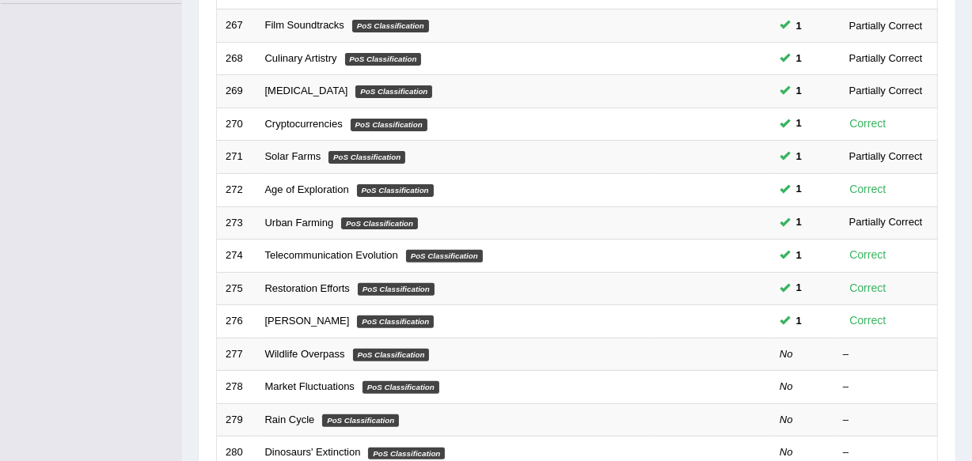
scroll to position [464, 0]
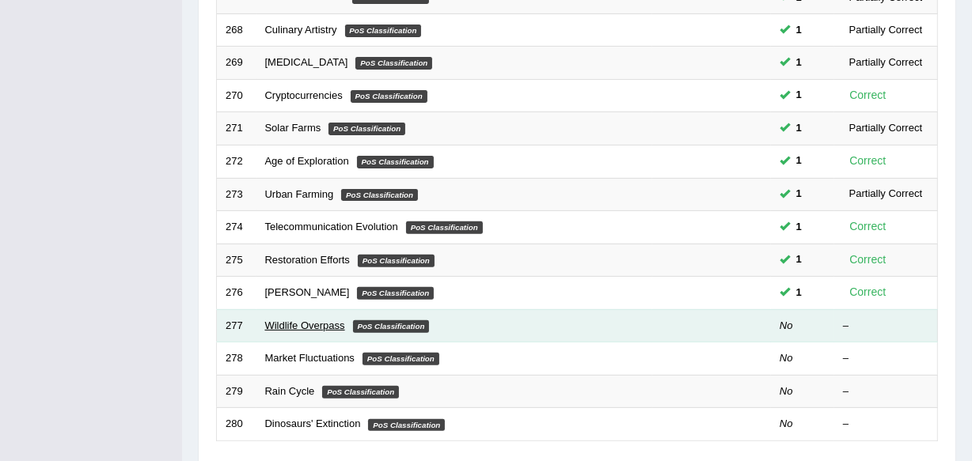
click at [301, 324] on link "Wildlife Overpass" at bounding box center [305, 326] width 80 height 12
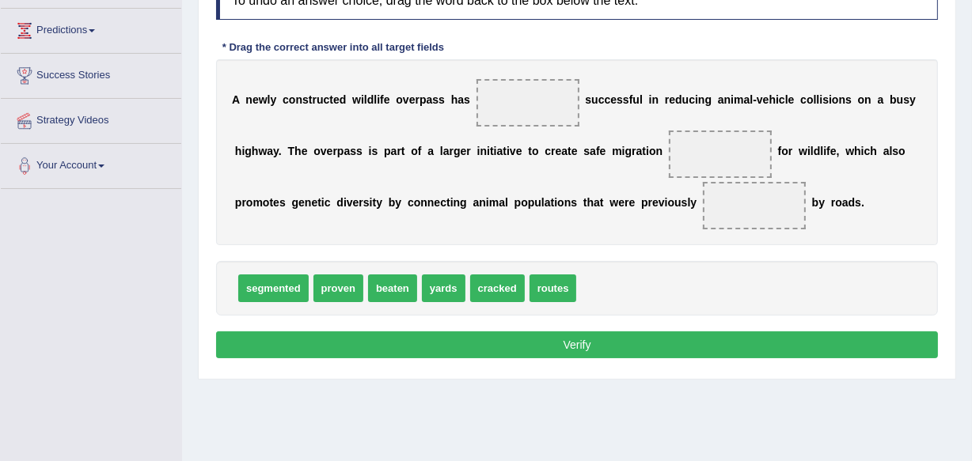
scroll to position [285, 0]
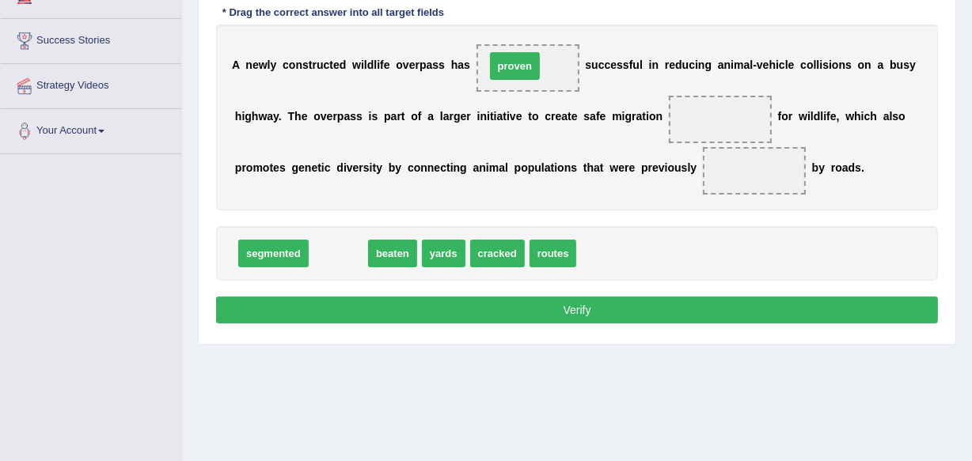
drag, startPoint x: 352, startPoint y: 241, endPoint x: 529, endPoint y: 53, distance: 257.5
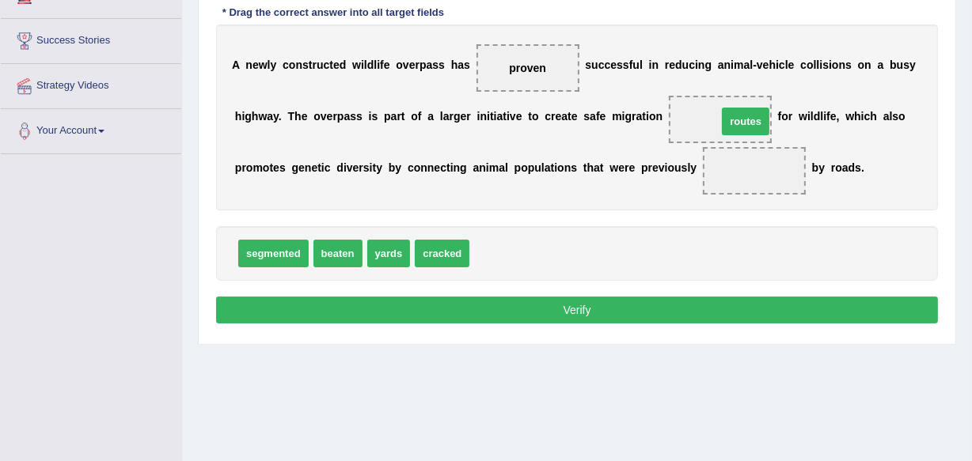
drag, startPoint x: 498, startPoint y: 250, endPoint x: 742, endPoint y: 121, distance: 276.5
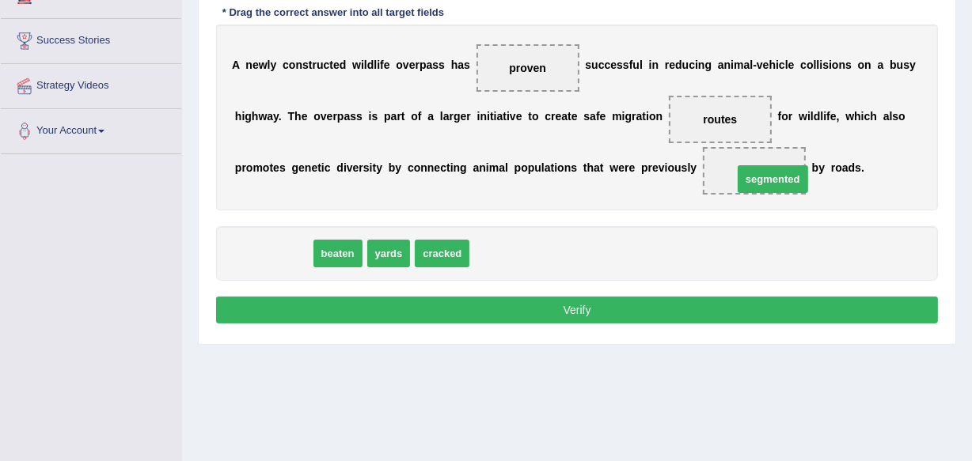
drag, startPoint x: 285, startPoint y: 255, endPoint x: 779, endPoint y: 179, distance: 499.6
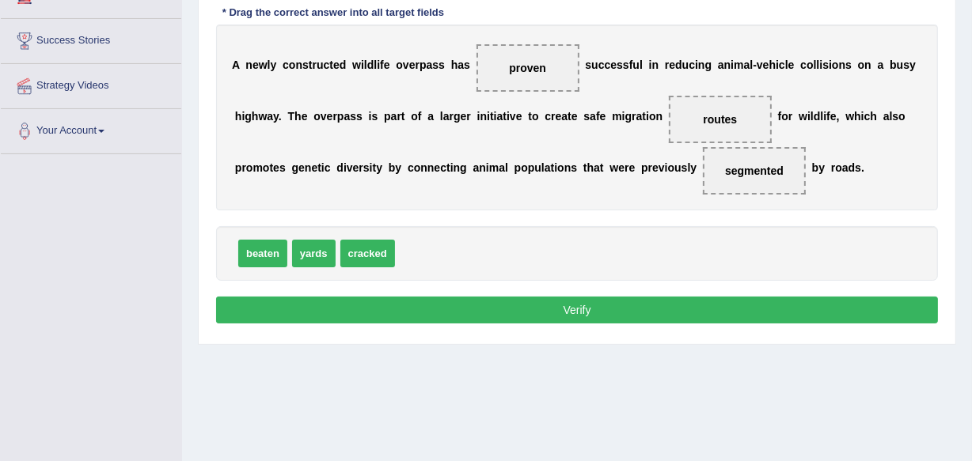
click at [582, 307] on button "Verify" at bounding box center [577, 310] width 722 height 27
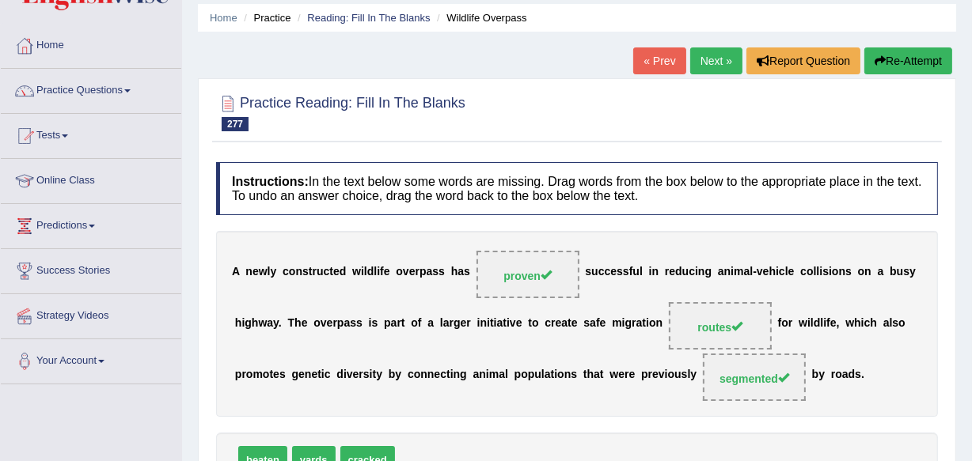
scroll to position [25, 0]
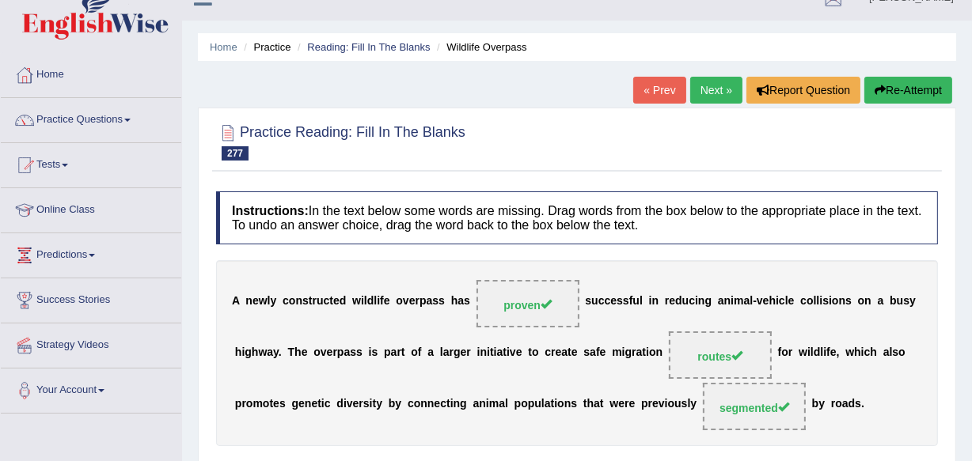
click at [716, 83] on link "Next »" at bounding box center [716, 90] width 52 height 27
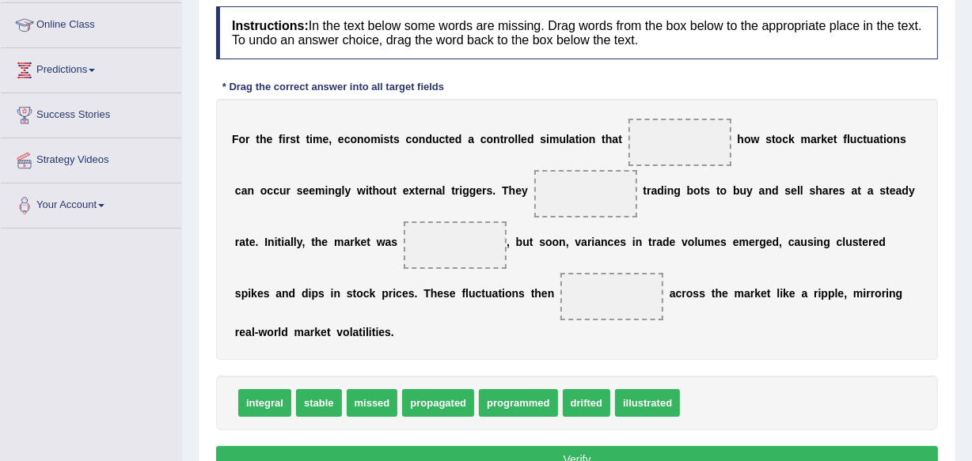
scroll to position [237, 0]
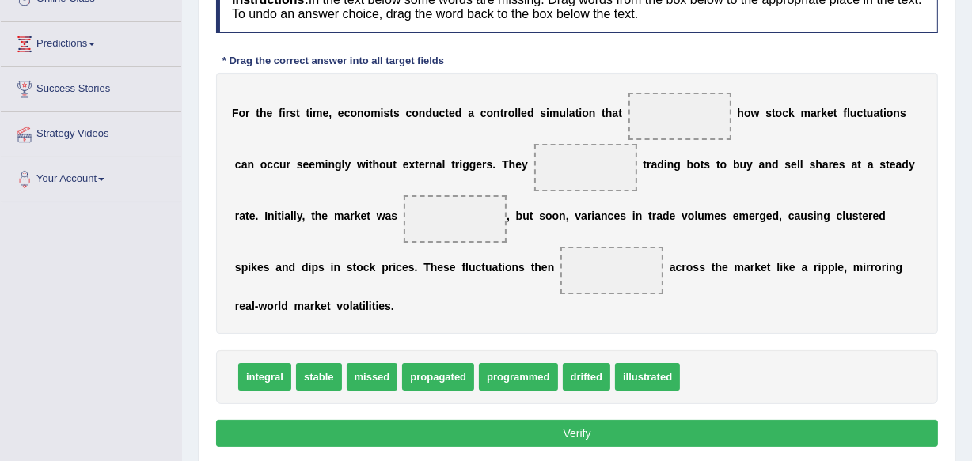
drag, startPoint x: 475, startPoint y: 203, endPoint x: 419, endPoint y: 310, distance: 121.1
click at [419, 310] on div "F o r t h e f i r s t t i m e , e c o n o m i s t s c o n d u c t e d a c o n t…" at bounding box center [577, 203] width 722 height 261
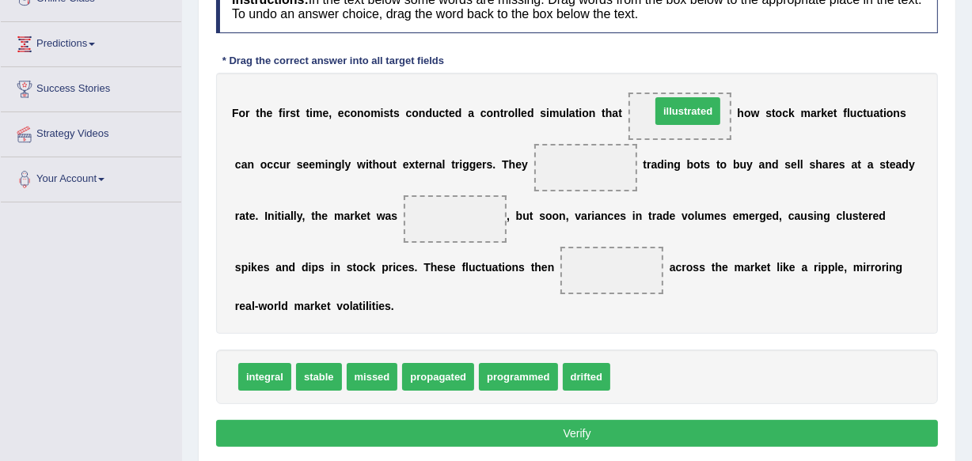
drag, startPoint x: 616, startPoint y: 376, endPoint x: 657, endPoint y: 111, distance: 268.2
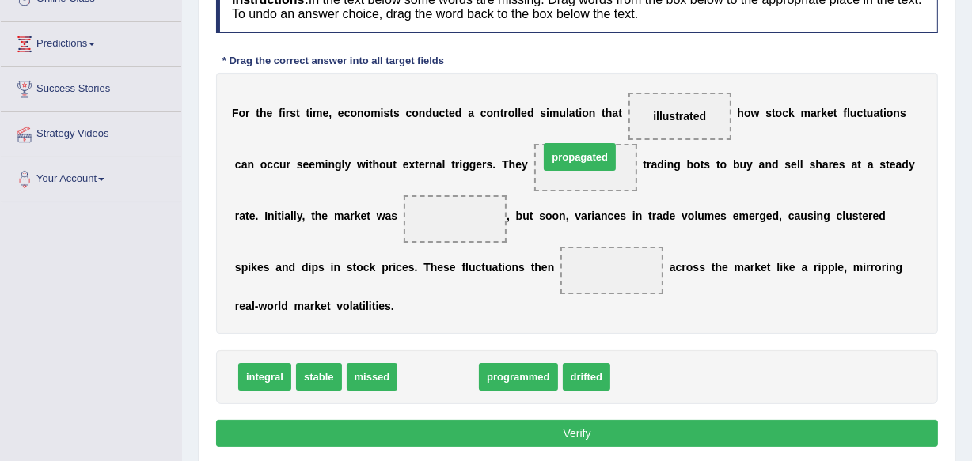
drag, startPoint x: 427, startPoint y: 381, endPoint x: 569, endPoint y: 161, distance: 261.7
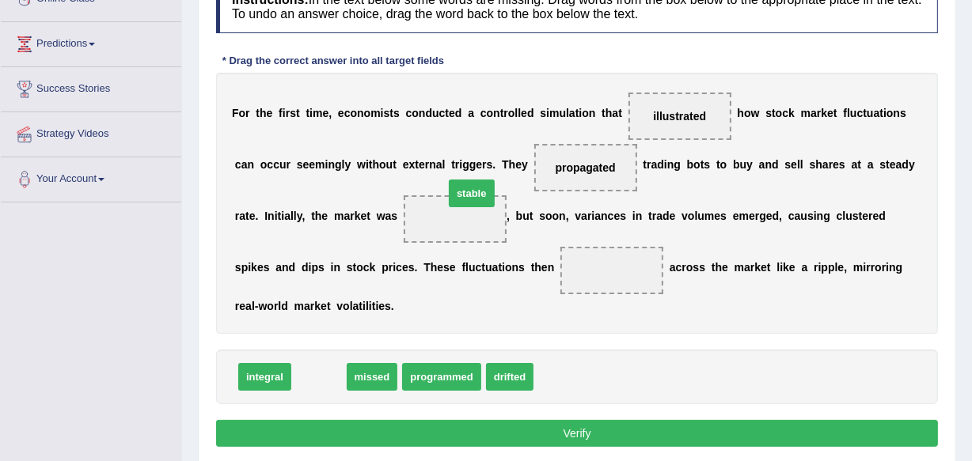
drag, startPoint x: 315, startPoint y: 377, endPoint x: 468, endPoint y: 193, distance: 238.8
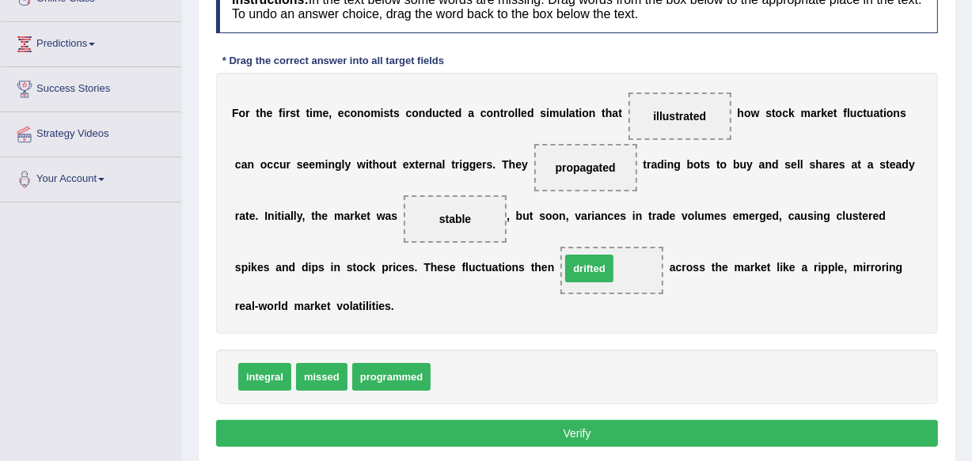
drag, startPoint x: 464, startPoint y: 370, endPoint x: 597, endPoint y: 262, distance: 171.1
click at [579, 431] on button "Verify" at bounding box center [577, 433] width 722 height 27
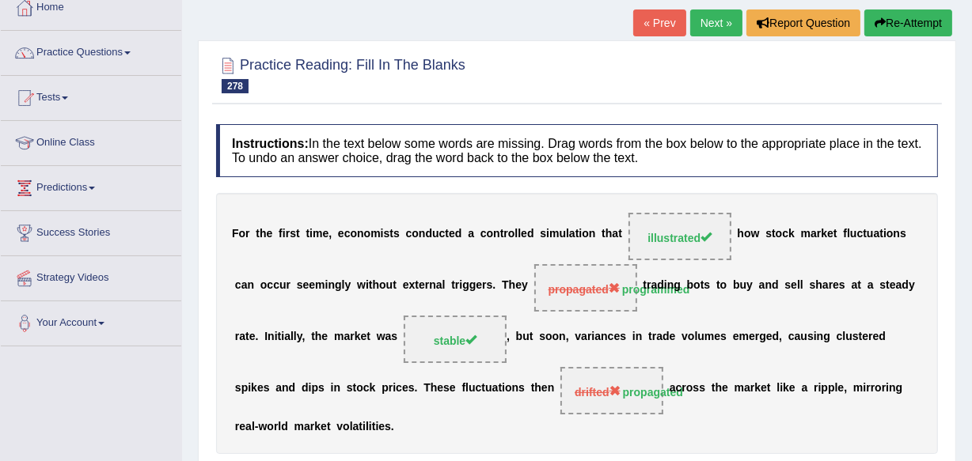
scroll to position [63, 0]
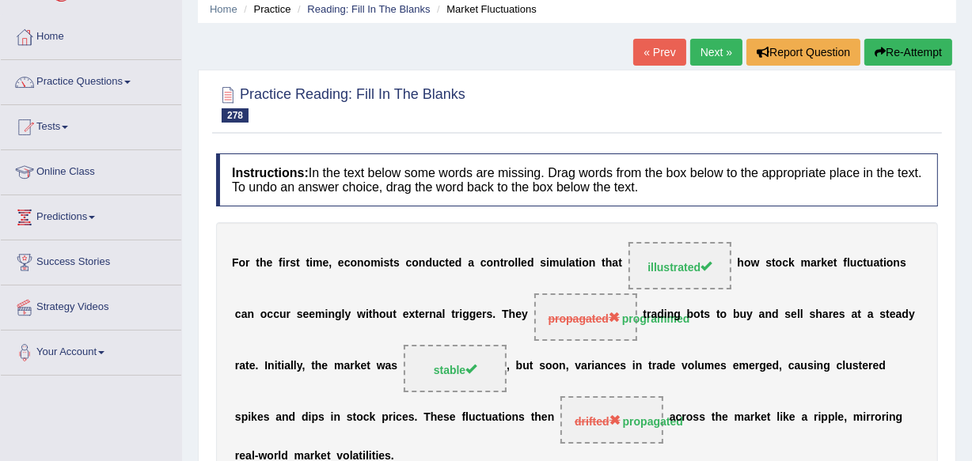
click at [726, 50] on link "Next »" at bounding box center [716, 52] width 52 height 27
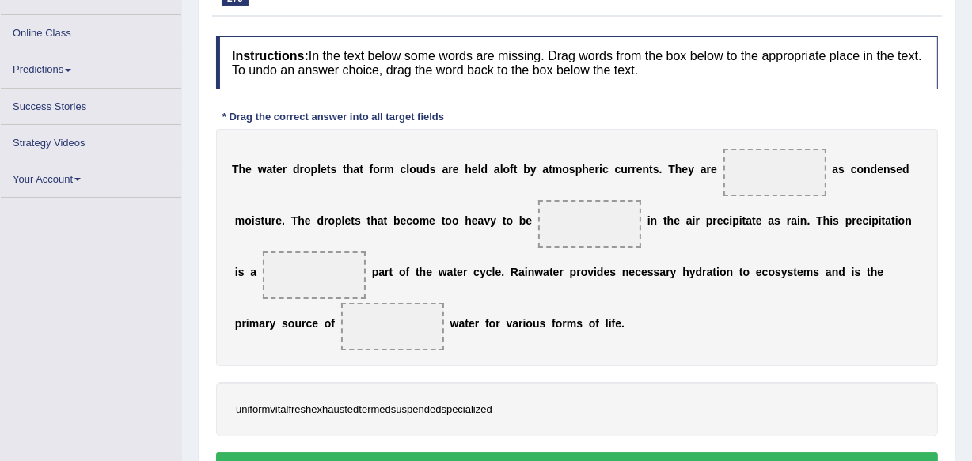
scroll to position [193, 0]
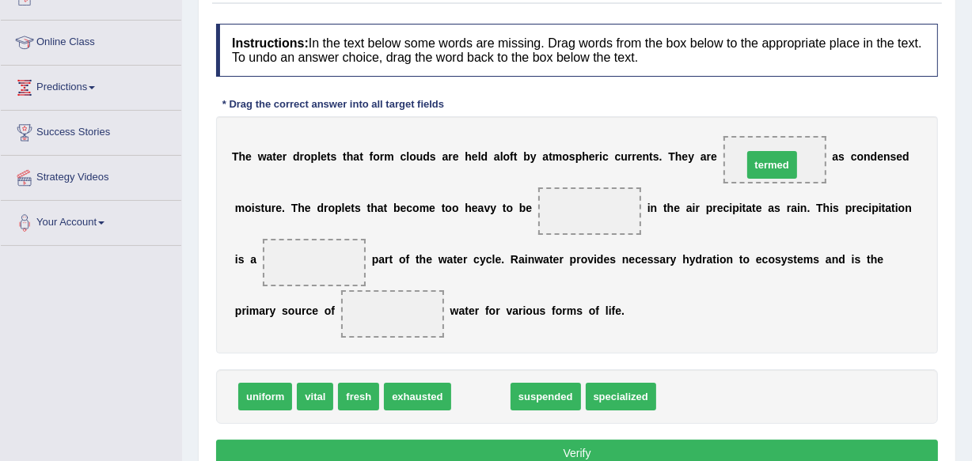
drag, startPoint x: 498, startPoint y: 397, endPoint x: 789, endPoint y: 166, distance: 371.8
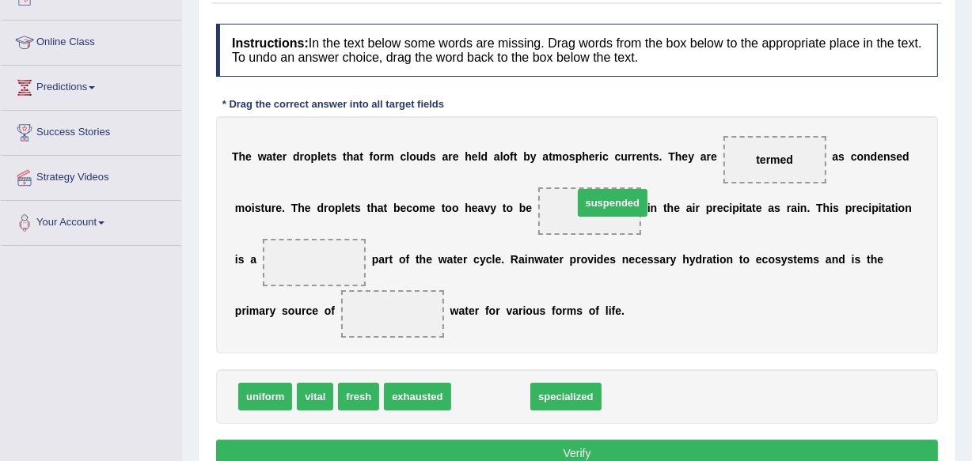
drag, startPoint x: 493, startPoint y: 397, endPoint x: 614, endPoint y: 207, distance: 225.2
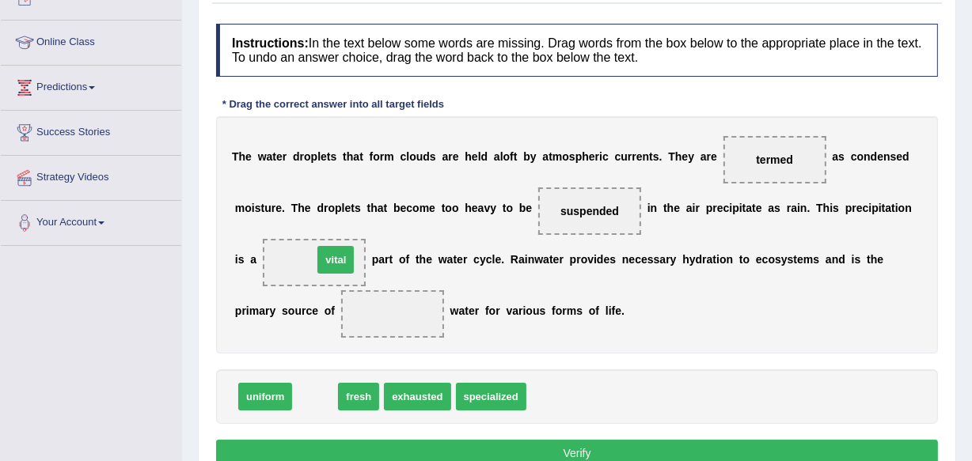
drag, startPoint x: 317, startPoint y: 389, endPoint x: 337, endPoint y: 252, distance: 137.7
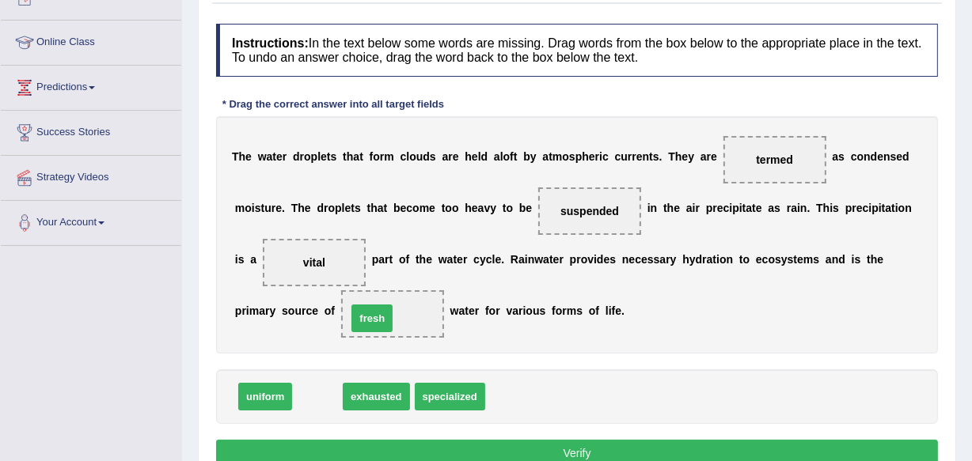
drag, startPoint x: 313, startPoint y: 397, endPoint x: 368, endPoint y: 319, distance: 95.5
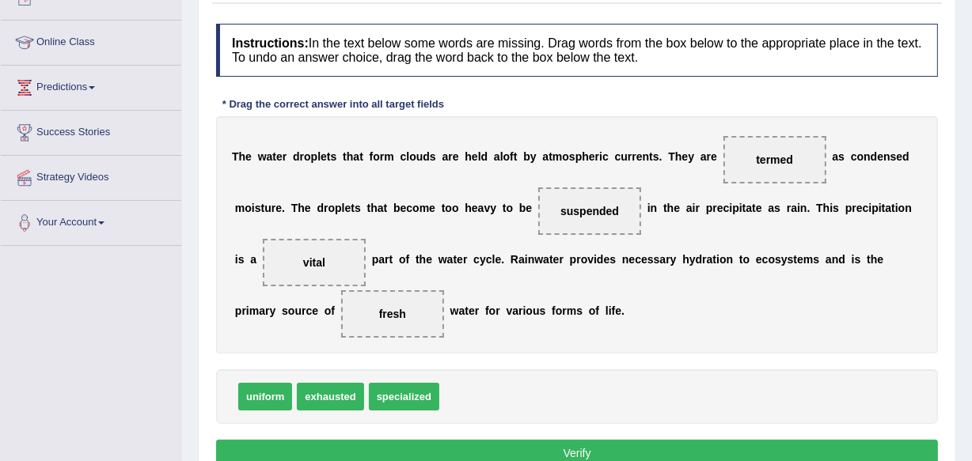
click at [572, 447] on button "Verify" at bounding box center [577, 453] width 722 height 27
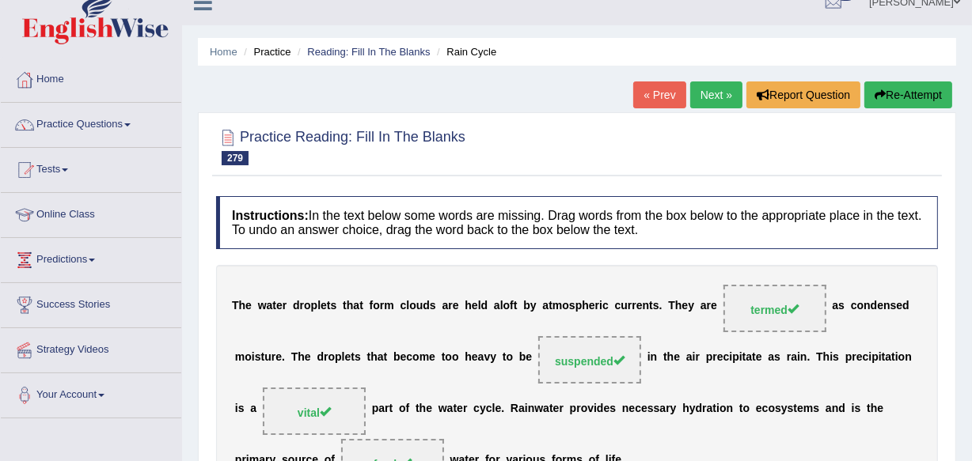
scroll to position [0, 0]
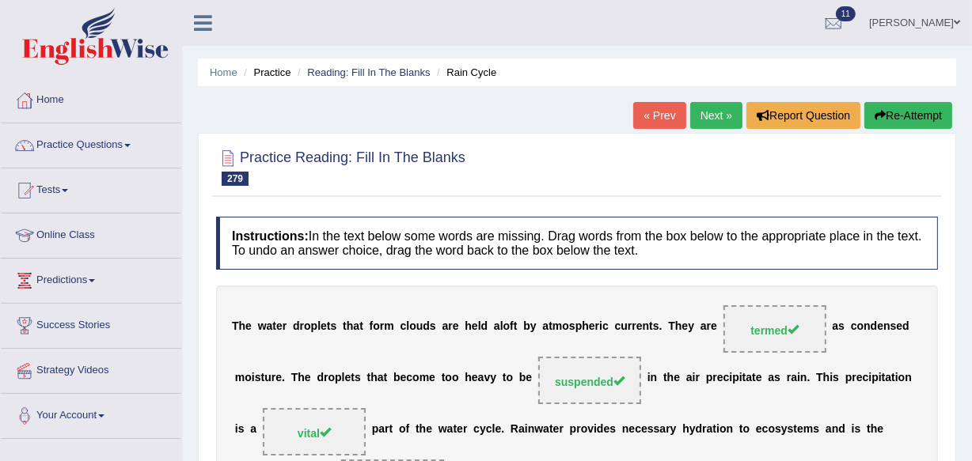
click at [703, 112] on link "Next »" at bounding box center [716, 115] width 52 height 27
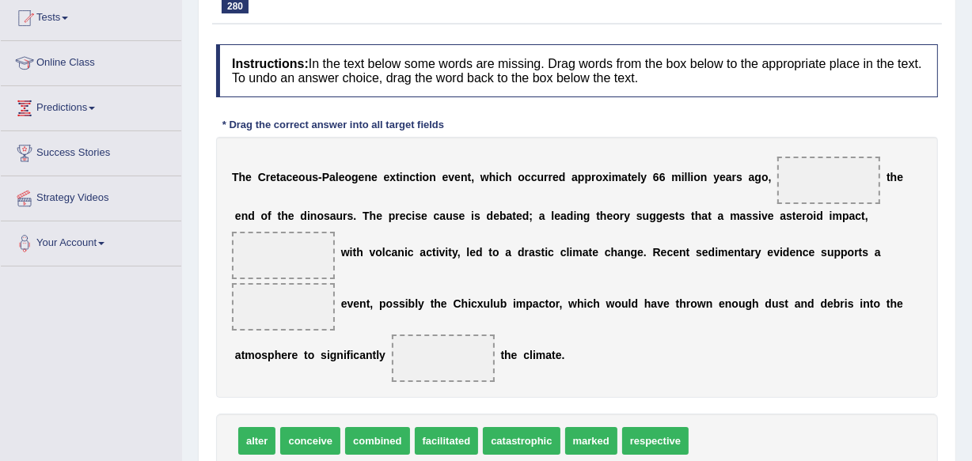
scroll to position [193, 0]
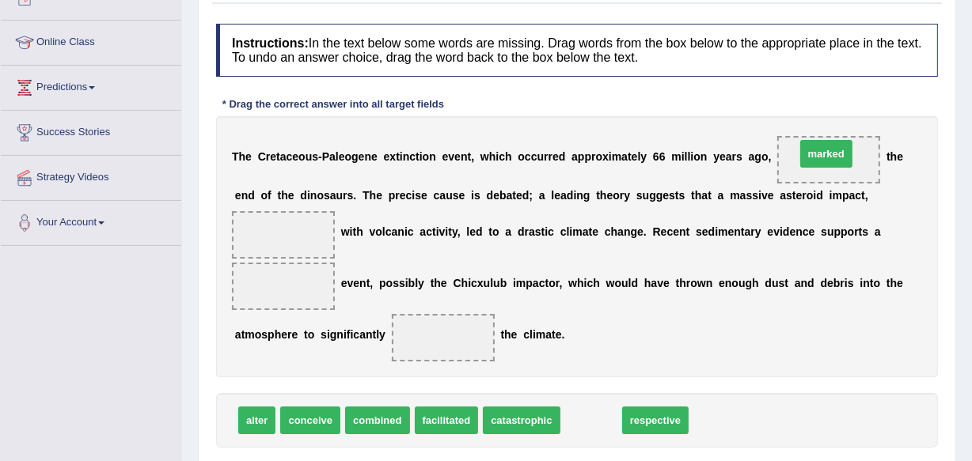
drag, startPoint x: 588, startPoint y: 426, endPoint x: 823, endPoint y: 158, distance: 356.1
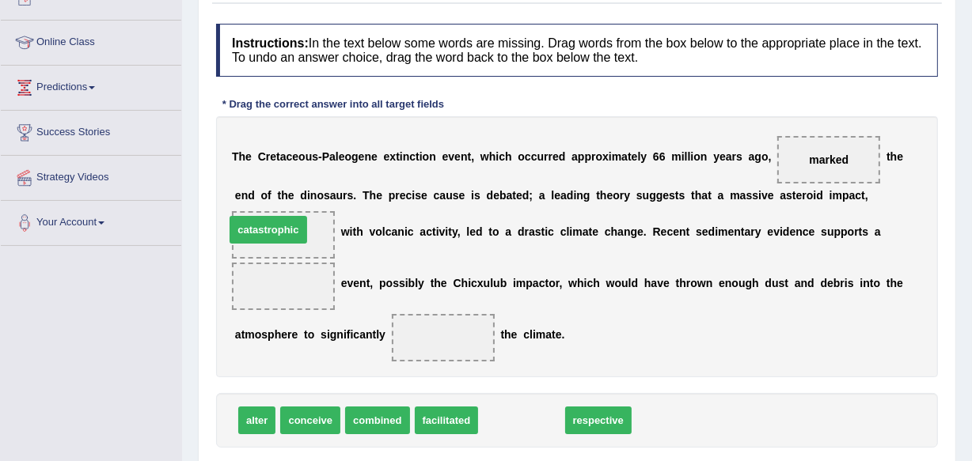
drag, startPoint x: 519, startPoint y: 420, endPoint x: 261, endPoint y: 234, distance: 318.0
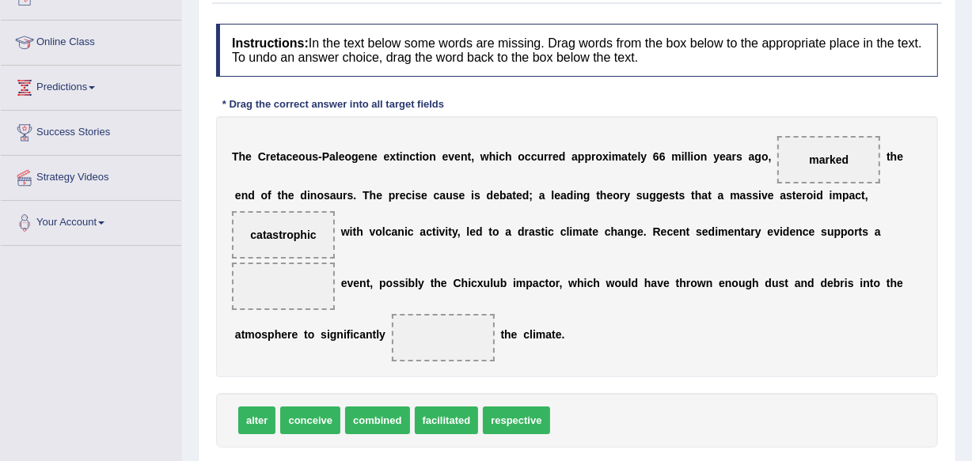
drag, startPoint x: 495, startPoint y: 443, endPoint x: 404, endPoint y: 359, distance: 123.8
click at [404, 359] on div "Instructions: In the text below some words are missing. Drag words from the box…" at bounding box center [577, 260] width 730 height 488
drag, startPoint x: 404, startPoint y: 359, endPoint x: 528, endPoint y: 411, distance: 133.7
click at [528, 411] on div "Instructions: In the text below some words are missing. Drag words from the box…" at bounding box center [577, 260] width 730 height 488
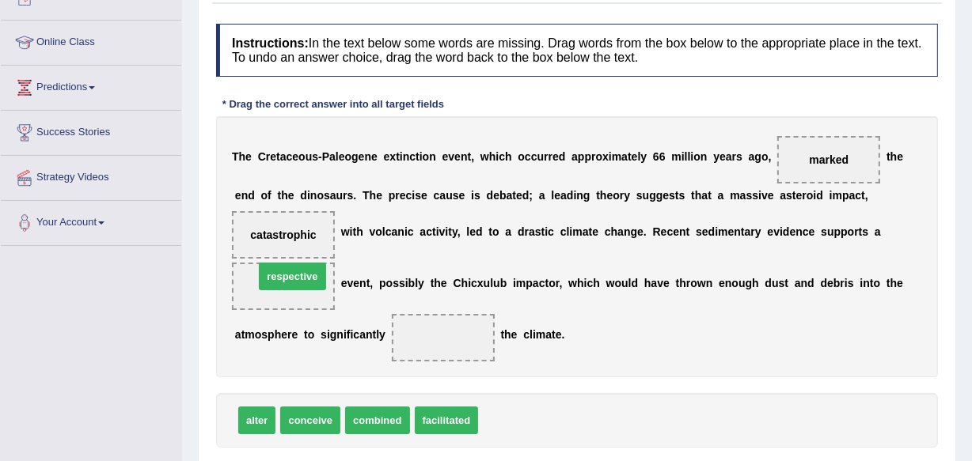
drag, startPoint x: 530, startPoint y: 415, endPoint x: 304, endPoint y: 274, distance: 267.0
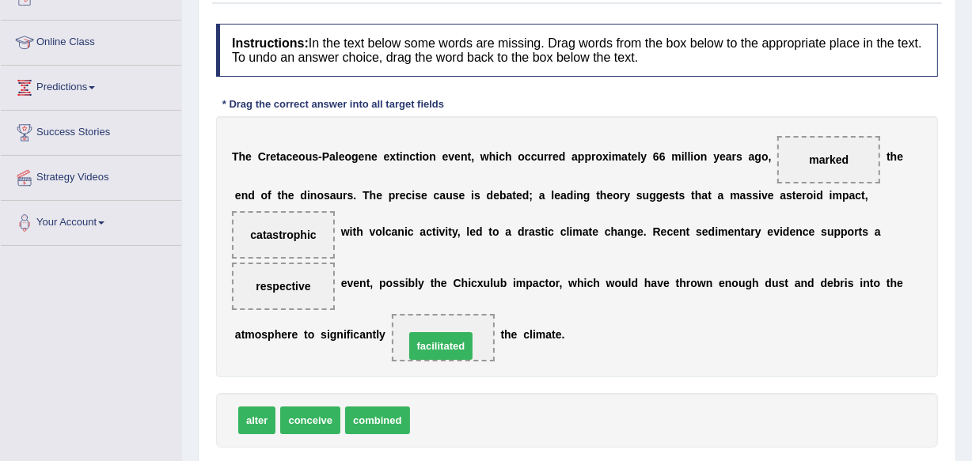
drag, startPoint x: 433, startPoint y: 415, endPoint x: 427, endPoint y: 340, distance: 74.6
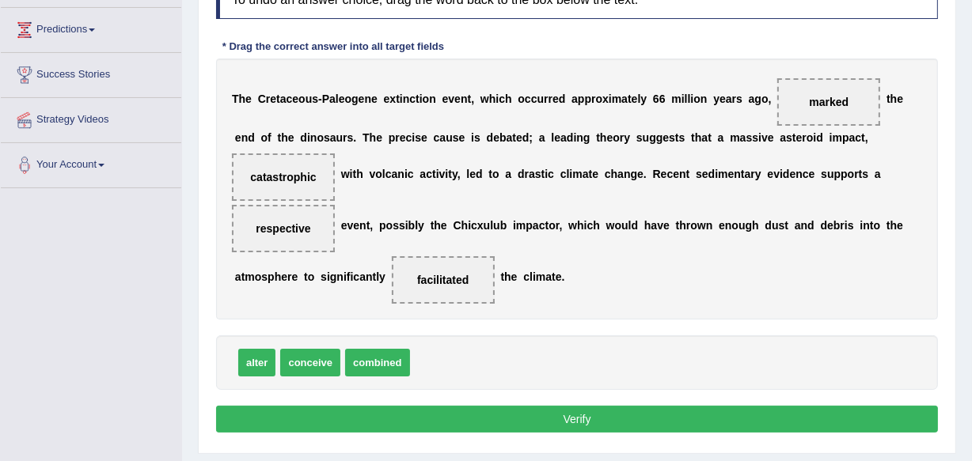
scroll to position [279, 0]
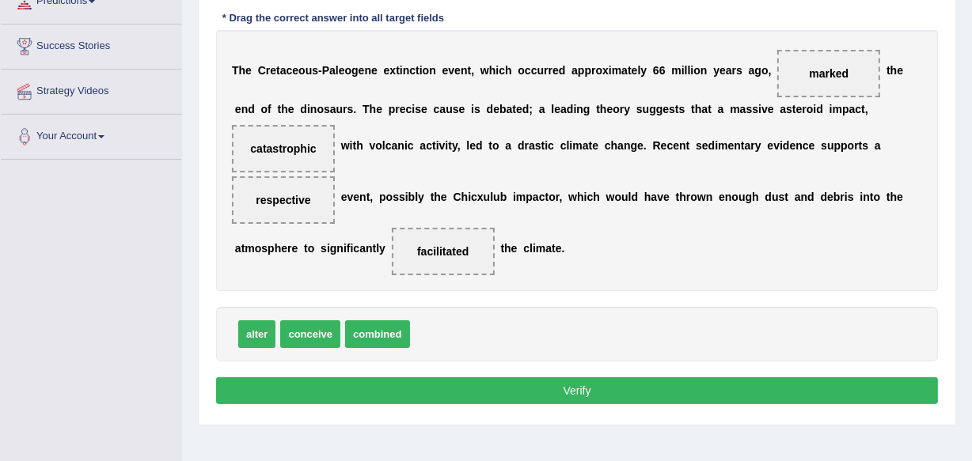
click at [574, 388] on button "Verify" at bounding box center [577, 390] width 722 height 27
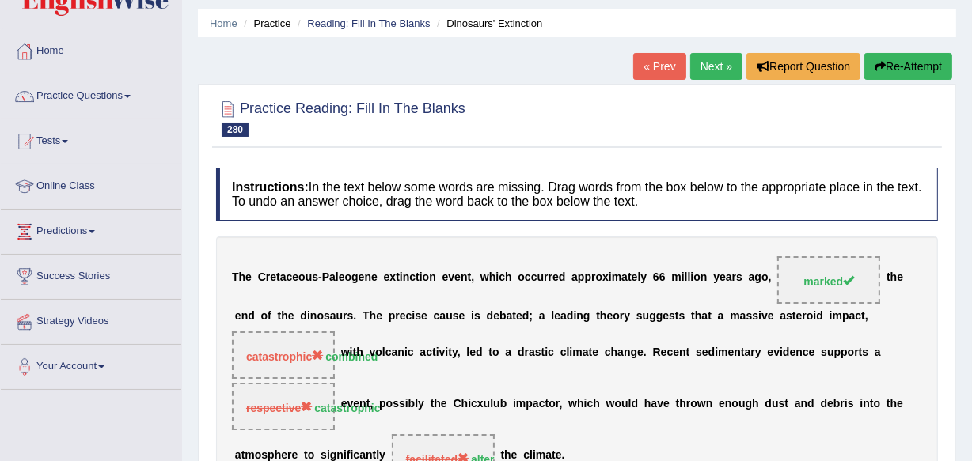
scroll to position [21, 0]
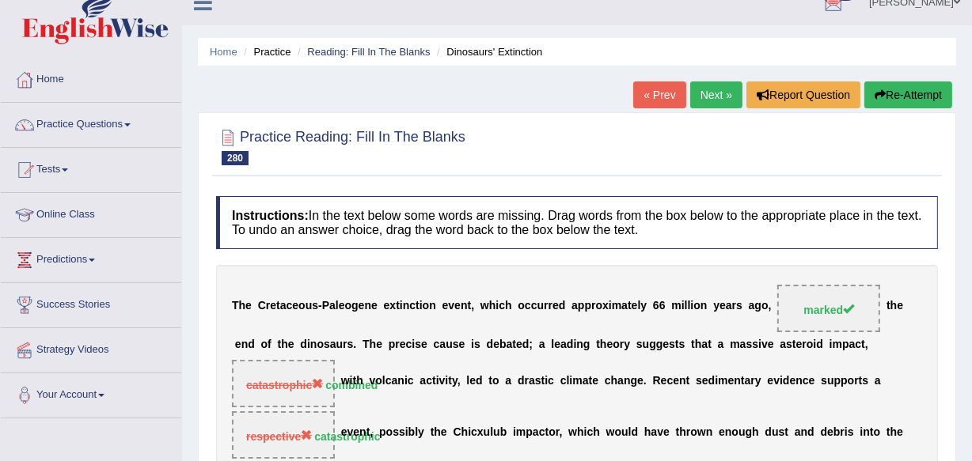
click at [713, 102] on link "Next »" at bounding box center [716, 95] width 52 height 27
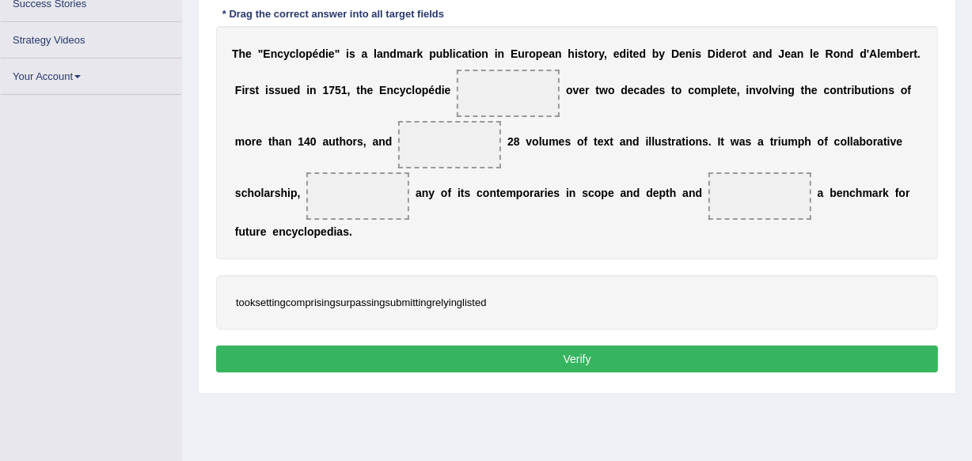
scroll to position [322, 0]
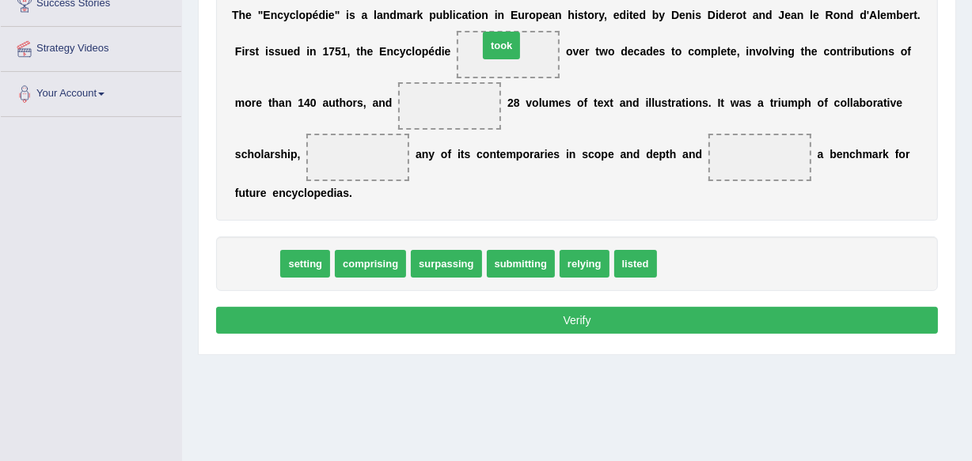
drag, startPoint x: 250, startPoint y: 258, endPoint x: 495, endPoint y: 40, distance: 327.4
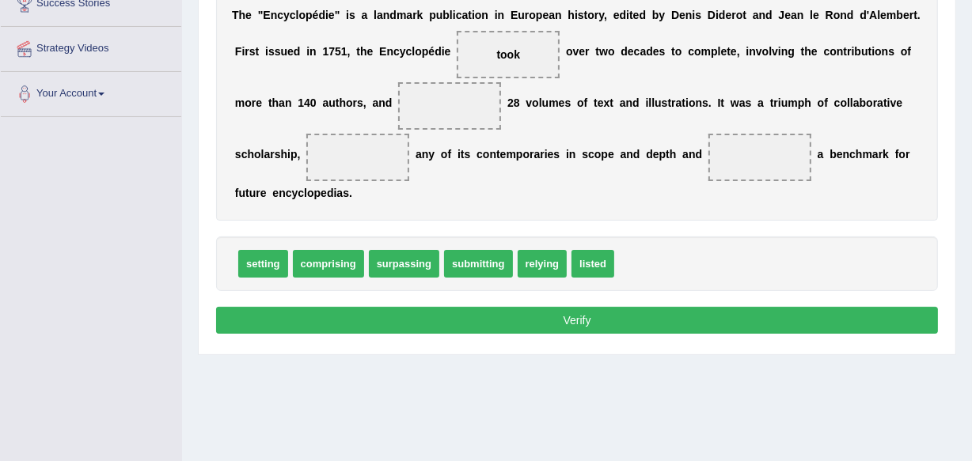
drag, startPoint x: 317, startPoint y: 274, endPoint x: 503, endPoint y: 99, distance: 254.7
drag, startPoint x: 346, startPoint y: 256, endPoint x: 455, endPoint y: 135, distance: 163.1
drag, startPoint x: 324, startPoint y: 270, endPoint x: 394, endPoint y: 218, distance: 87.1
drag, startPoint x: 357, startPoint y: 248, endPoint x: 396, endPoint y: 248, distance: 39.6
click at [396, 248] on div "setting comprising surpassing submitting relying listed" at bounding box center [577, 264] width 722 height 55
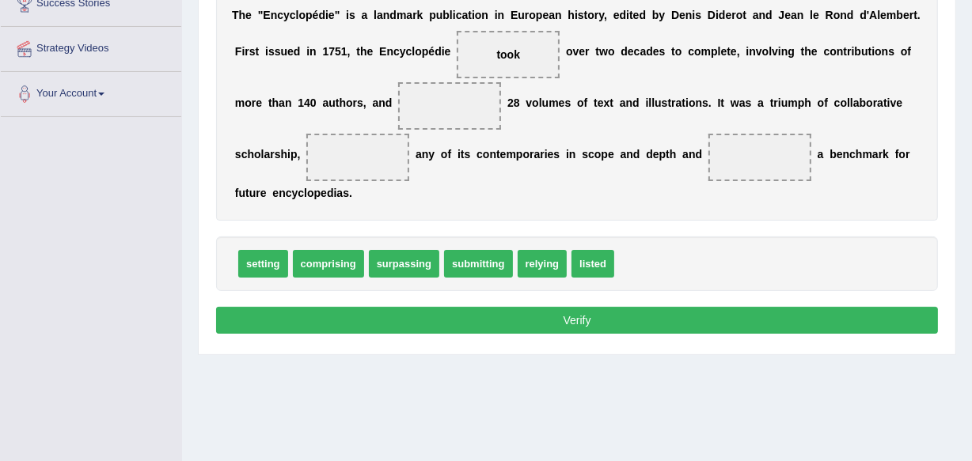
drag, startPoint x: 355, startPoint y: 248, endPoint x: 414, endPoint y: 207, distance: 71.6
drag, startPoint x: 350, startPoint y: 260, endPoint x: 419, endPoint y: 218, distance: 81.3
drag, startPoint x: 357, startPoint y: 265, endPoint x: 412, endPoint y: 234, distance: 62.7
drag, startPoint x: 312, startPoint y: 256, endPoint x: 330, endPoint y: 241, distance: 23.1
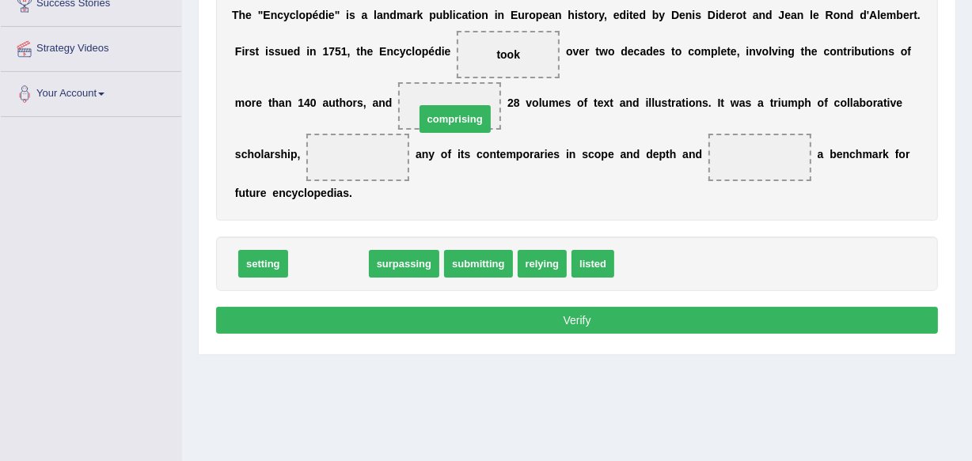
drag, startPoint x: 342, startPoint y: 265, endPoint x: 469, endPoint y: 120, distance: 193.0
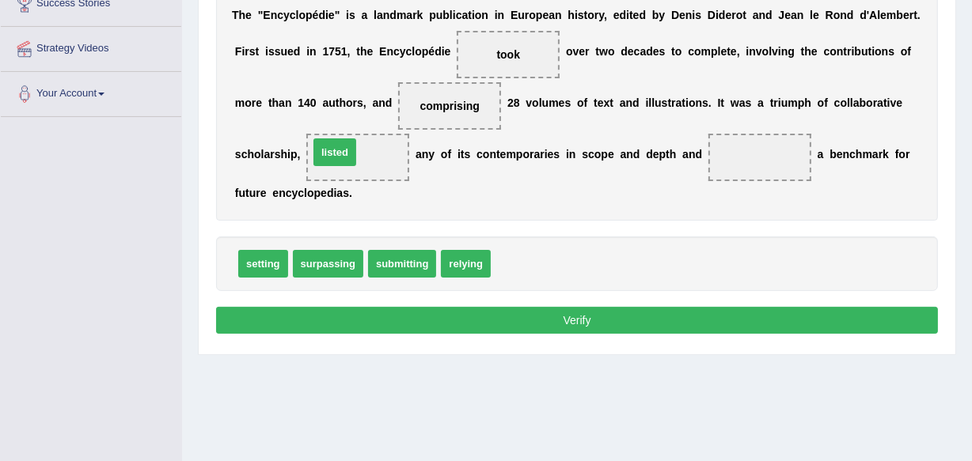
drag, startPoint x: 510, startPoint y: 257, endPoint x: 328, endPoint y: 146, distance: 213.5
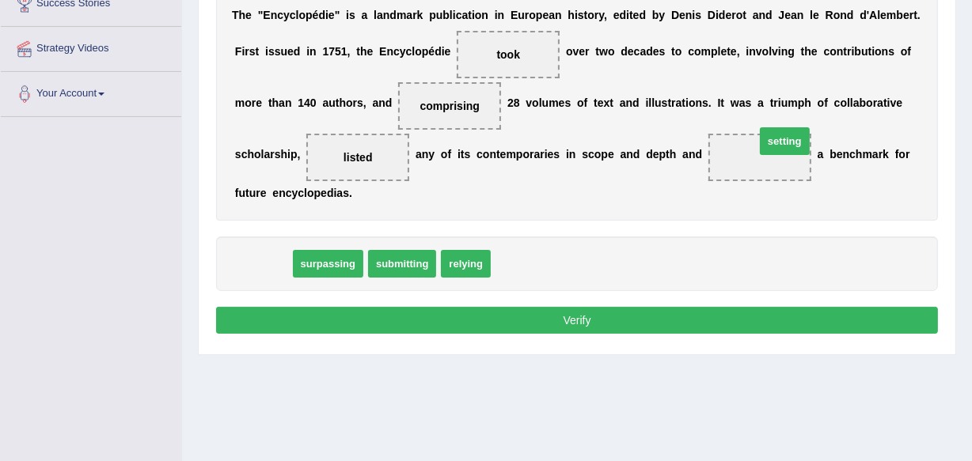
drag, startPoint x: 245, startPoint y: 255, endPoint x: 759, endPoint y: 134, distance: 527.7
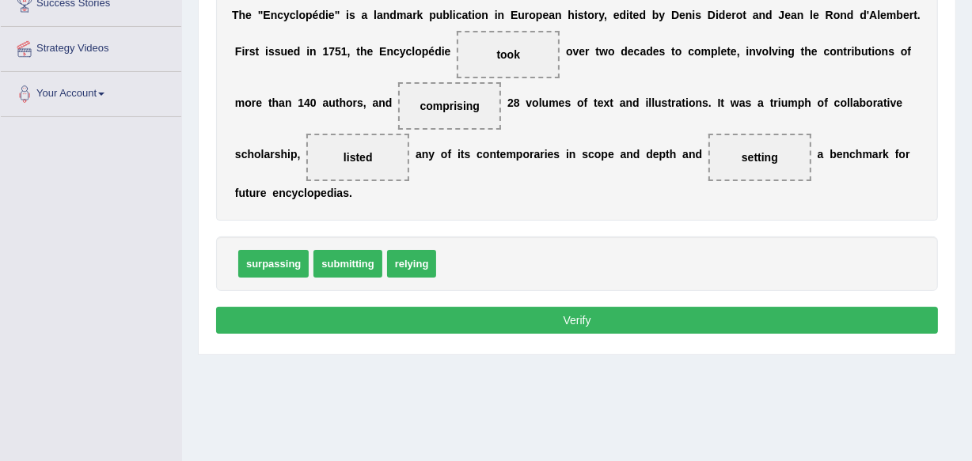
drag, startPoint x: 752, startPoint y: 134, endPoint x: 538, endPoint y: 302, distance: 272.2
click at [538, 302] on div "Instructions: In the text below some words are missing. Drag words from the box…" at bounding box center [577, 117] width 730 height 460
click at [562, 320] on button "Verify" at bounding box center [577, 320] width 722 height 27
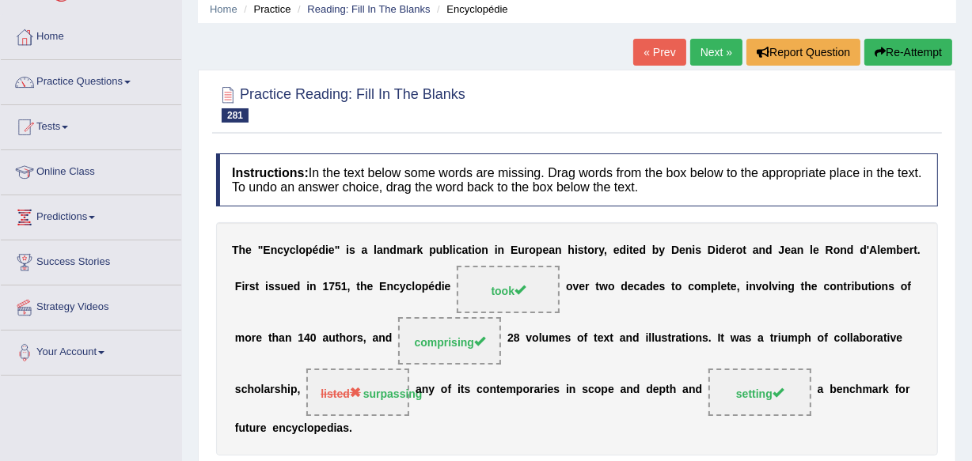
scroll to position [34, 0]
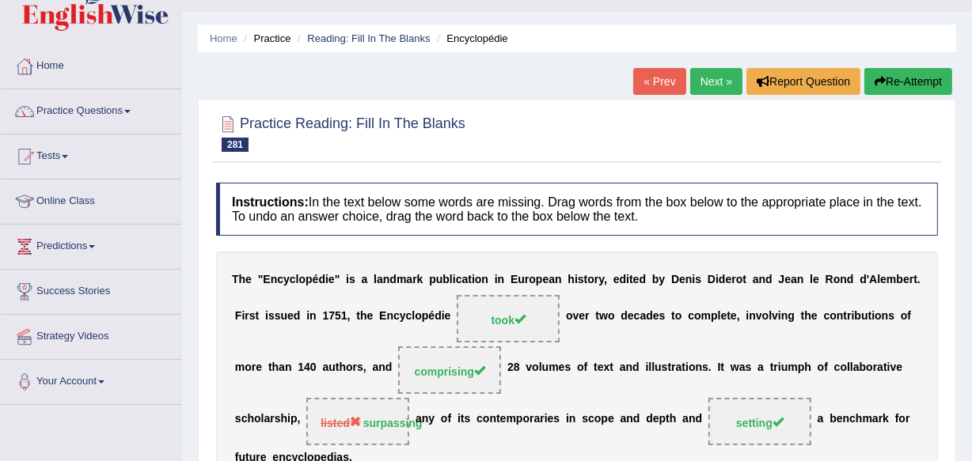
click at [719, 75] on link "Next »" at bounding box center [716, 81] width 52 height 27
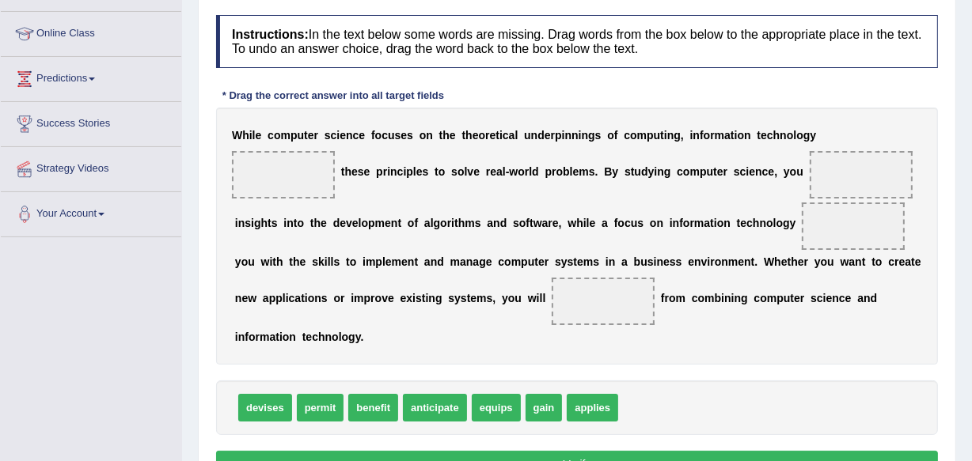
scroll to position [164, 0]
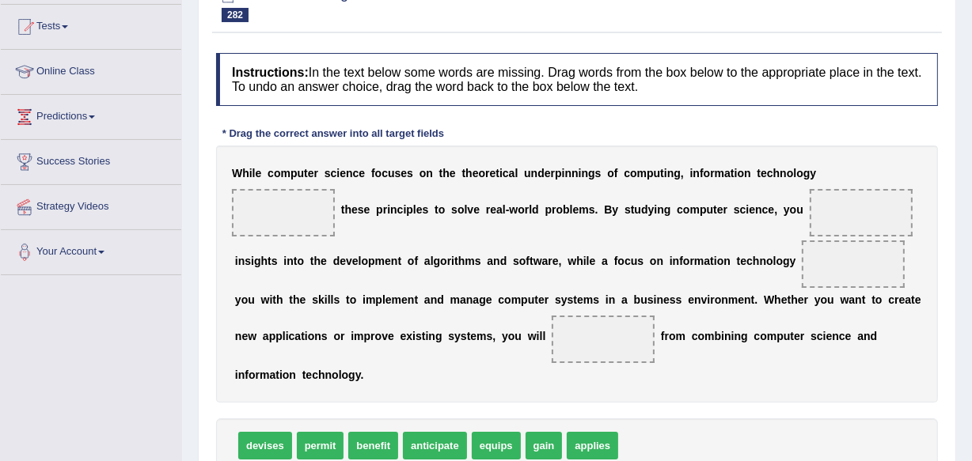
drag, startPoint x: 586, startPoint y: 431, endPoint x: 579, endPoint y: 363, distance: 68.5
drag, startPoint x: 590, startPoint y: 451, endPoint x: 560, endPoint y: 459, distance: 31.1
drag, startPoint x: 576, startPoint y: 428, endPoint x: 632, endPoint y: 391, distance: 66.7
drag, startPoint x: 608, startPoint y: 450, endPoint x: 620, endPoint y: 431, distance: 23.1
drag, startPoint x: 623, startPoint y: 444, endPoint x: 642, endPoint y: 420, distance: 30.4
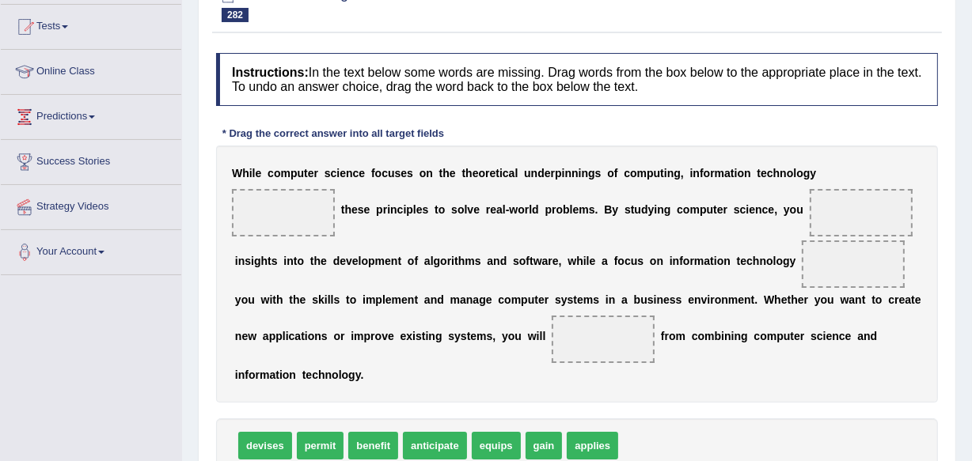
drag, startPoint x: 596, startPoint y: 452, endPoint x: 640, endPoint y: 347, distance: 113.5
drag, startPoint x: 574, startPoint y: 443, endPoint x: 621, endPoint y: 412, distance: 56.6
drag, startPoint x: 609, startPoint y: 437, endPoint x: 308, endPoint y: 210, distance: 376.9
drag, startPoint x: 551, startPoint y: 442, endPoint x: 622, endPoint y: 392, distance: 86.9
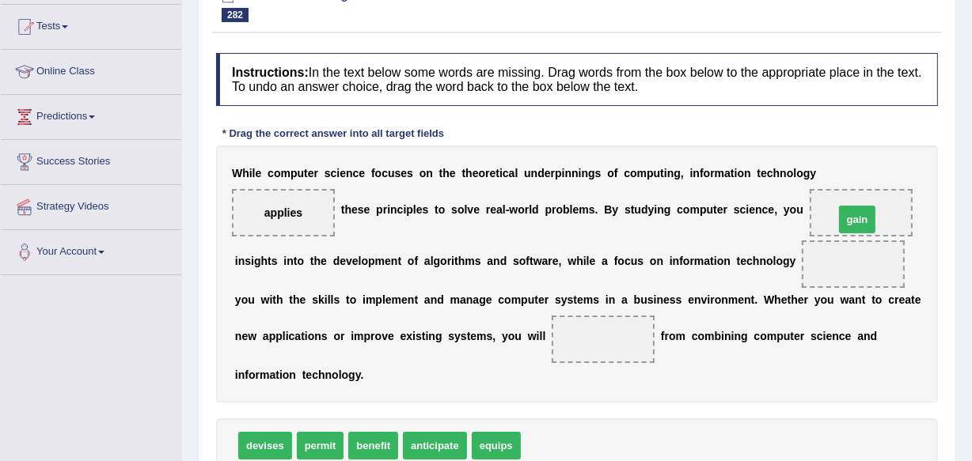
drag, startPoint x: 551, startPoint y: 433, endPoint x: 864, endPoint y: 206, distance: 387.0
drag, startPoint x: 385, startPoint y: 438, endPoint x: 449, endPoint y: 405, distance: 72.2
drag, startPoint x: 385, startPoint y: 442, endPoint x: 470, endPoint y: 375, distance: 108.1
drag, startPoint x: 384, startPoint y: 453, endPoint x: 408, endPoint y: 422, distance: 38.9
drag, startPoint x: 393, startPoint y: 439, endPoint x: 466, endPoint y: 388, distance: 89.8
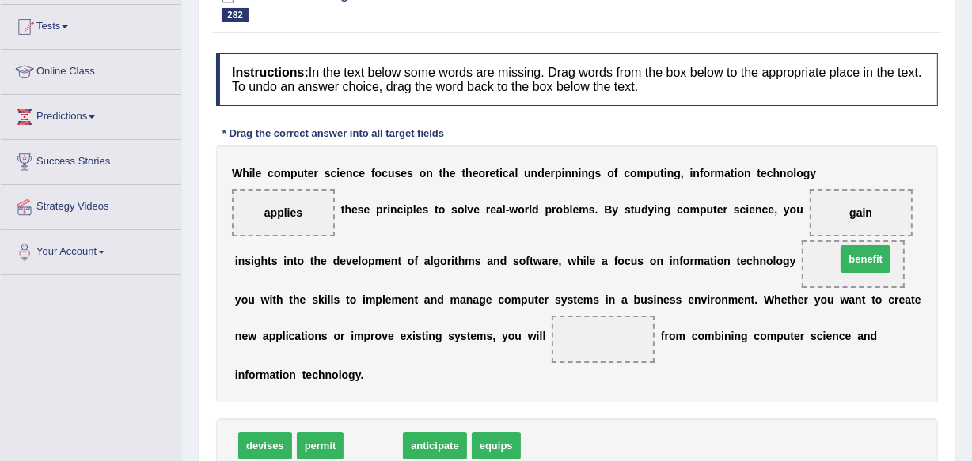
drag, startPoint x: 370, startPoint y: 437, endPoint x: 863, endPoint y: 255, distance: 524.8
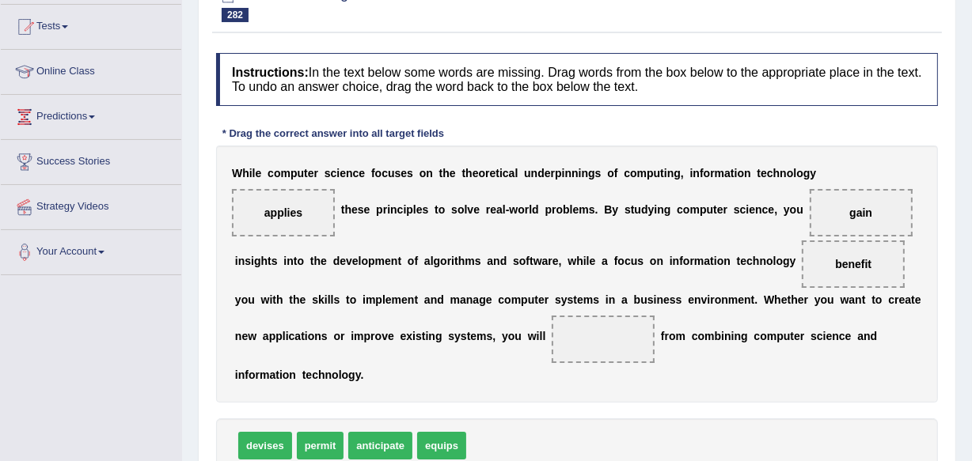
drag, startPoint x: 438, startPoint y: 446, endPoint x: 514, endPoint y: 395, distance: 91.8
drag, startPoint x: 435, startPoint y: 443, endPoint x: 575, endPoint y: 386, distance: 151.2
drag, startPoint x: 453, startPoint y: 446, endPoint x: 506, endPoint y: 431, distance: 54.9
drag, startPoint x: 457, startPoint y: 446, endPoint x: 622, endPoint y: 337, distance: 198.2
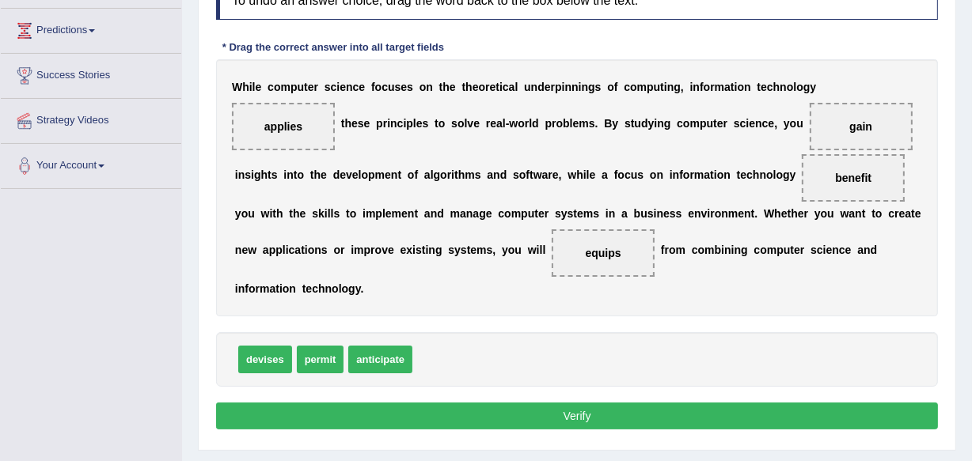
scroll to position [279, 0]
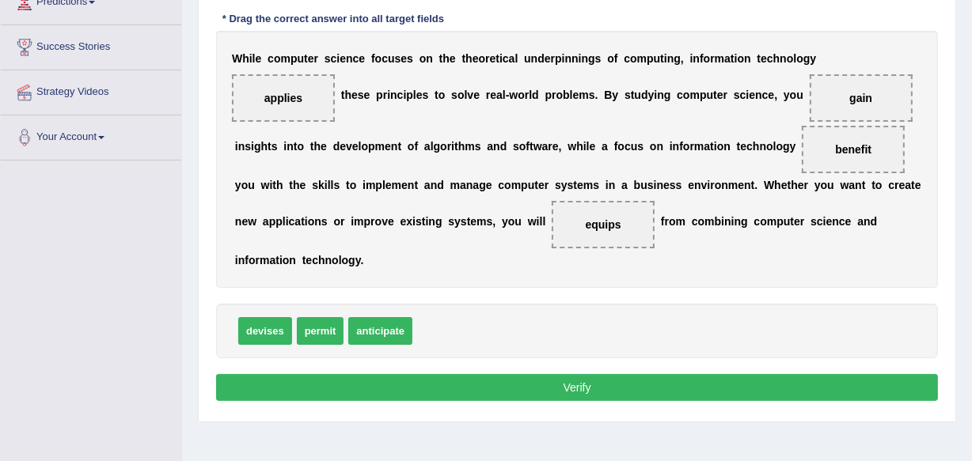
click at [575, 385] on button "Verify" at bounding box center [577, 387] width 722 height 27
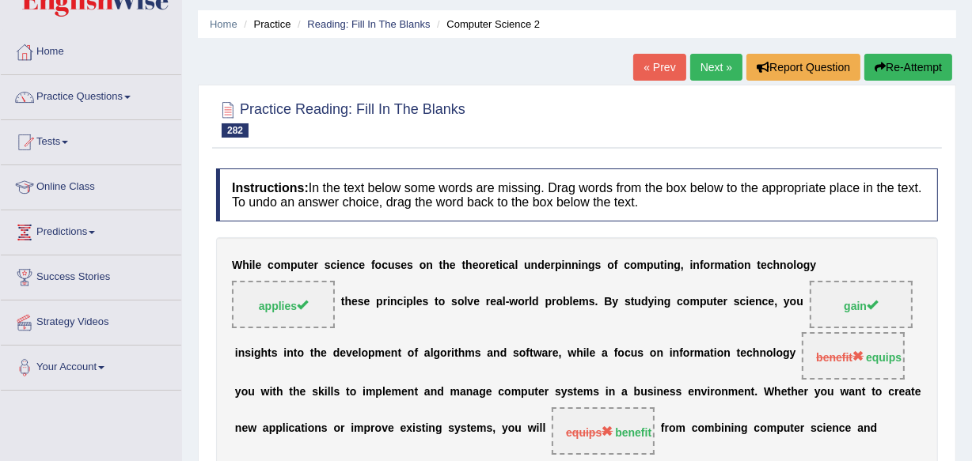
scroll to position [20, 0]
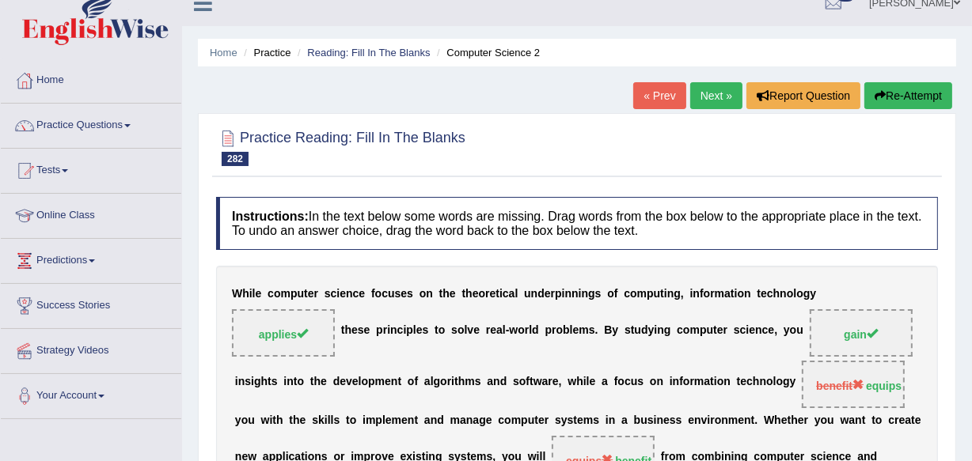
click at [715, 97] on link "Next »" at bounding box center [716, 95] width 52 height 27
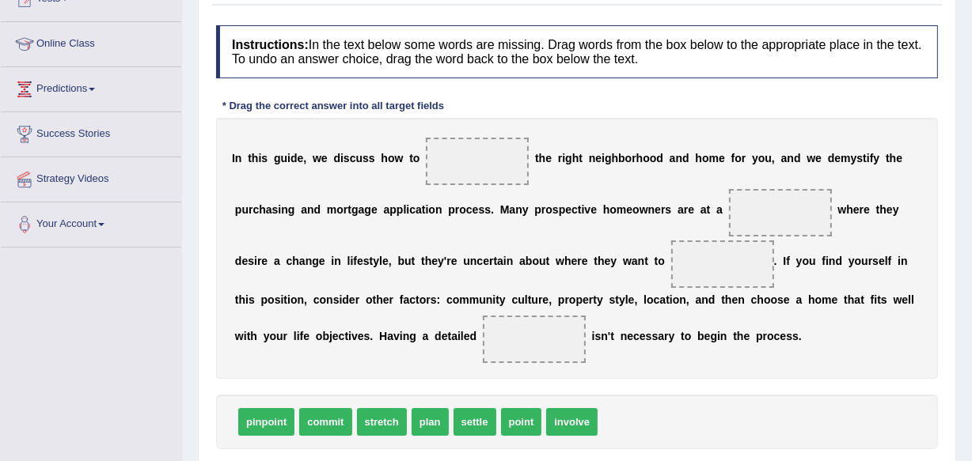
scroll to position [221, 0]
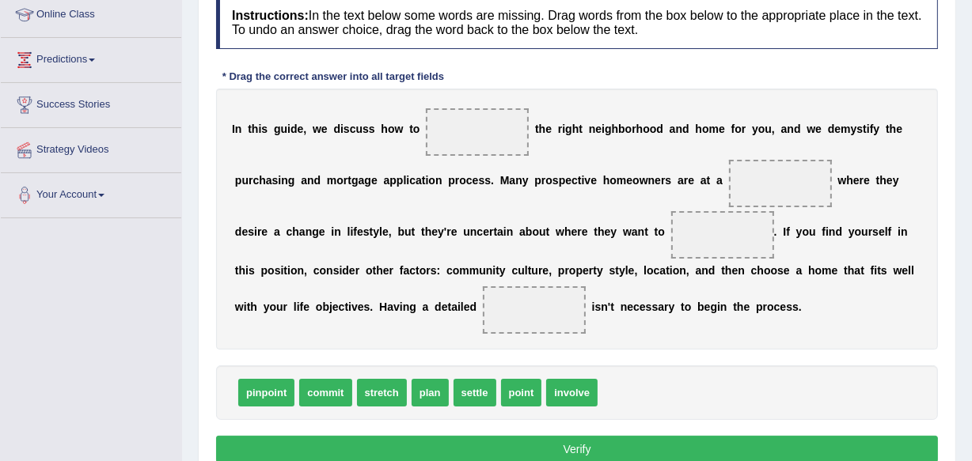
drag, startPoint x: 260, startPoint y: 391, endPoint x: 239, endPoint y: 318, distance: 75.9
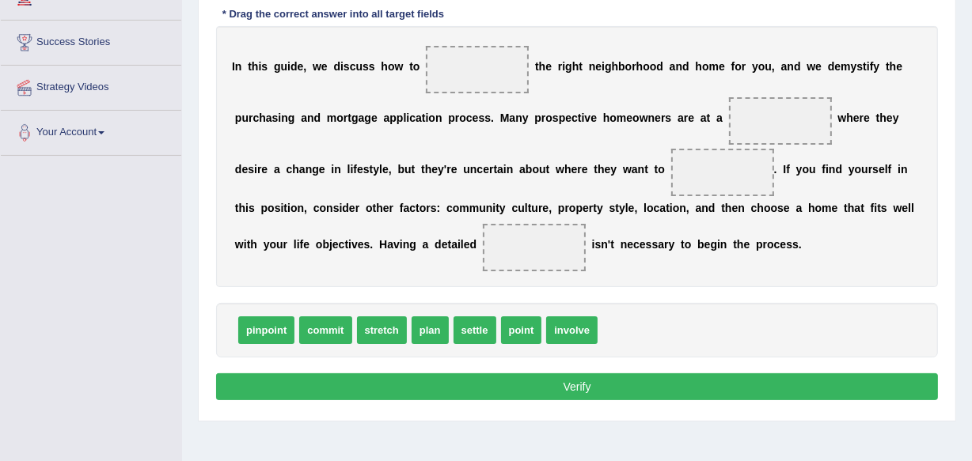
scroll to position [254, 0]
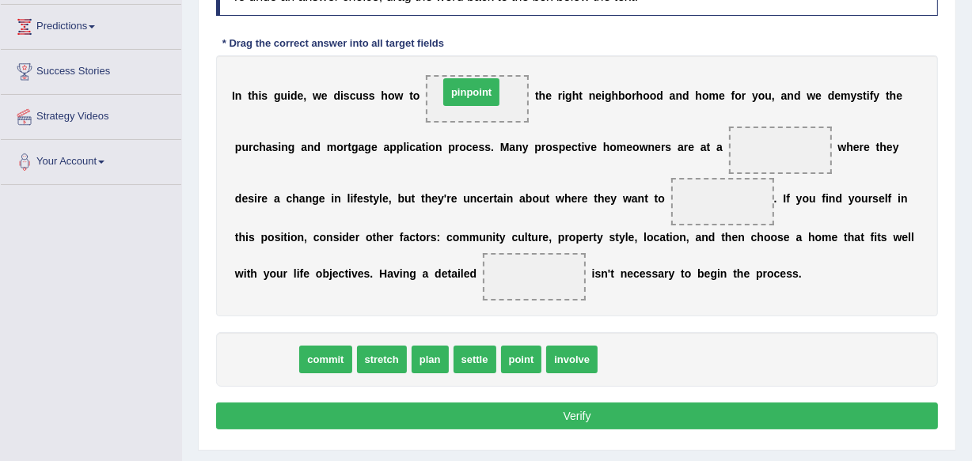
drag, startPoint x: 260, startPoint y: 359, endPoint x: 465, endPoint y: 93, distance: 335.7
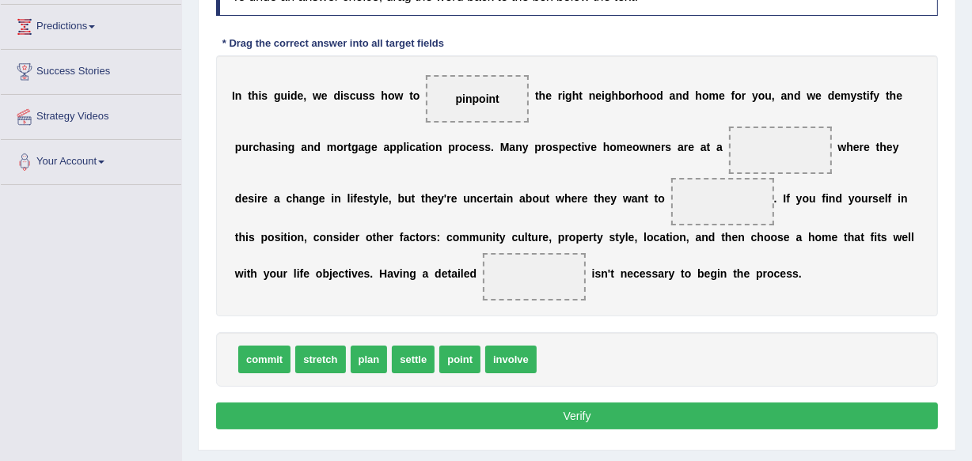
drag, startPoint x: 443, startPoint y: 357, endPoint x: 482, endPoint y: 343, distance: 41.0
drag, startPoint x: 475, startPoint y: 353, endPoint x: 518, endPoint y: 314, distance: 57.7
drag, startPoint x: 468, startPoint y: 366, endPoint x: 503, endPoint y: 342, distance: 42.1
drag, startPoint x: 458, startPoint y: 369, endPoint x: 513, endPoint y: 323, distance: 71.3
drag, startPoint x: 470, startPoint y: 364, endPoint x: 616, endPoint y: 302, distance: 158.5
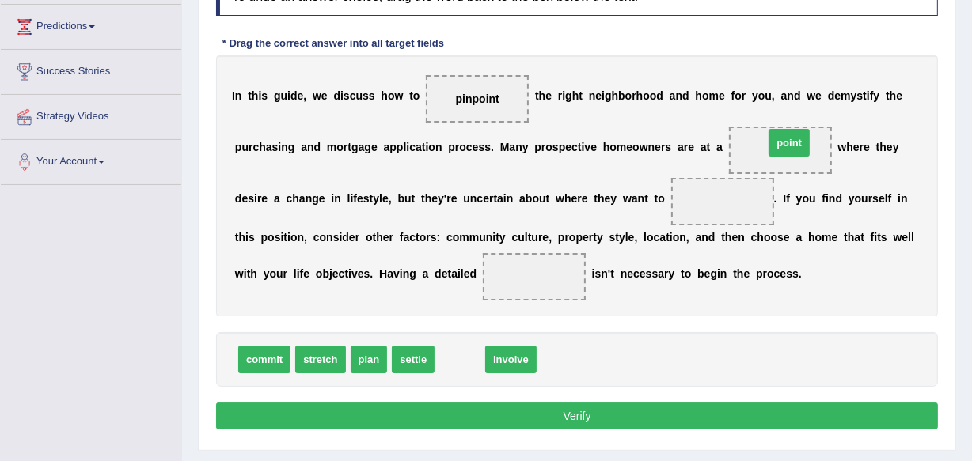
drag, startPoint x: 474, startPoint y: 350, endPoint x: 803, endPoint y: 134, distance: 393.8
drag, startPoint x: 339, startPoint y: 355, endPoint x: 404, endPoint y: 338, distance: 68.0
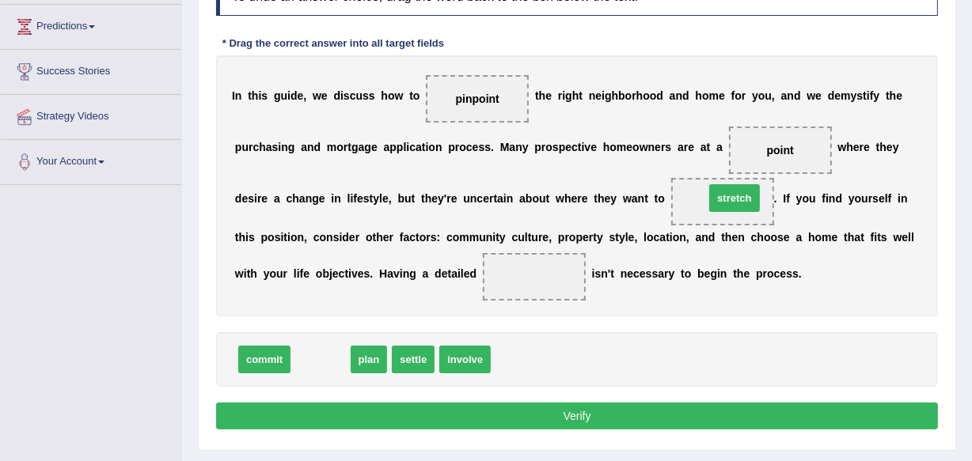
drag, startPoint x: 315, startPoint y: 357, endPoint x: 727, endPoint y: 195, distance: 442.1
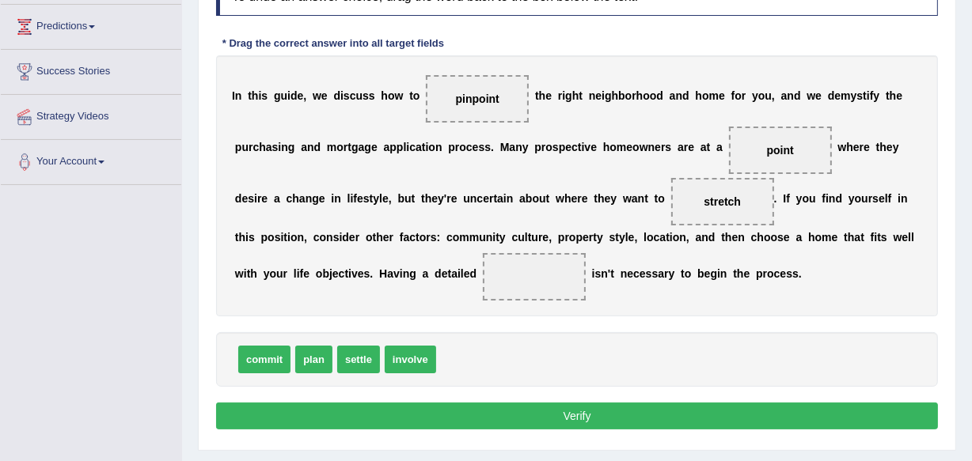
drag, startPoint x: 357, startPoint y: 347, endPoint x: 413, endPoint y: 309, distance: 68.3
drag, startPoint x: 347, startPoint y: 347, endPoint x: 427, endPoint y: 267, distance: 113.6
drag, startPoint x: 369, startPoint y: 361, endPoint x: 419, endPoint y: 332, distance: 57.8
drag, startPoint x: 370, startPoint y: 351, endPoint x: 390, endPoint y: 326, distance: 32.6
drag, startPoint x: 360, startPoint y: 361, endPoint x: 385, endPoint y: 308, distance: 58.4
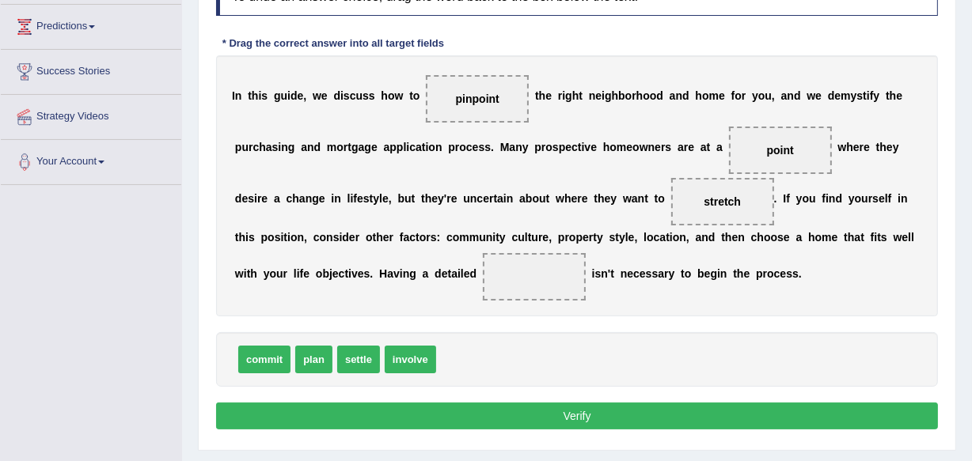
scroll to position [245, 0]
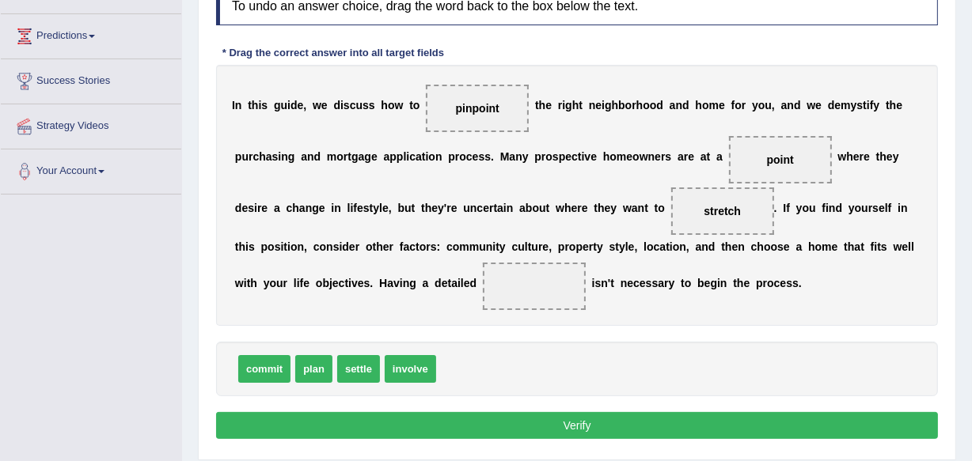
drag, startPoint x: 366, startPoint y: 360, endPoint x: 406, endPoint y: 321, distance: 56.5
drag, startPoint x: 355, startPoint y: 364, endPoint x: 704, endPoint y: 216, distance: 379.1
drag, startPoint x: 303, startPoint y: 373, endPoint x: 398, endPoint y: 287, distance: 127.8
drag, startPoint x: 322, startPoint y: 361, endPoint x: 390, endPoint y: 329, distance: 75.1
drag, startPoint x: 310, startPoint y: 371, endPoint x: 506, endPoint y: 290, distance: 211.8
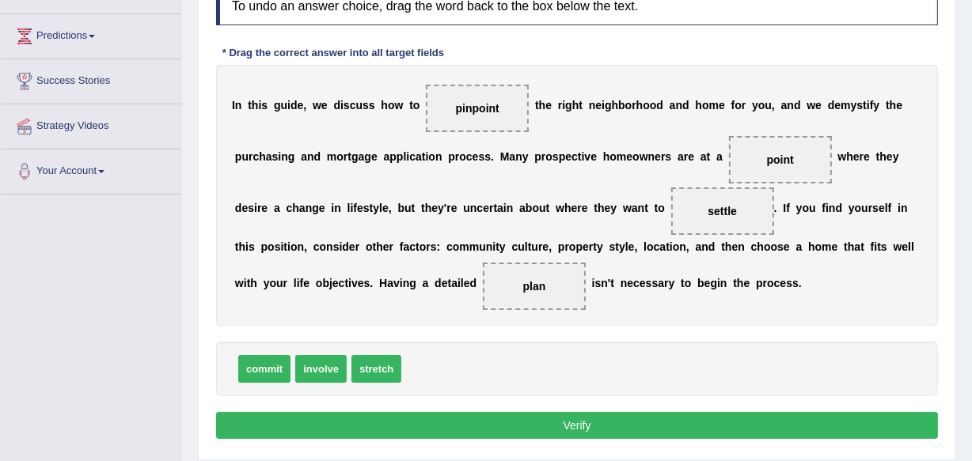
click at [586, 426] on button "Verify" at bounding box center [577, 425] width 722 height 27
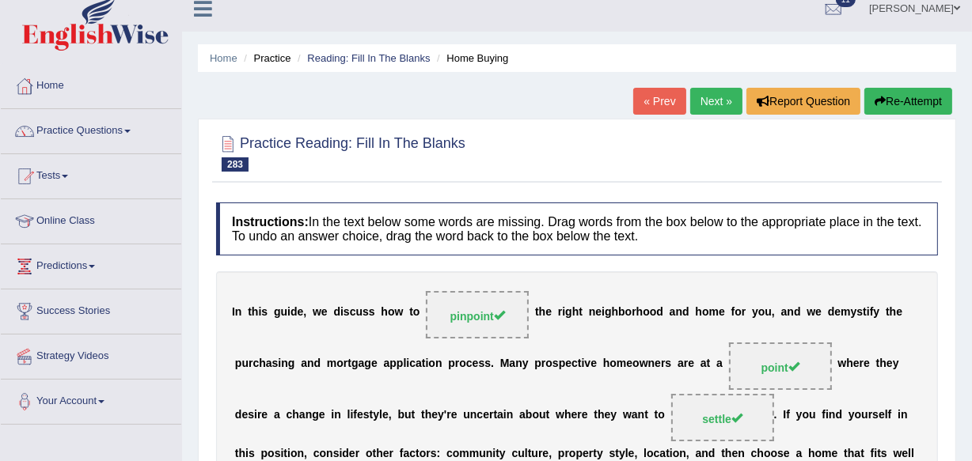
scroll to position [0, 0]
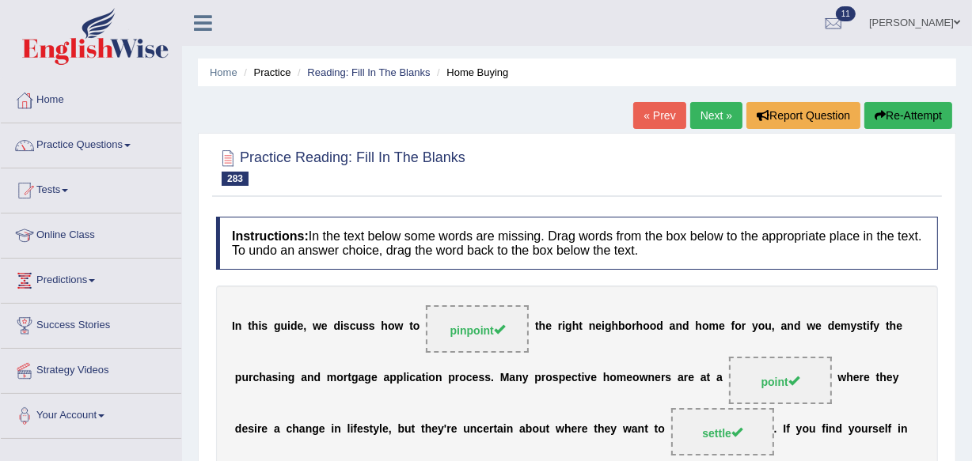
click at [702, 111] on link "Next »" at bounding box center [716, 115] width 52 height 27
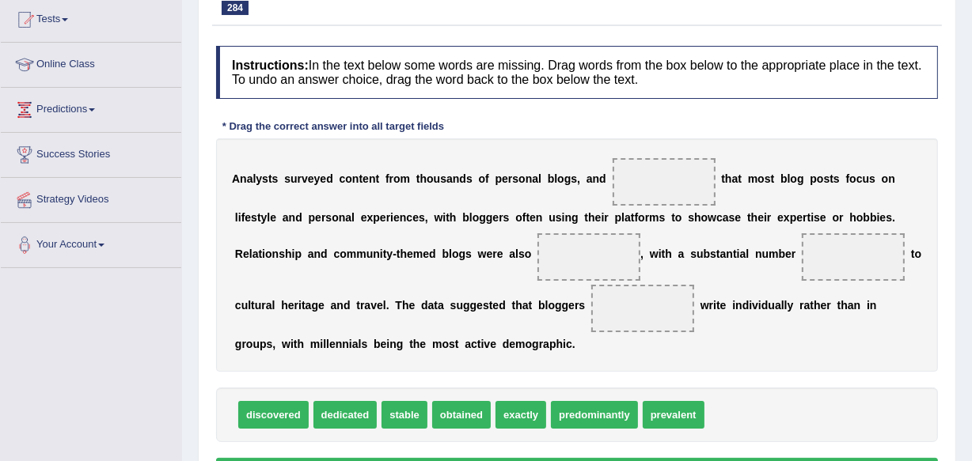
scroll to position [199, 0]
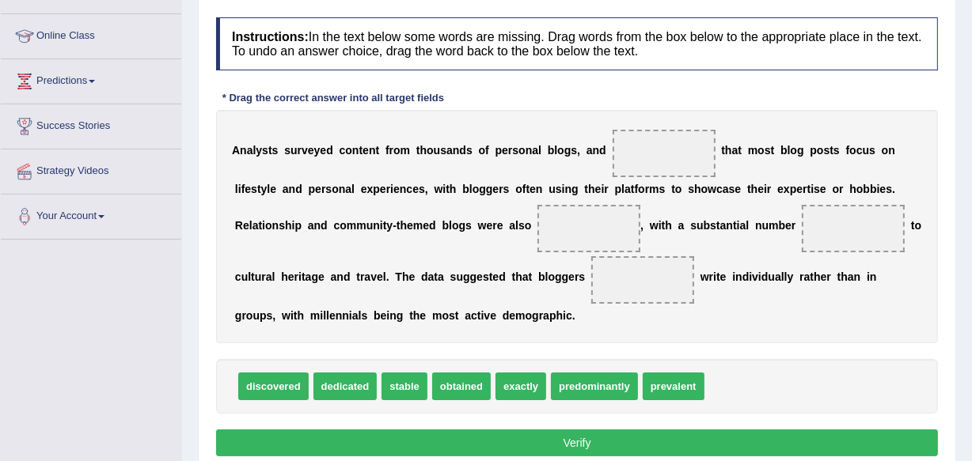
drag, startPoint x: 272, startPoint y: 393, endPoint x: 313, endPoint y: 340, distance: 67.3
drag, startPoint x: 295, startPoint y: 379, endPoint x: 332, endPoint y: 346, distance: 49.9
drag, startPoint x: 298, startPoint y: 393, endPoint x: 371, endPoint y: 315, distance: 106.4
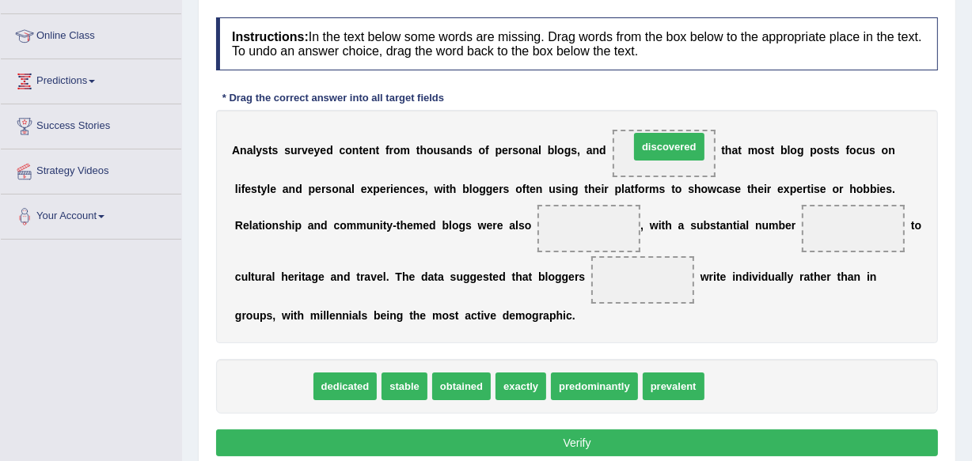
drag, startPoint x: 249, startPoint y: 390, endPoint x: 643, endPoint y: 154, distance: 459.3
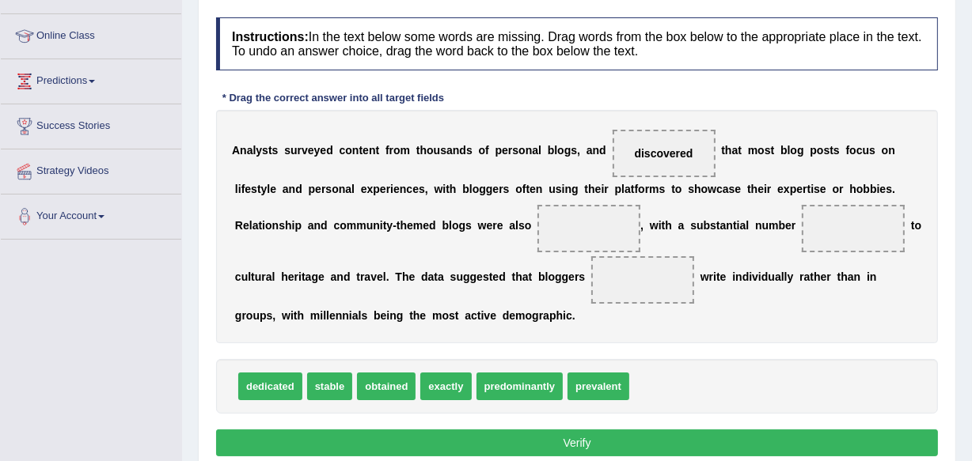
drag, startPoint x: 370, startPoint y: 388, endPoint x: 395, endPoint y: 348, distance: 47.0
drag, startPoint x: 399, startPoint y: 377, endPoint x: 594, endPoint y: 221, distance: 250.0
drag, startPoint x: 399, startPoint y: 380, endPoint x: 508, endPoint y: 303, distance: 133.5
drag, startPoint x: 401, startPoint y: 378, endPoint x: 481, endPoint y: 282, distance: 125.3
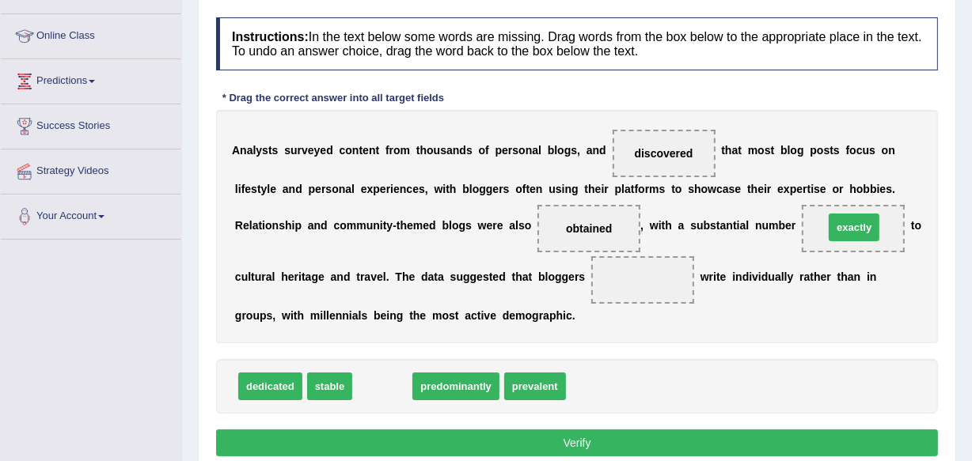
drag, startPoint x: 383, startPoint y: 383, endPoint x: 855, endPoint y: 224, distance: 497.8
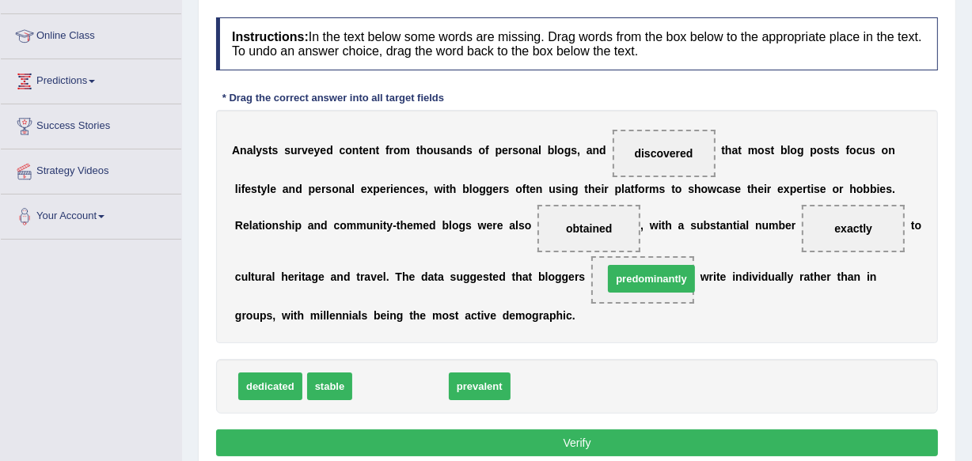
drag, startPoint x: 412, startPoint y: 385, endPoint x: 662, endPoint y: 277, distance: 273.3
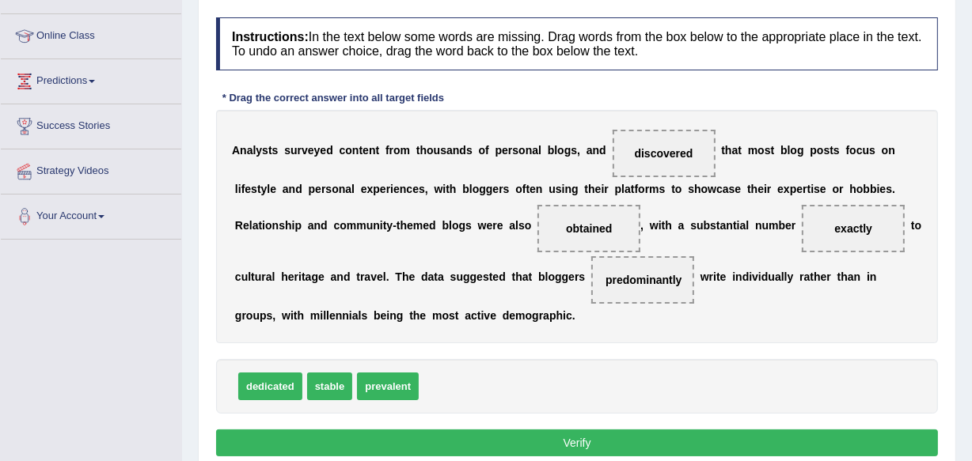
click at [586, 440] on button "Verify" at bounding box center [577, 443] width 722 height 27
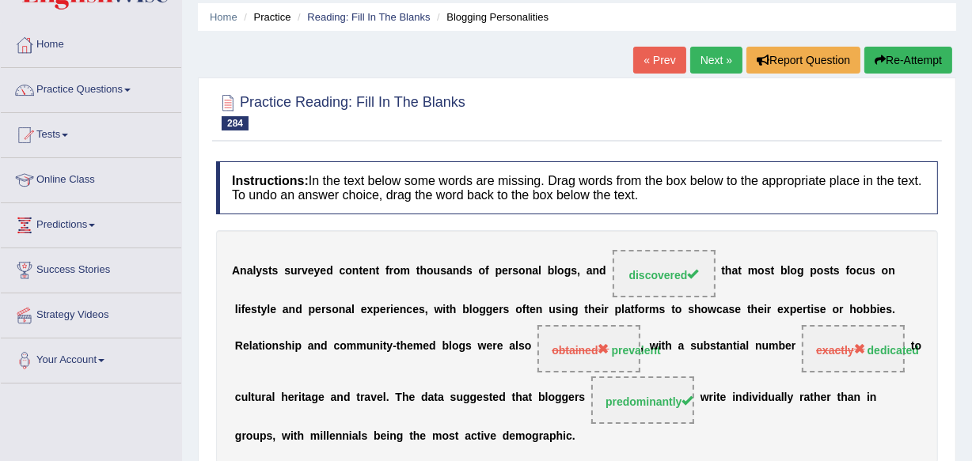
scroll to position [27, 0]
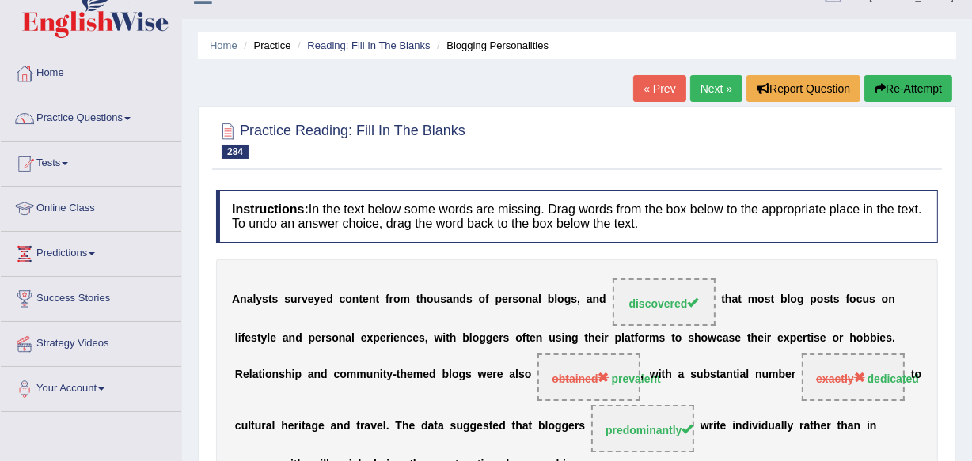
click at [723, 86] on link "Next »" at bounding box center [716, 88] width 52 height 27
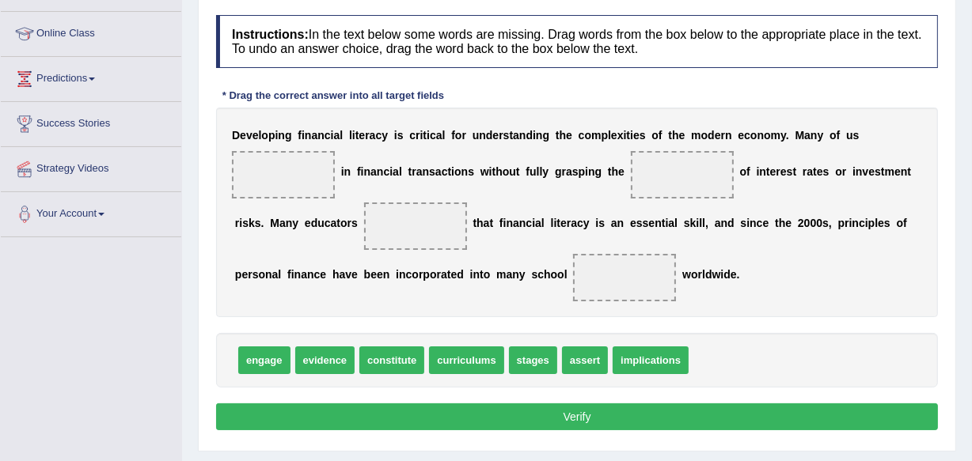
scroll to position [230, 0]
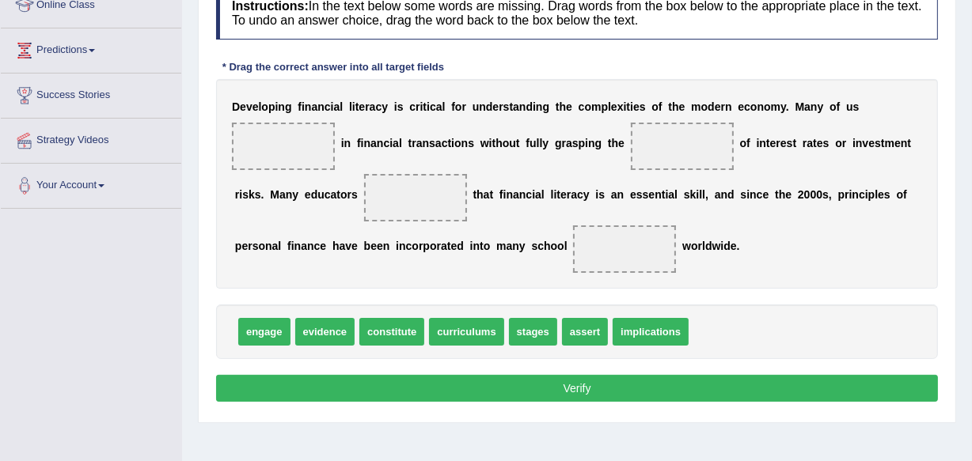
drag, startPoint x: 924, startPoint y: 393, endPoint x: 673, endPoint y: 135, distance: 360.4
click at [673, 135] on div "Instructions: In the text below some words are missing. Drag words from the box…" at bounding box center [577, 197] width 730 height 436
drag, startPoint x: 237, startPoint y: 336, endPoint x: 276, endPoint y: 311, distance: 45.9
click at [276, 311] on div "engage evidence constitute curriculums stages assert implications" at bounding box center [577, 332] width 722 height 55
drag, startPoint x: 276, startPoint y: 311, endPoint x: 276, endPoint y: 324, distance: 13.5
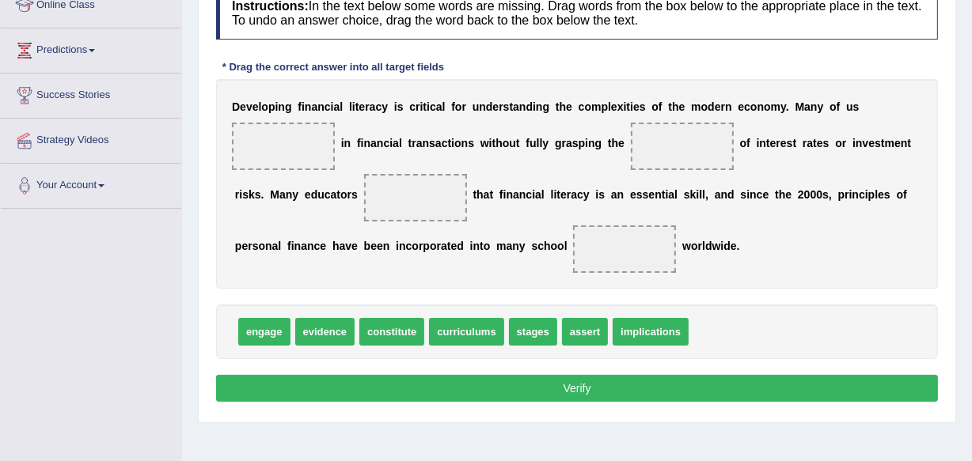
click at [276, 324] on div "engage evidence constitute curriculums stages assert implications" at bounding box center [577, 332] width 722 height 55
drag, startPoint x: 276, startPoint y: 324, endPoint x: 281, endPoint y: 293, distance: 32.0
drag, startPoint x: 281, startPoint y: 293, endPoint x: 271, endPoint y: 334, distance: 42.4
click at [271, 334] on div "Instructions: In the text below some words are missing. Drag words from the box…" at bounding box center [577, 197] width 730 height 436
drag, startPoint x: 271, startPoint y: 334, endPoint x: 305, endPoint y: 260, distance: 81.8
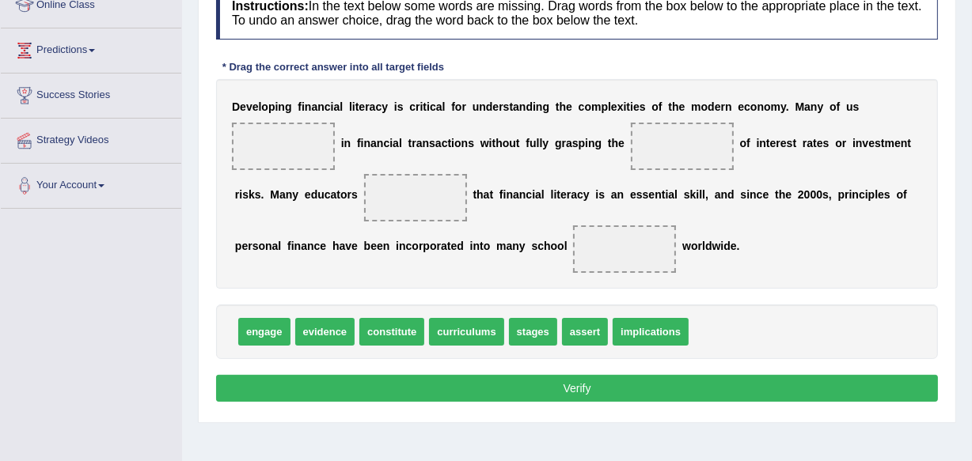
drag, startPoint x: 305, startPoint y: 260, endPoint x: 279, endPoint y: 337, distance: 81.8
click at [279, 337] on div "Instructions: In the text below some words are missing. Drag words from the box…" at bounding box center [577, 197] width 730 height 436
drag, startPoint x: 279, startPoint y: 337, endPoint x: 302, endPoint y: 291, distance: 51.3
drag, startPoint x: 279, startPoint y: 319, endPoint x: 294, endPoint y: 257, distance: 63.5
drag, startPoint x: 238, startPoint y: 332, endPoint x: 237, endPoint y: 153, distance: 178.9
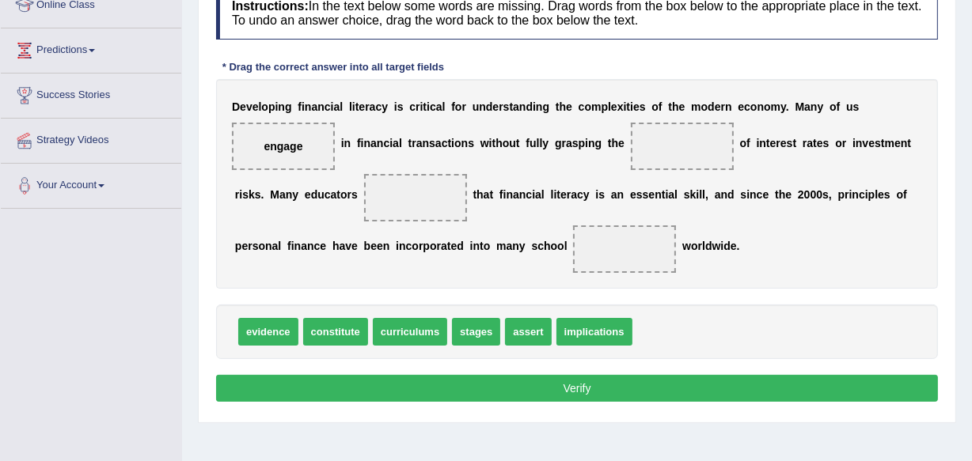
drag, startPoint x: 572, startPoint y: 330, endPoint x: 607, endPoint y: 253, distance: 84.3
drag, startPoint x: 566, startPoint y: 341, endPoint x: 609, endPoint y: 313, distance: 51.6
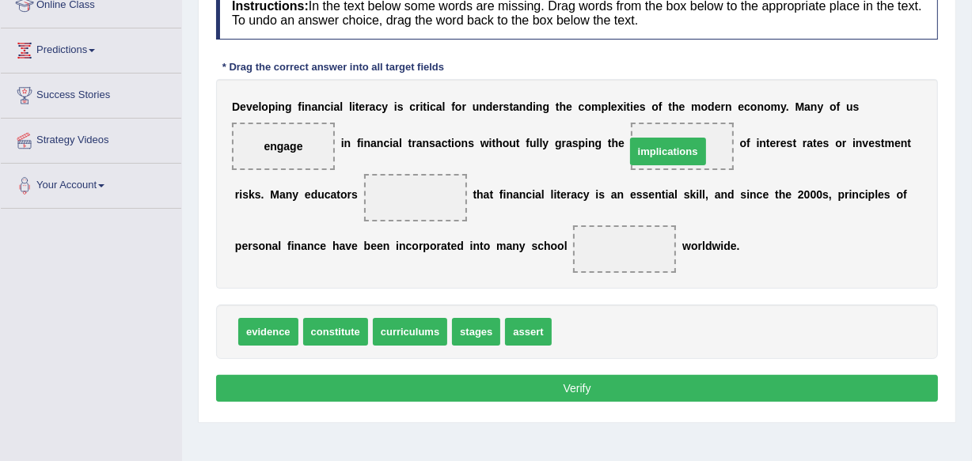
drag, startPoint x: 609, startPoint y: 317, endPoint x: 683, endPoint y: 136, distance: 194.9
drag, startPoint x: 477, startPoint y: 333, endPoint x: 491, endPoint y: 189, distance: 144.7
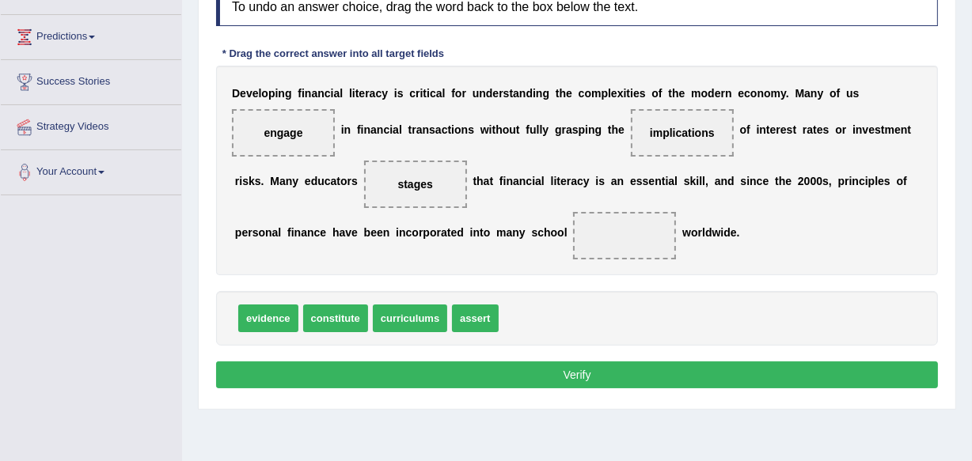
scroll to position [241, 0]
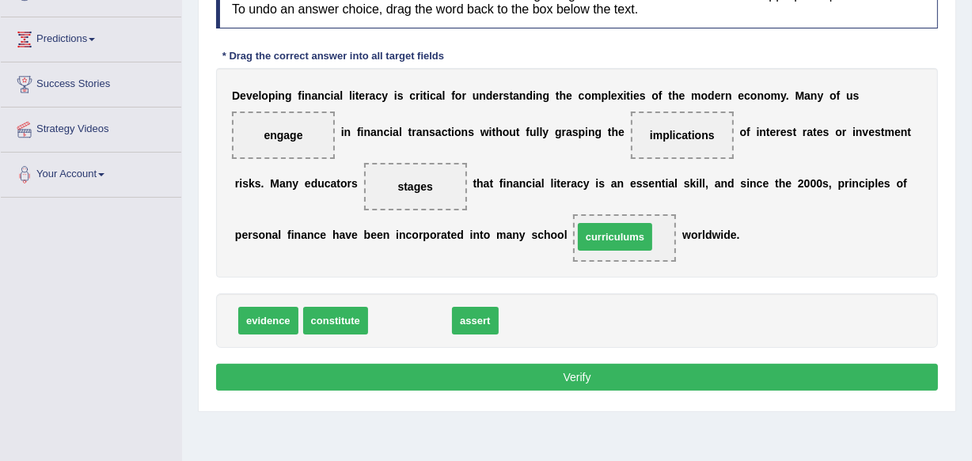
drag, startPoint x: 403, startPoint y: 324, endPoint x: 609, endPoint y: 240, distance: 223.2
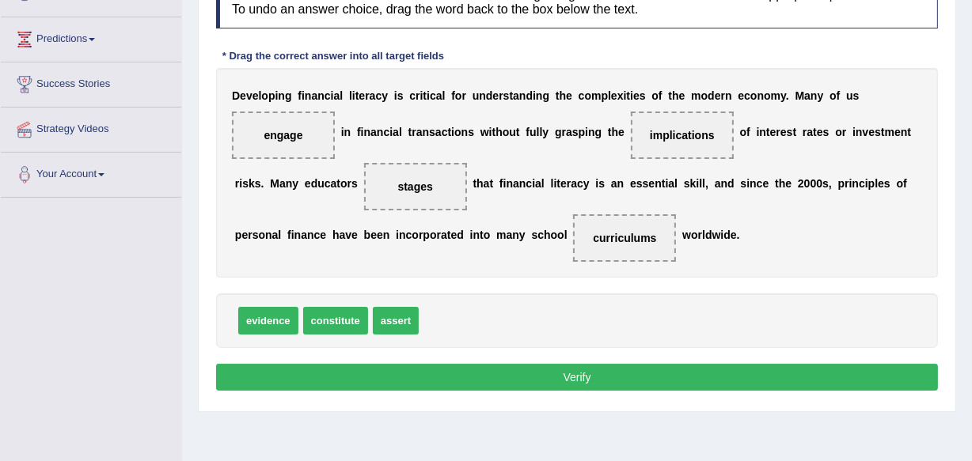
click at [564, 375] on button "Verify" at bounding box center [577, 377] width 722 height 27
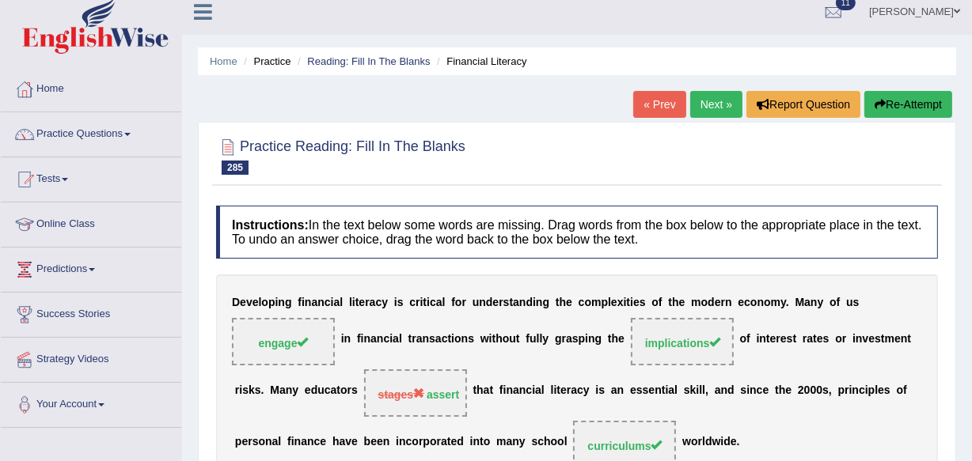
scroll to position [0, 0]
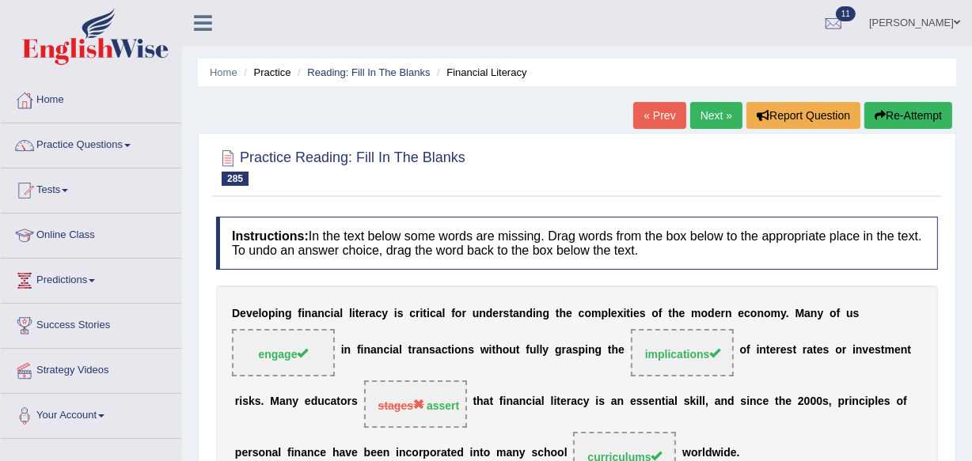
click at [695, 112] on link "Next »" at bounding box center [716, 115] width 52 height 27
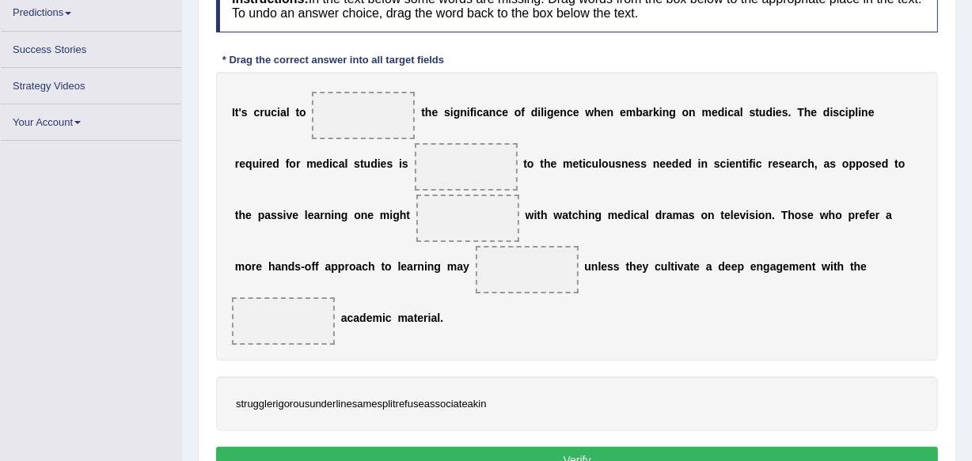
scroll to position [269, 0]
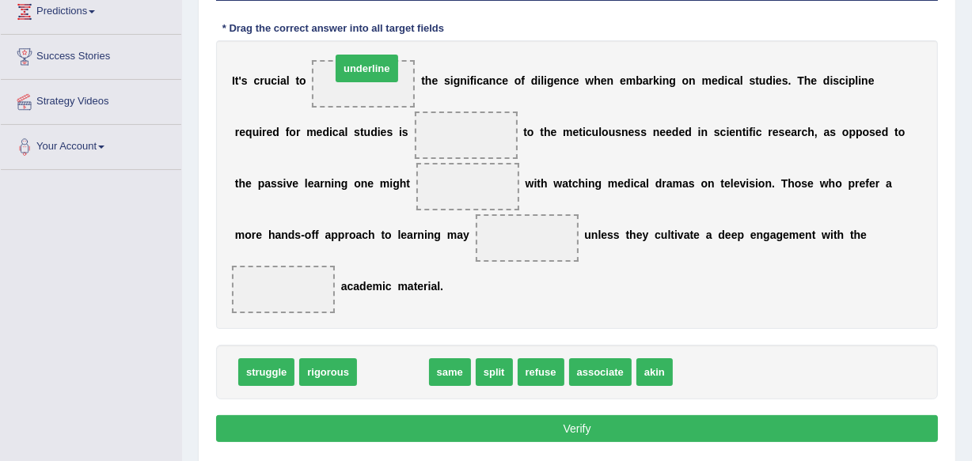
drag, startPoint x: 400, startPoint y: 370, endPoint x: 371, endPoint y: 66, distance: 305.3
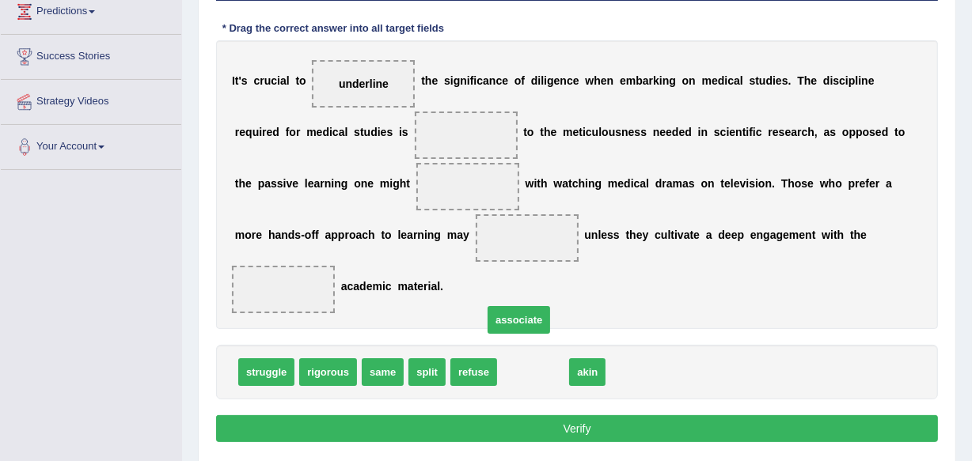
drag, startPoint x: 532, startPoint y: 363, endPoint x: 518, endPoint y: 311, distance: 54.1
click at [518, 311] on span "associate" at bounding box center [519, 320] width 63 height 28
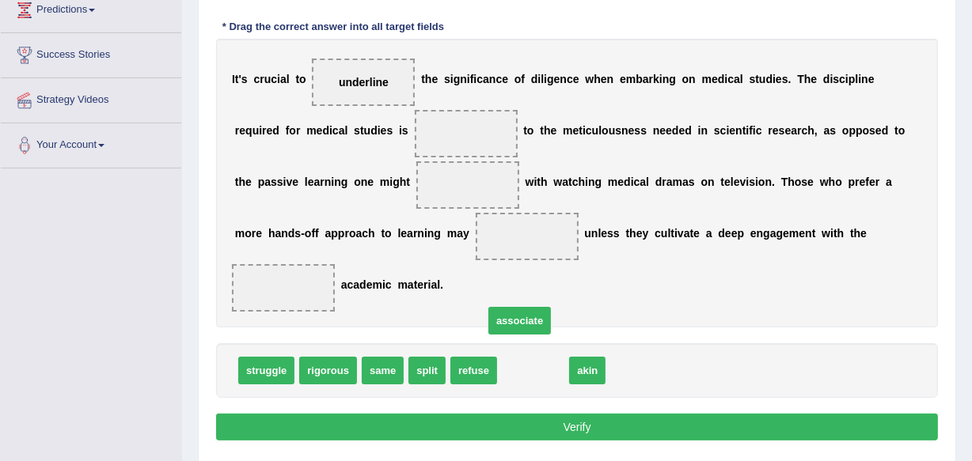
scroll to position [271, 0]
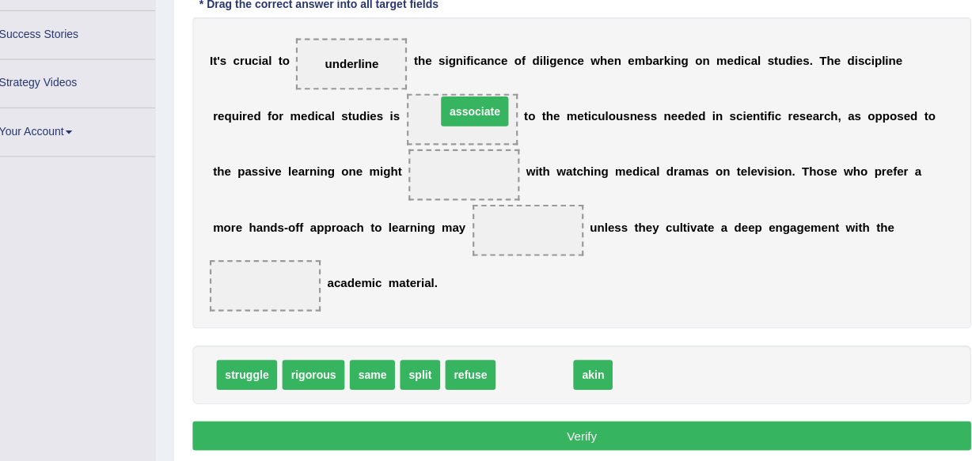
drag, startPoint x: 530, startPoint y: 364, endPoint x: 476, endPoint y: 120, distance: 250.6
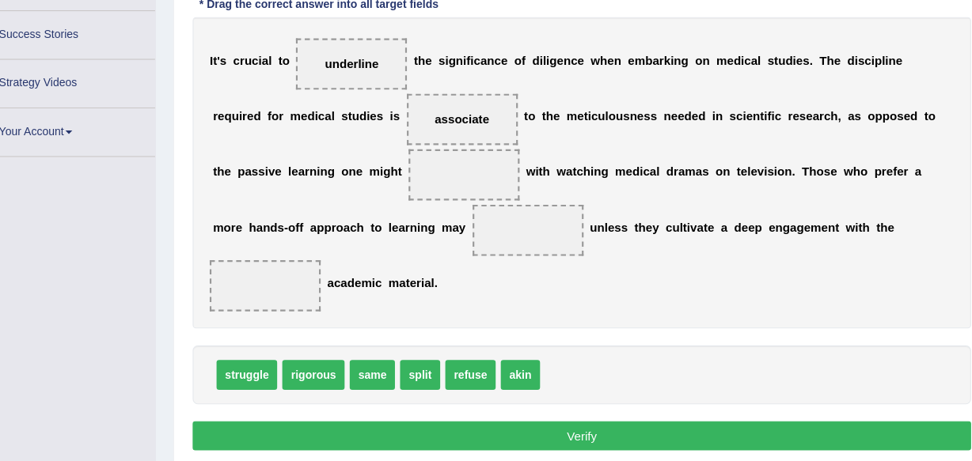
drag, startPoint x: 292, startPoint y: 370, endPoint x: 361, endPoint y: 313, distance: 89.9
drag, startPoint x: 283, startPoint y: 369, endPoint x: 319, endPoint y: 346, distance: 42.4
drag, startPoint x: 262, startPoint y: 374, endPoint x: 286, endPoint y: 348, distance: 35.3
drag, startPoint x: 272, startPoint y: 359, endPoint x: 324, endPoint y: 323, distance: 62.6
drag, startPoint x: 263, startPoint y: 361, endPoint x: 367, endPoint y: 288, distance: 127.3
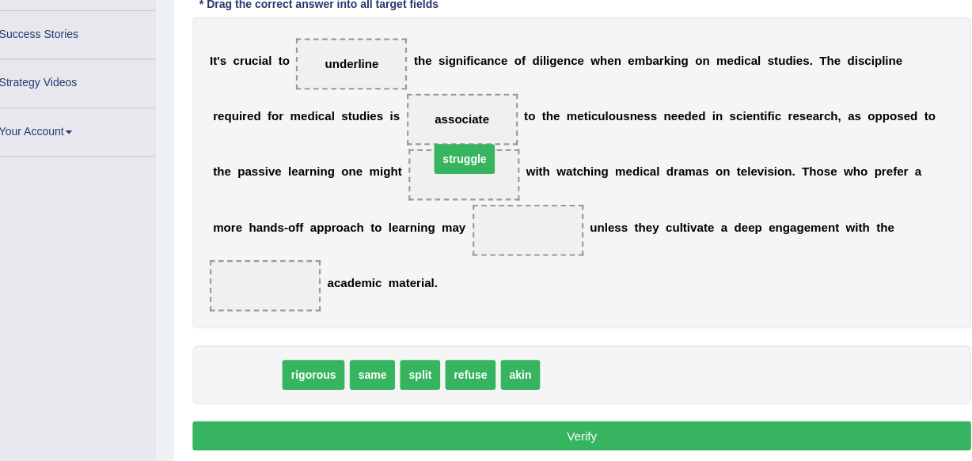
drag, startPoint x: 243, startPoint y: 374, endPoint x: 445, endPoint y: 175, distance: 283.7
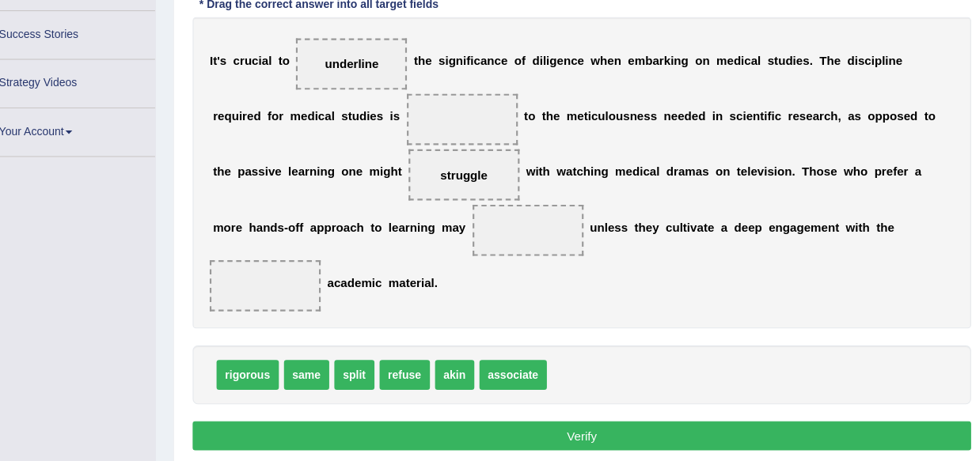
drag, startPoint x: 499, startPoint y: 366, endPoint x: 497, endPoint y: 290, distance: 76.0
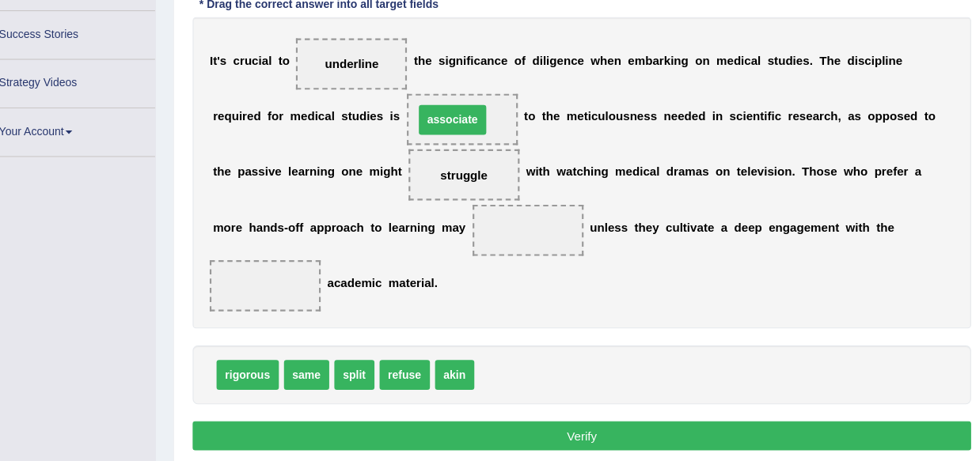
drag, startPoint x: 514, startPoint y: 364, endPoint x: 458, endPoint y: 127, distance: 243.2
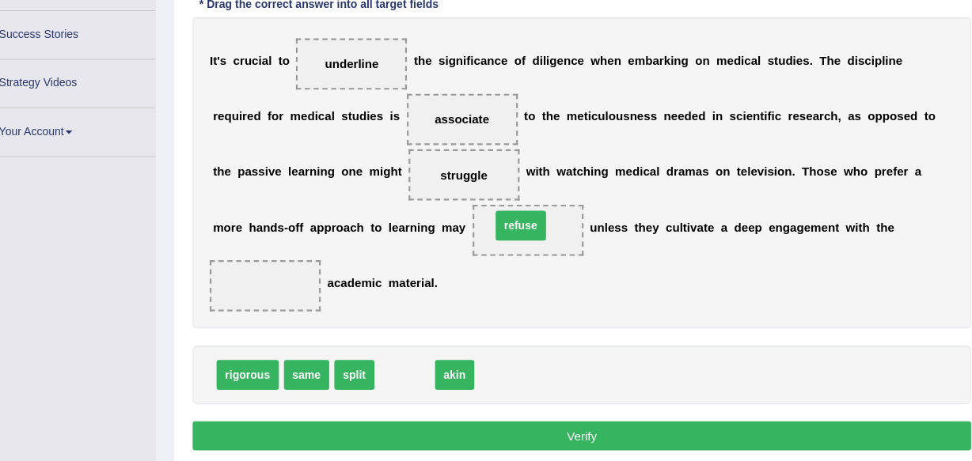
drag, startPoint x: 400, startPoint y: 370, endPoint x: 508, endPoint y: 231, distance: 175.4
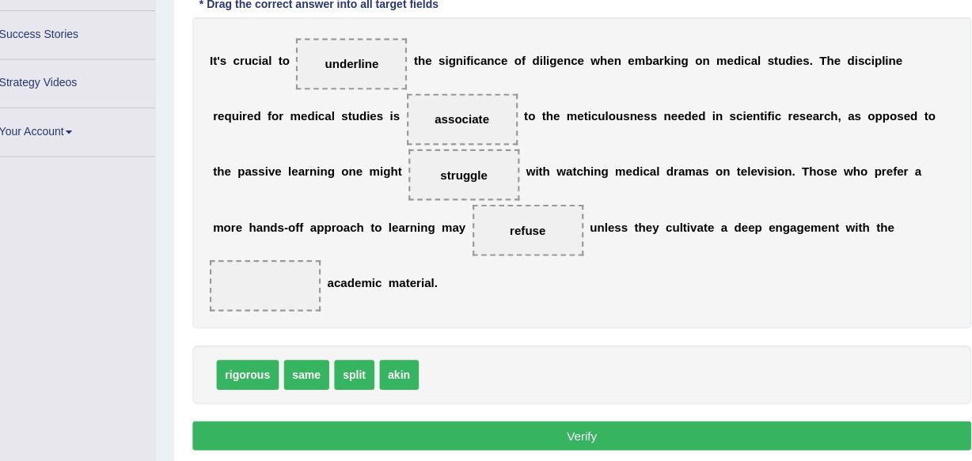
drag, startPoint x: 408, startPoint y: 371, endPoint x: 431, endPoint y: 310, distance: 65.1
drag, startPoint x: 415, startPoint y: 370, endPoint x: 446, endPoint y: 190, distance: 183.1
drag, startPoint x: 434, startPoint y: 374, endPoint x: 489, endPoint y: 316, distance: 79.5
drag, startPoint x: 489, startPoint y: 316, endPoint x: 433, endPoint y: 362, distance: 73.1
click at [433, 362] on div "Instructions: In the text below some words are missing. Drag words from the box…" at bounding box center [577, 195] width 730 height 515
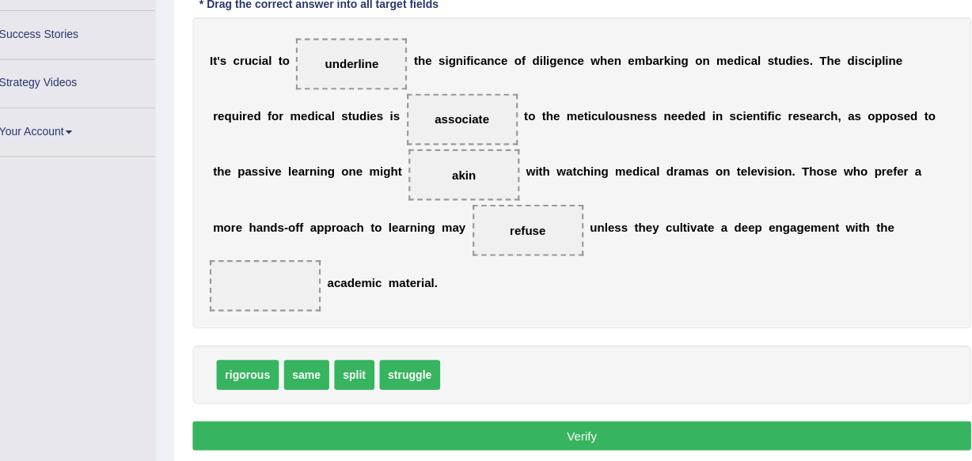
drag, startPoint x: 433, startPoint y: 362, endPoint x: 476, endPoint y: 320, distance: 61.0
drag, startPoint x: 434, startPoint y: 372, endPoint x: 463, endPoint y: 347, distance: 38.7
drag, startPoint x: 400, startPoint y: 371, endPoint x: 433, endPoint y: 346, distance: 41.8
drag, startPoint x: 411, startPoint y: 375, endPoint x: 450, endPoint y: 341, distance: 52.2
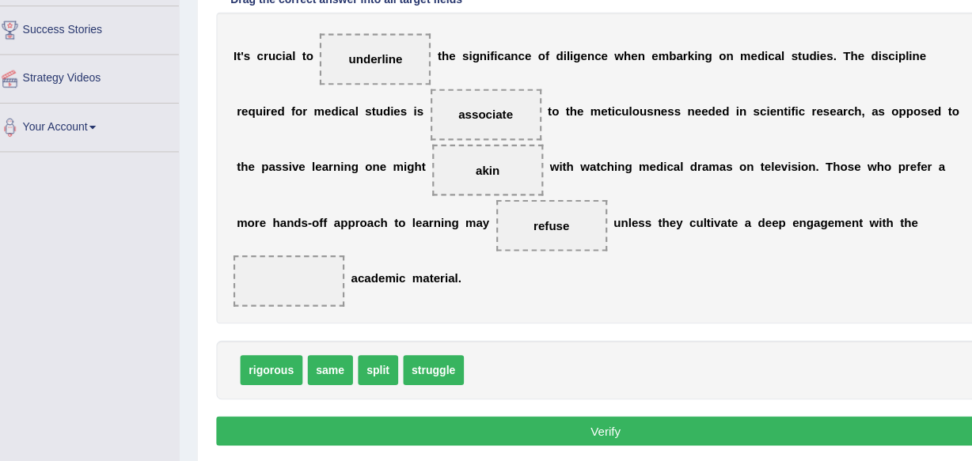
drag, startPoint x: 404, startPoint y: 373, endPoint x: 495, endPoint y: 312, distance: 109.5
drag, startPoint x: 440, startPoint y: 373, endPoint x: 493, endPoint y: 331, distance: 67.6
drag, startPoint x: 405, startPoint y: 360, endPoint x: 408, endPoint y: 378, distance: 18.5
drag, startPoint x: 413, startPoint y: 366, endPoint x: 495, endPoint y: 309, distance: 100.1
drag, startPoint x: 423, startPoint y: 374, endPoint x: 447, endPoint y: 357, distance: 29.6
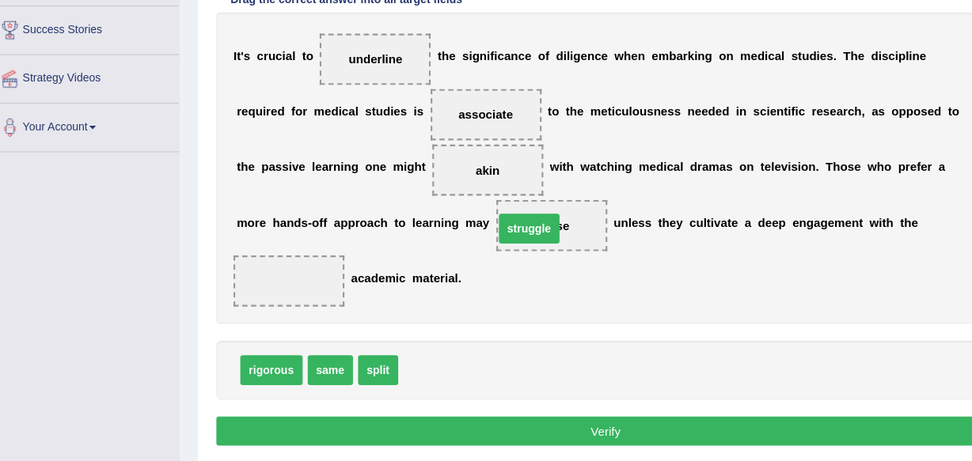
drag, startPoint x: 436, startPoint y: 359, endPoint x: 525, endPoint y: 228, distance: 157.8
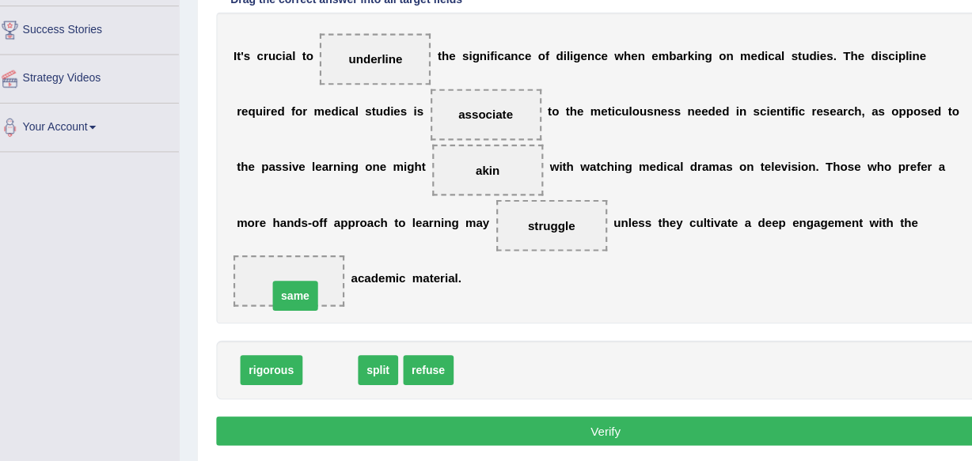
drag, startPoint x: 323, startPoint y: 369, endPoint x: 290, endPoint y: 297, distance: 79.0
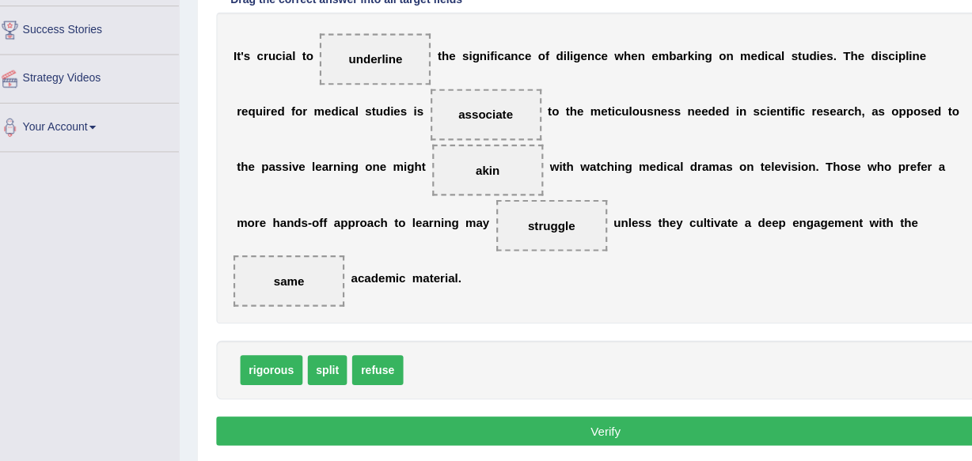
click at [585, 423] on button "Verify" at bounding box center [577, 427] width 722 height 27
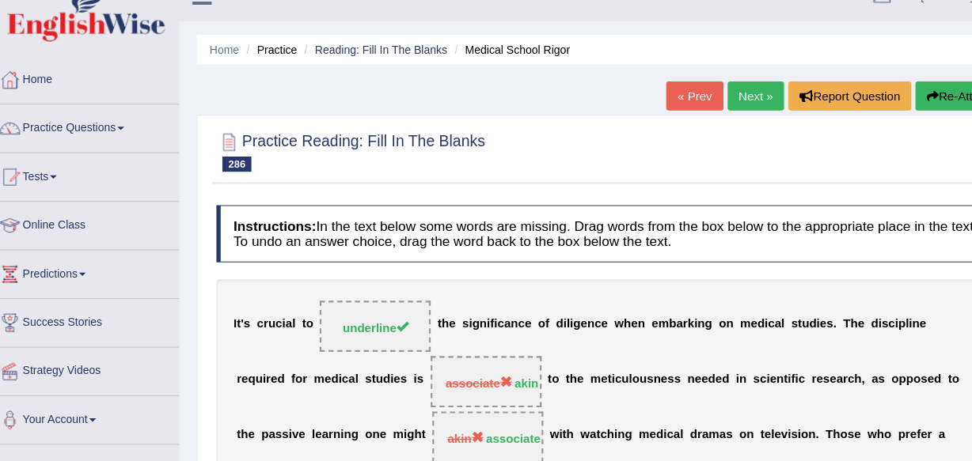
scroll to position [0, 0]
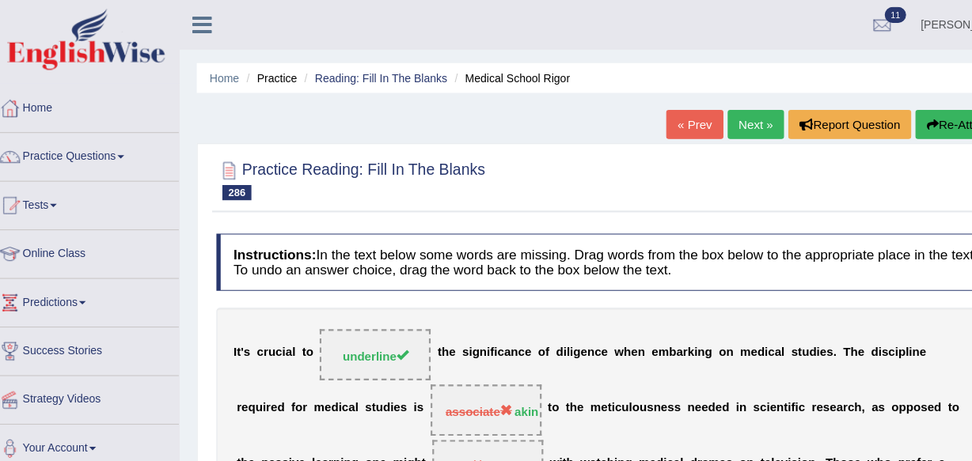
click at [713, 119] on link "Next »" at bounding box center [716, 115] width 52 height 27
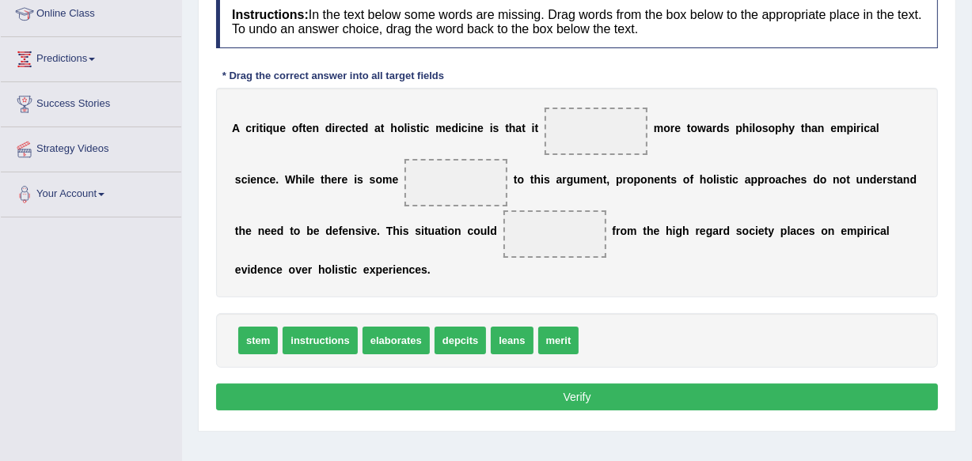
scroll to position [193, 0]
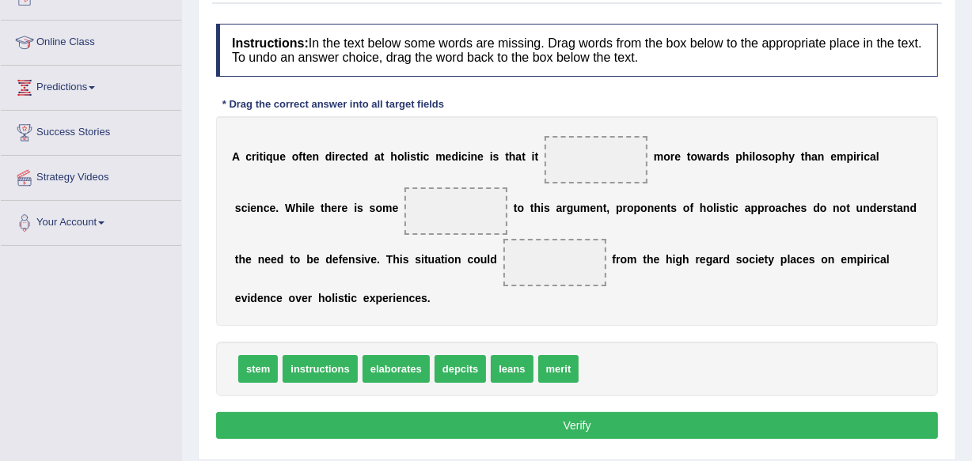
drag, startPoint x: 406, startPoint y: 367, endPoint x: 492, endPoint y: 294, distance: 112.9
drag, startPoint x: 419, startPoint y: 364, endPoint x: 506, endPoint y: 315, distance: 99.2
drag, startPoint x: 413, startPoint y: 374, endPoint x: 472, endPoint y: 324, distance: 77.5
drag, startPoint x: 389, startPoint y: 370, endPoint x: 406, endPoint y: 364, distance: 17.5
drag, startPoint x: 412, startPoint y: 370, endPoint x: 450, endPoint y: 318, distance: 64.1
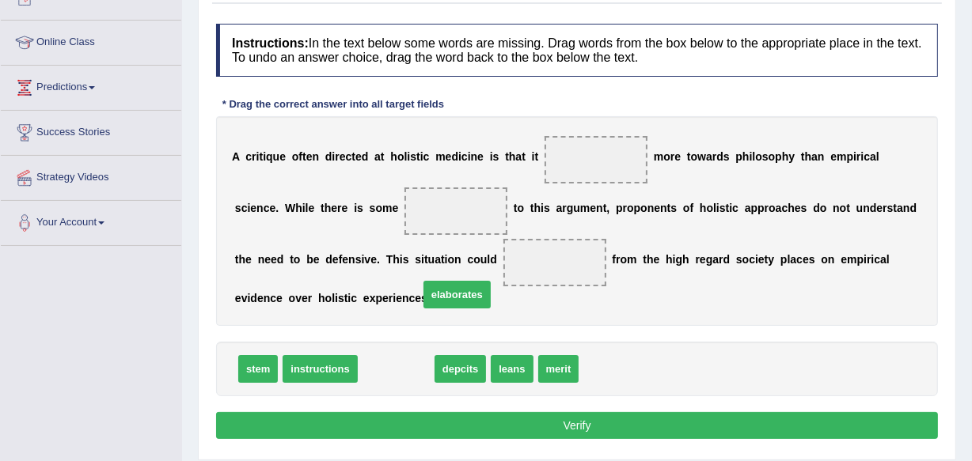
click at [450, 309] on span "elaborates" at bounding box center [456, 295] width 67 height 28
drag, startPoint x: 412, startPoint y: 365, endPoint x: 442, endPoint y: 343, distance: 36.2
drag, startPoint x: 415, startPoint y: 358, endPoint x: 467, endPoint y: 325, distance: 60.8
drag, startPoint x: 375, startPoint y: 370, endPoint x: 555, endPoint y: 157, distance: 278.6
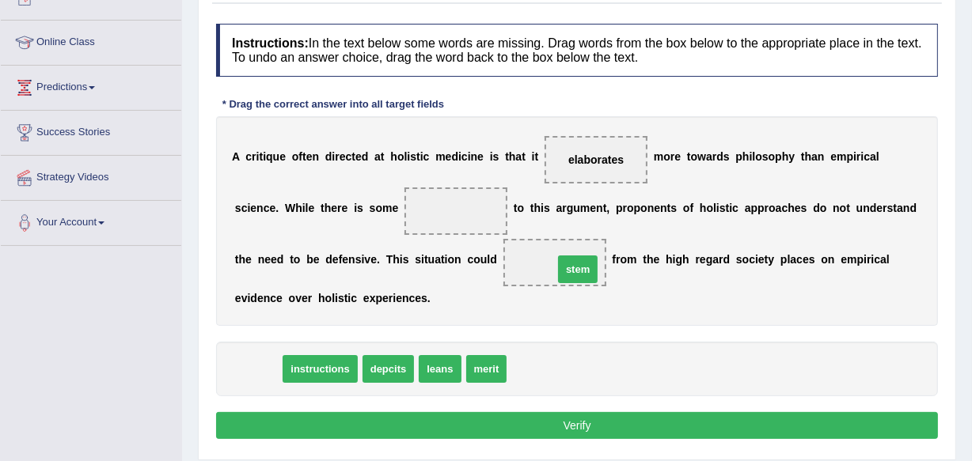
drag, startPoint x: 260, startPoint y: 374, endPoint x: 580, endPoint y: 275, distance: 334.7
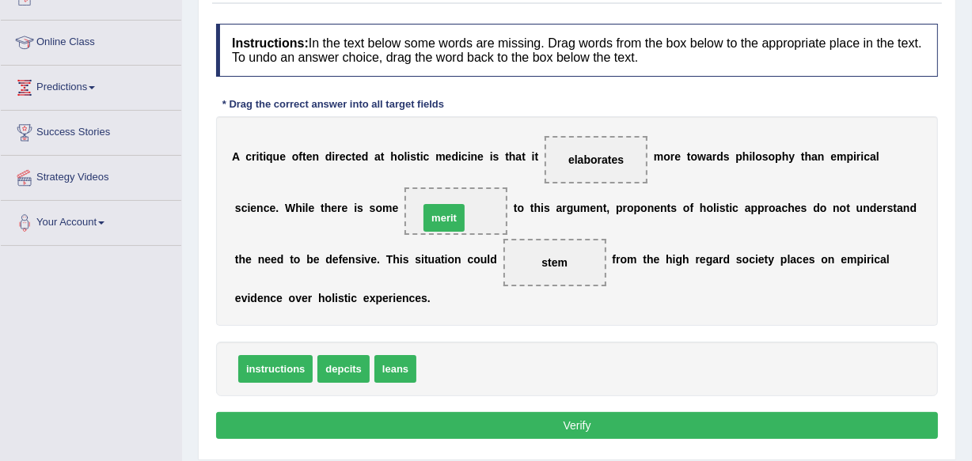
drag, startPoint x: 450, startPoint y: 363, endPoint x: 452, endPoint y: 213, distance: 150.4
click at [581, 416] on button "Verify" at bounding box center [577, 425] width 722 height 27
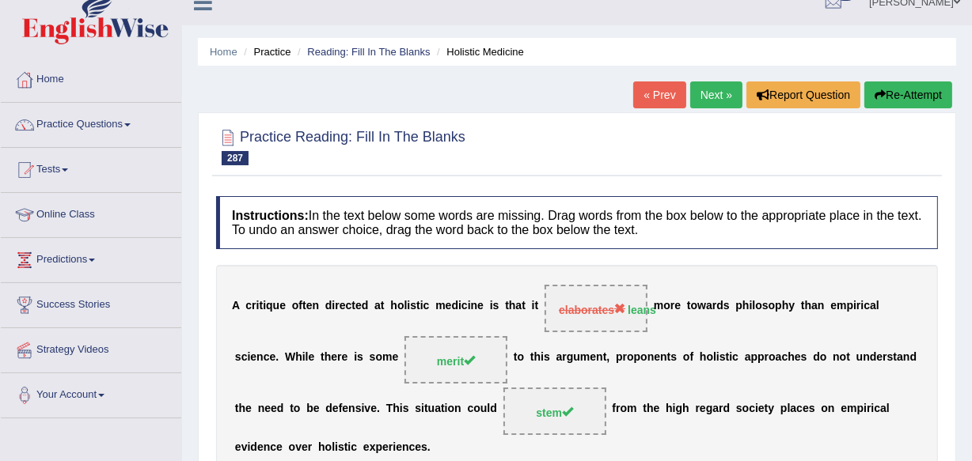
scroll to position [0, 0]
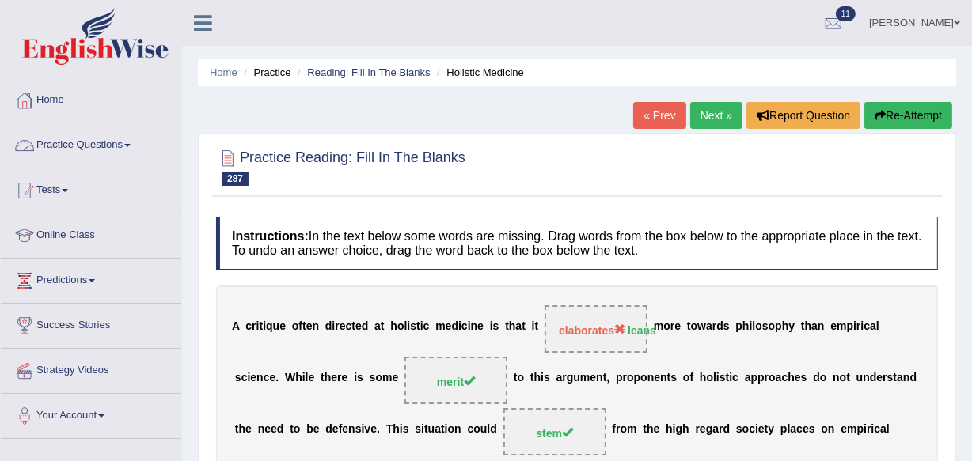
click at [131, 145] on span at bounding box center [127, 145] width 6 height 3
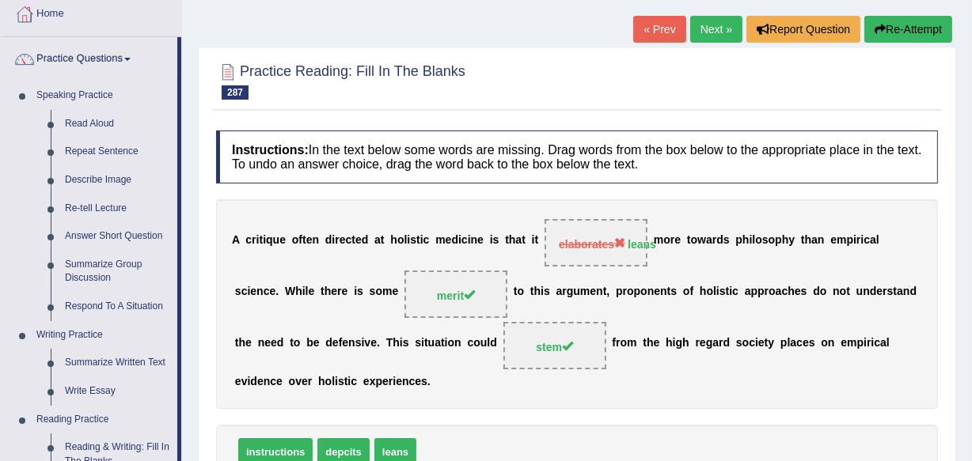
scroll to position [115, 0]
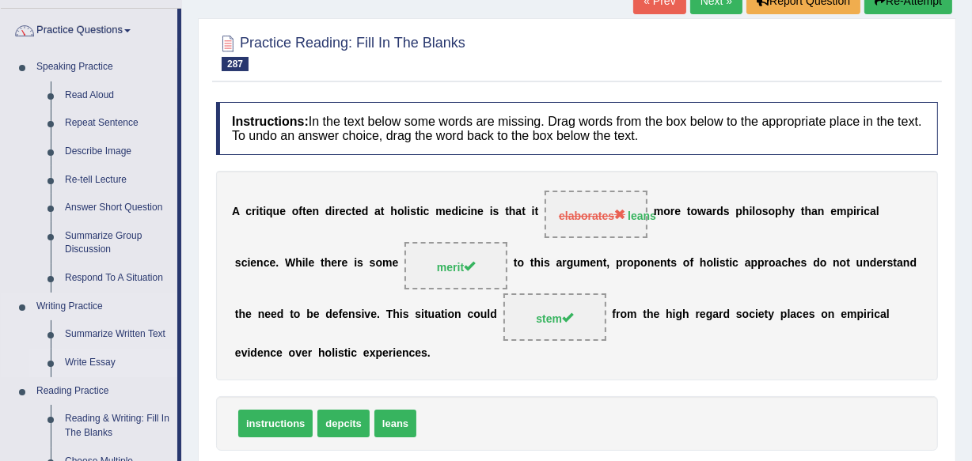
click at [99, 355] on link "Write Essay" at bounding box center [118, 363] width 120 height 28
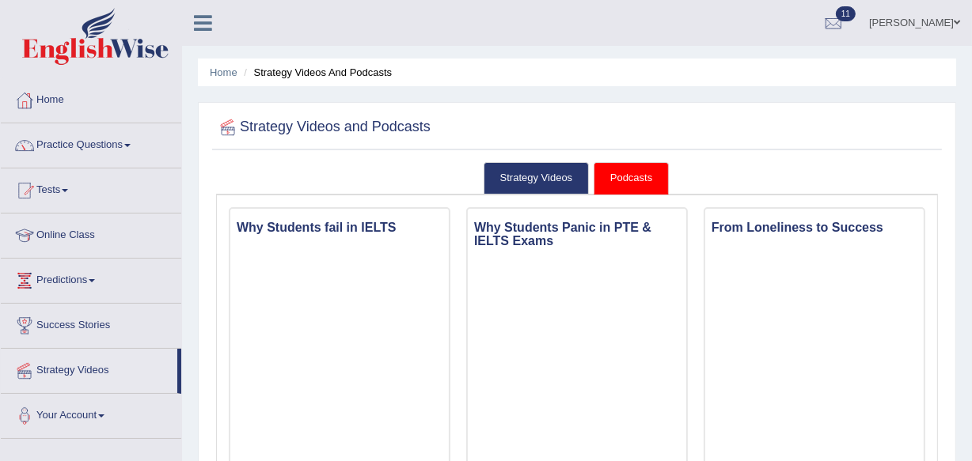
click at [131, 145] on span at bounding box center [127, 145] width 6 height 3
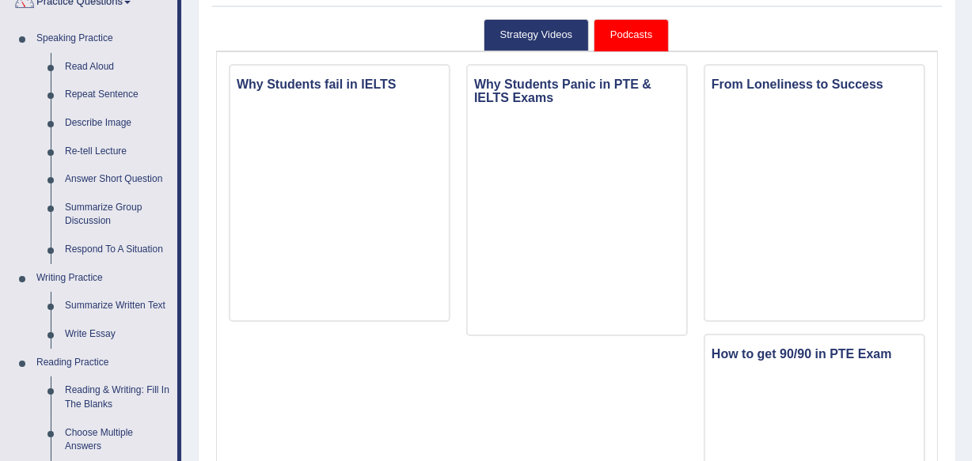
scroll to position [218, 0]
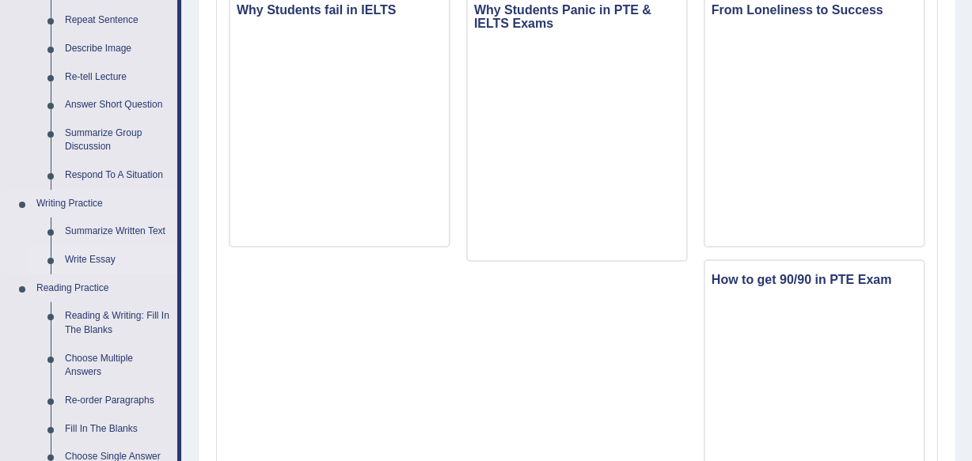
click at [101, 260] on link "Write Essay" at bounding box center [118, 260] width 120 height 28
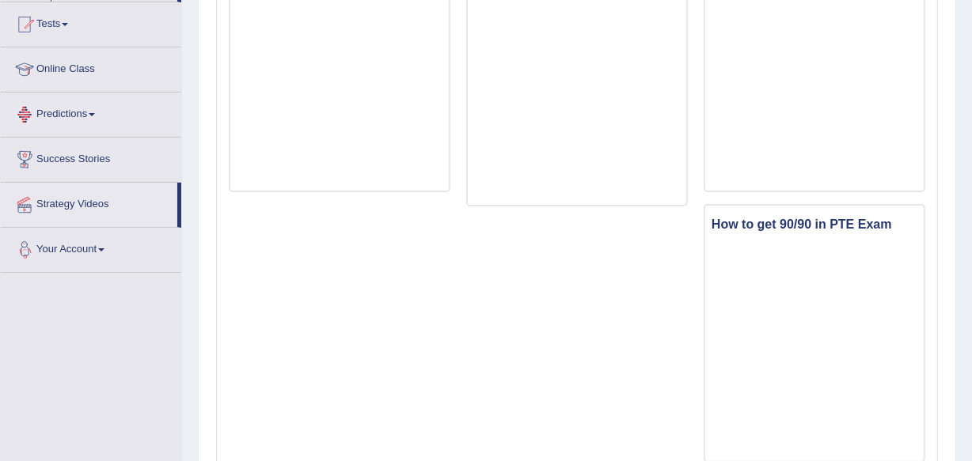
scroll to position [363, 0]
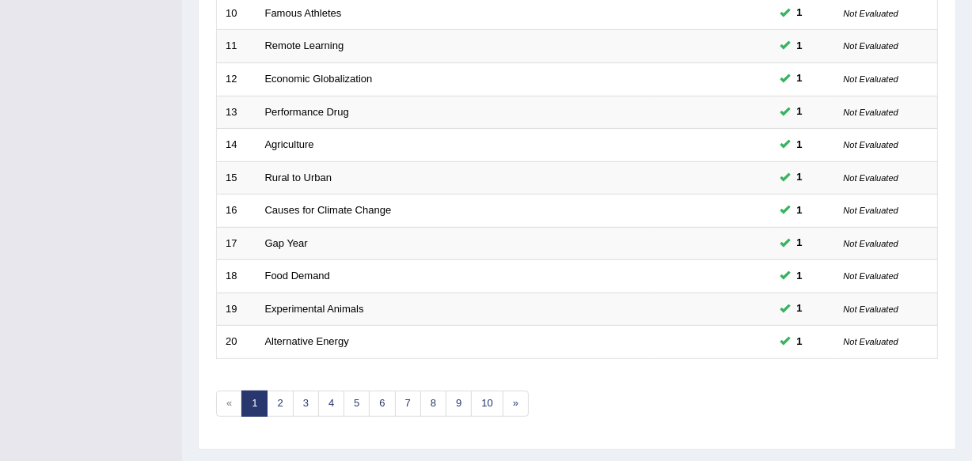
scroll to position [575, 0]
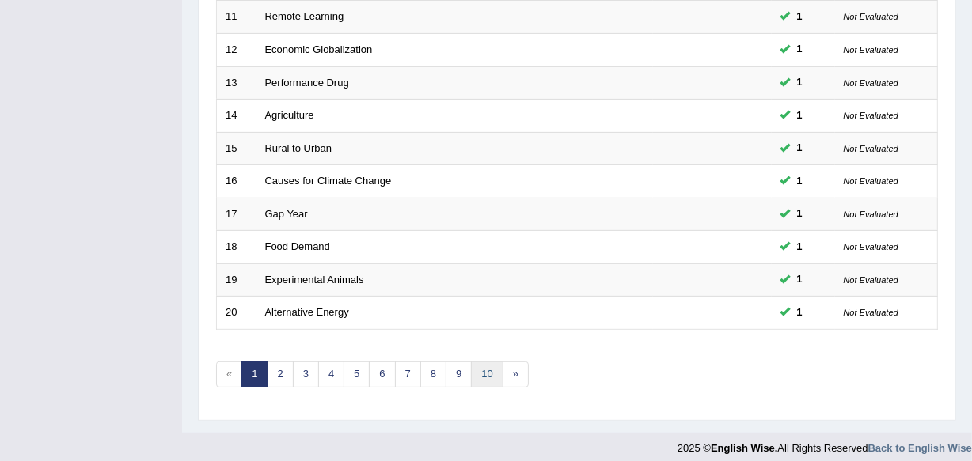
click at [490, 365] on link "10" at bounding box center [487, 375] width 32 height 26
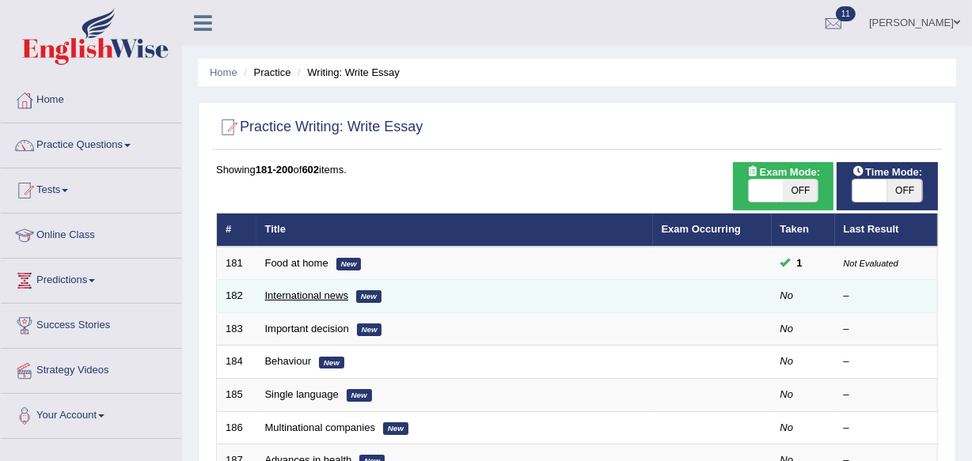
click at [286, 290] on link "International news" at bounding box center [307, 296] width 84 height 12
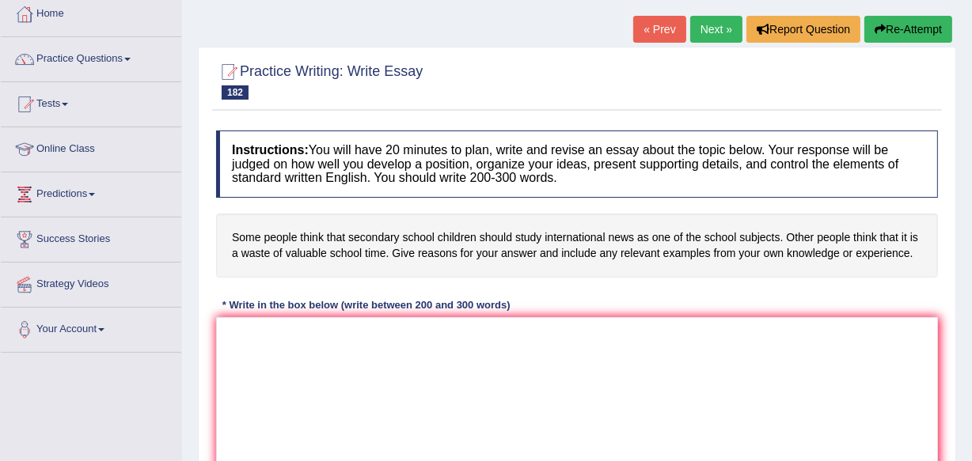
scroll to position [115, 0]
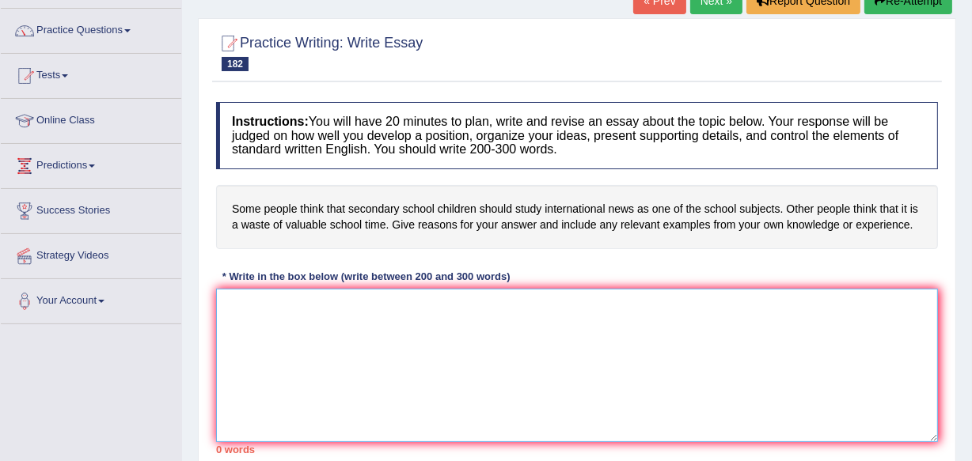
click at [244, 309] on textarea at bounding box center [577, 366] width 722 height 154
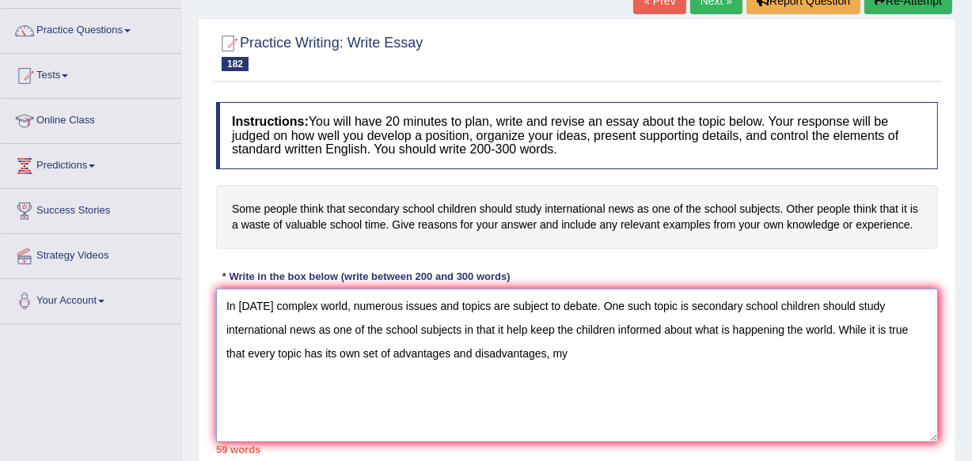
click at [659, 328] on textarea "In today's complex world, numerous issues and topics are subject to debate. One…" at bounding box center [577, 366] width 722 height 154
click at [832, 336] on textarea "In today's complex world, numerous issues and topics are subject to debate. One…" at bounding box center [577, 366] width 722 height 154
click at [848, 331] on textarea "In today's complex world, numerous issues and topics are subject to debate. One…" at bounding box center [577, 366] width 722 height 154
click at [837, 323] on textarea "In today's complex world, numerous issues and topics are subject to debate. One…" at bounding box center [577, 366] width 722 height 154
click at [839, 327] on textarea "In today's complex world, numerous issues and topics are subject to debate. One…" at bounding box center [577, 366] width 722 height 154
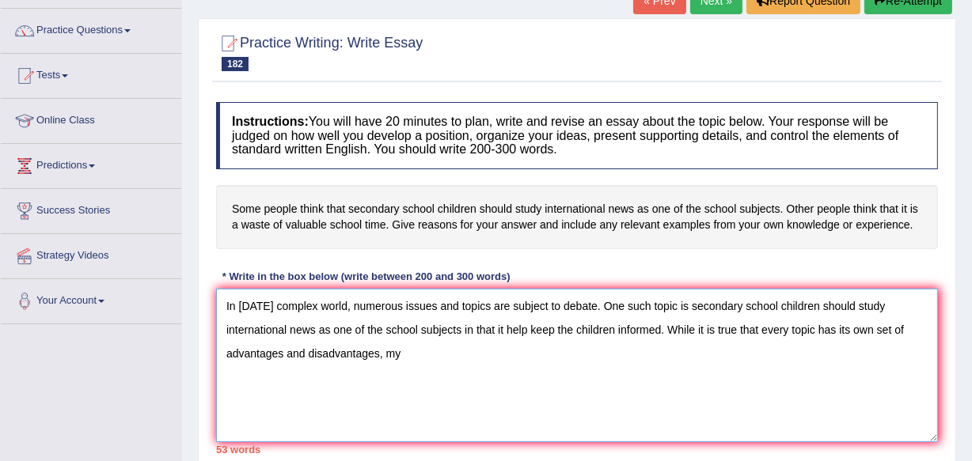
click at [402, 356] on textarea "In today's complex world, numerous issues and topics are subject to debate. One…" at bounding box center [577, 366] width 722 height 154
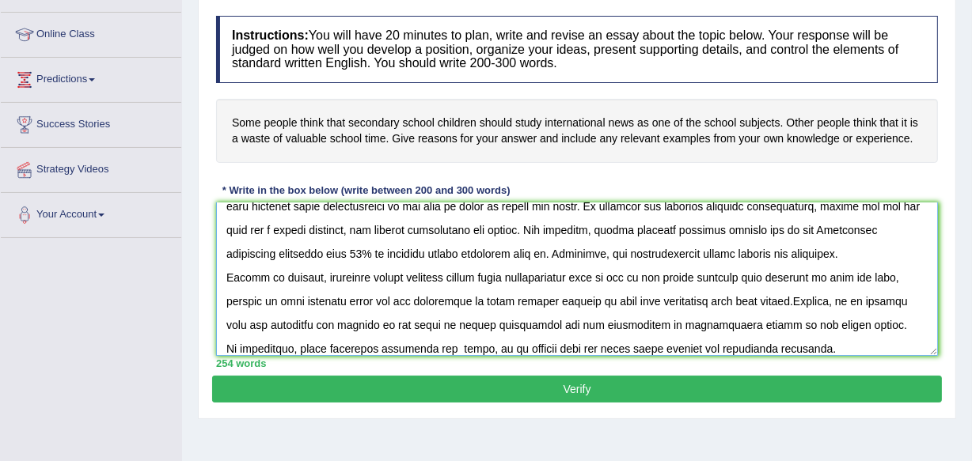
scroll to position [230, 0]
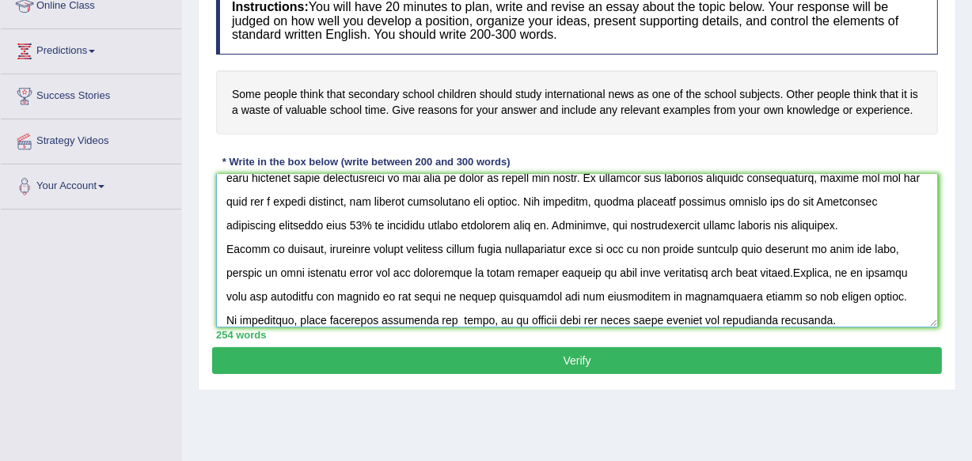
type textarea "In today's complex world, numerous issues and topics are subject to debate. One…"
click at [591, 356] on button "Verify" at bounding box center [577, 360] width 730 height 27
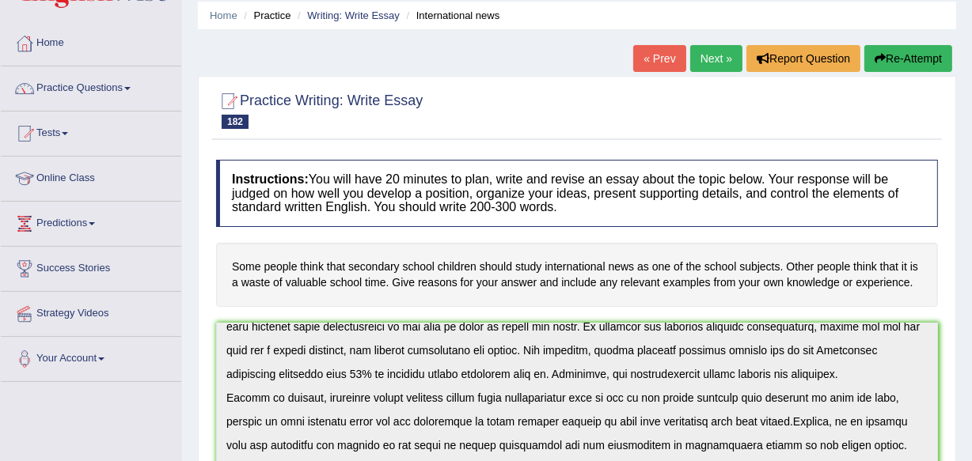
scroll to position [28, 0]
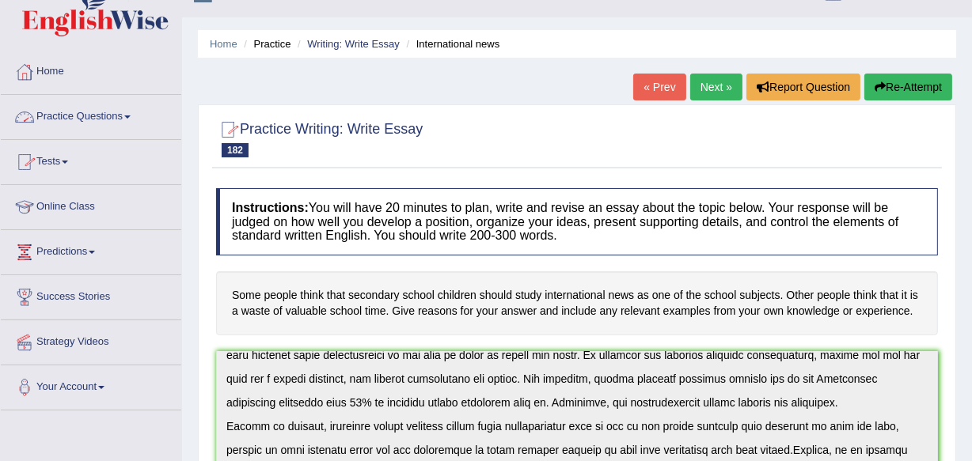
click at [131, 116] on span at bounding box center [127, 117] width 6 height 3
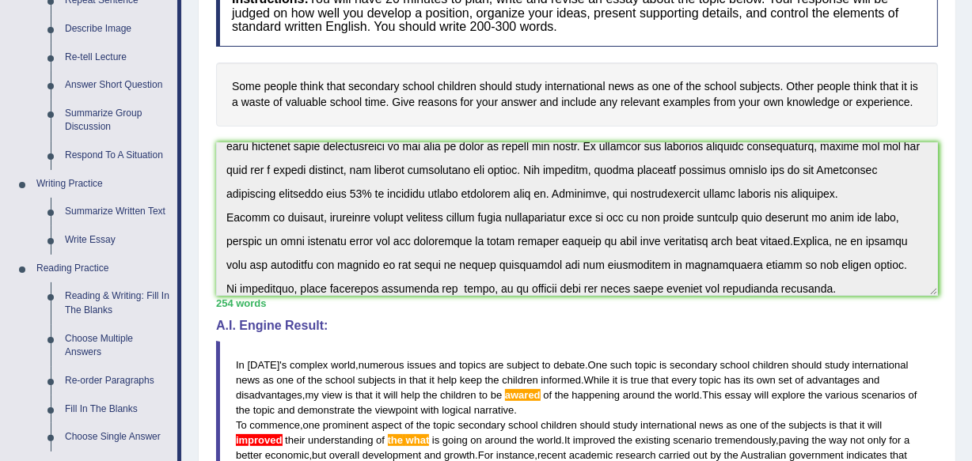
scroll to position [208, 0]
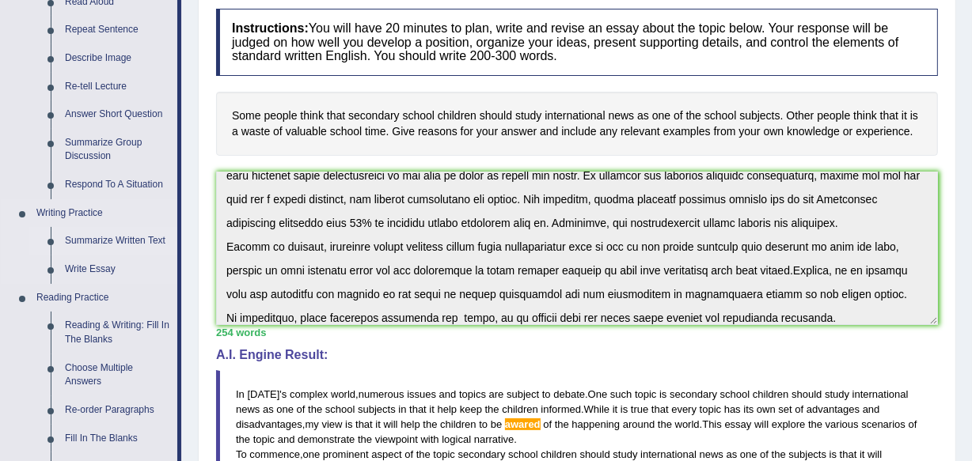
click at [101, 237] on link "Summarize Written Text" at bounding box center [118, 241] width 120 height 28
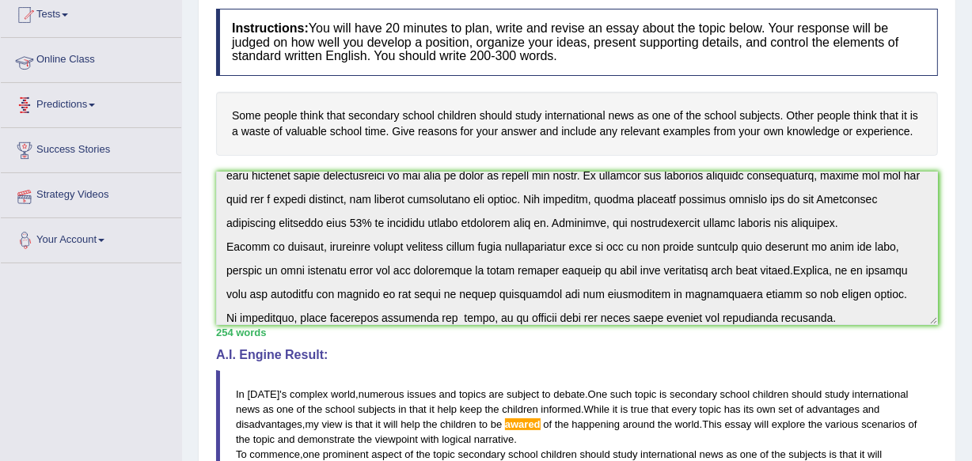
scroll to position [286, 0]
